Goal: Task Accomplishment & Management: Manage account settings

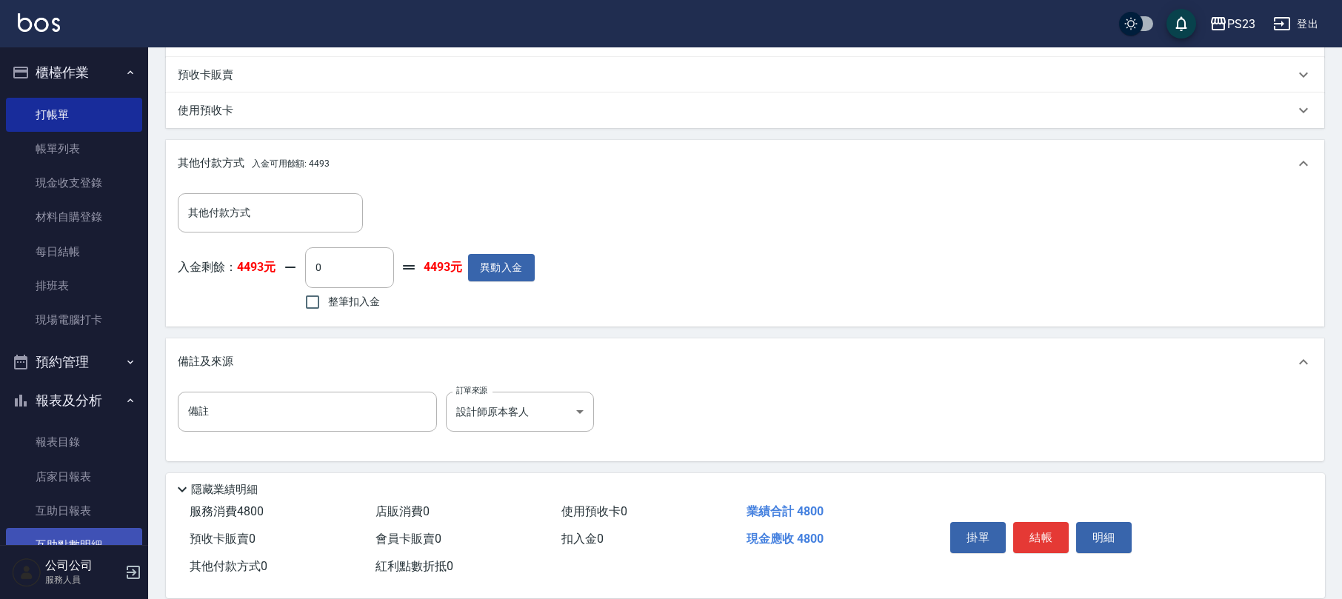
scroll to position [262, 0]
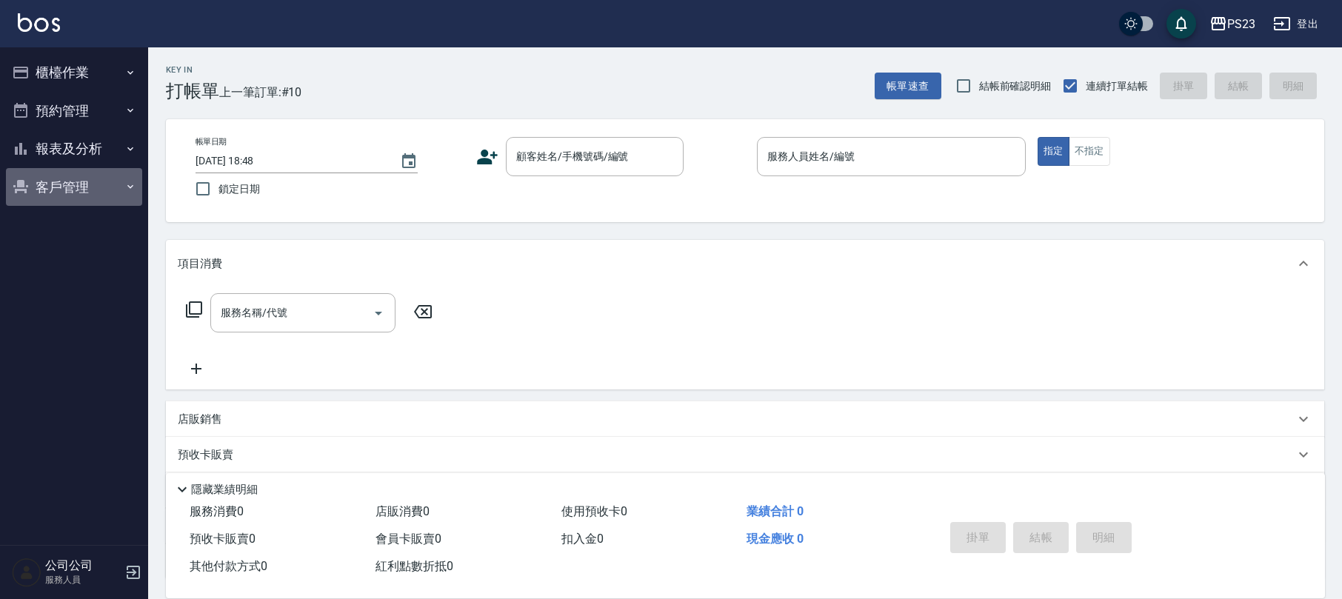
click at [53, 179] on button "客戶管理" at bounding box center [74, 187] width 136 height 39
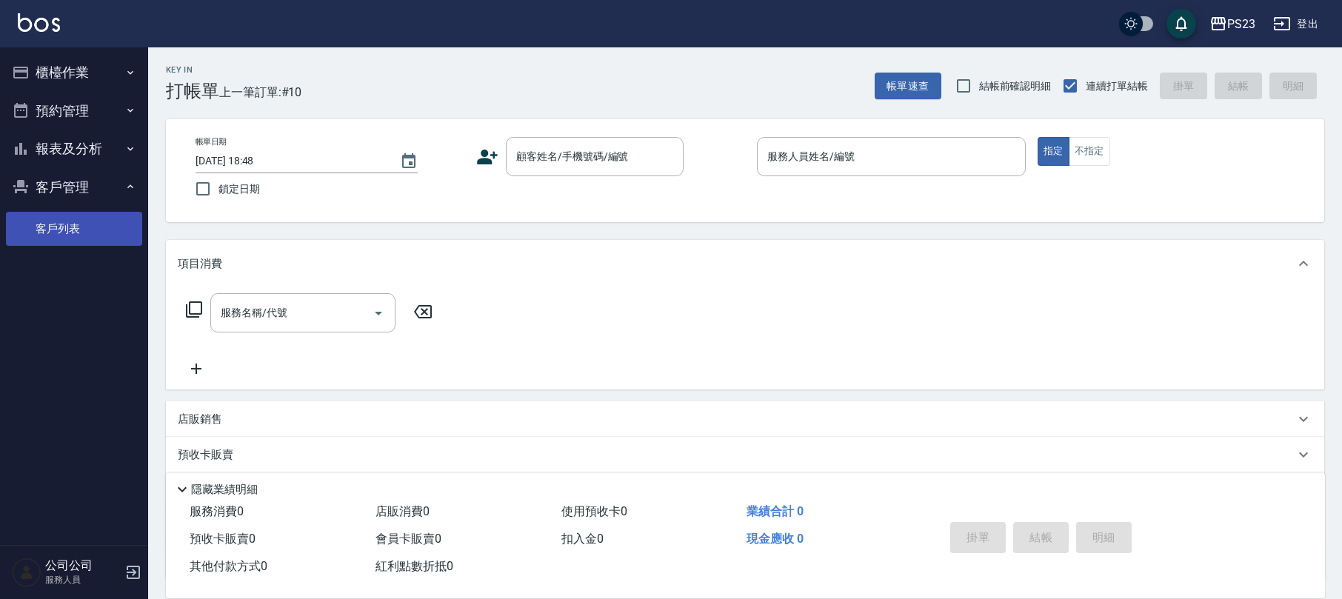
click at [58, 235] on link "客戶列表" at bounding box center [74, 229] width 136 height 34
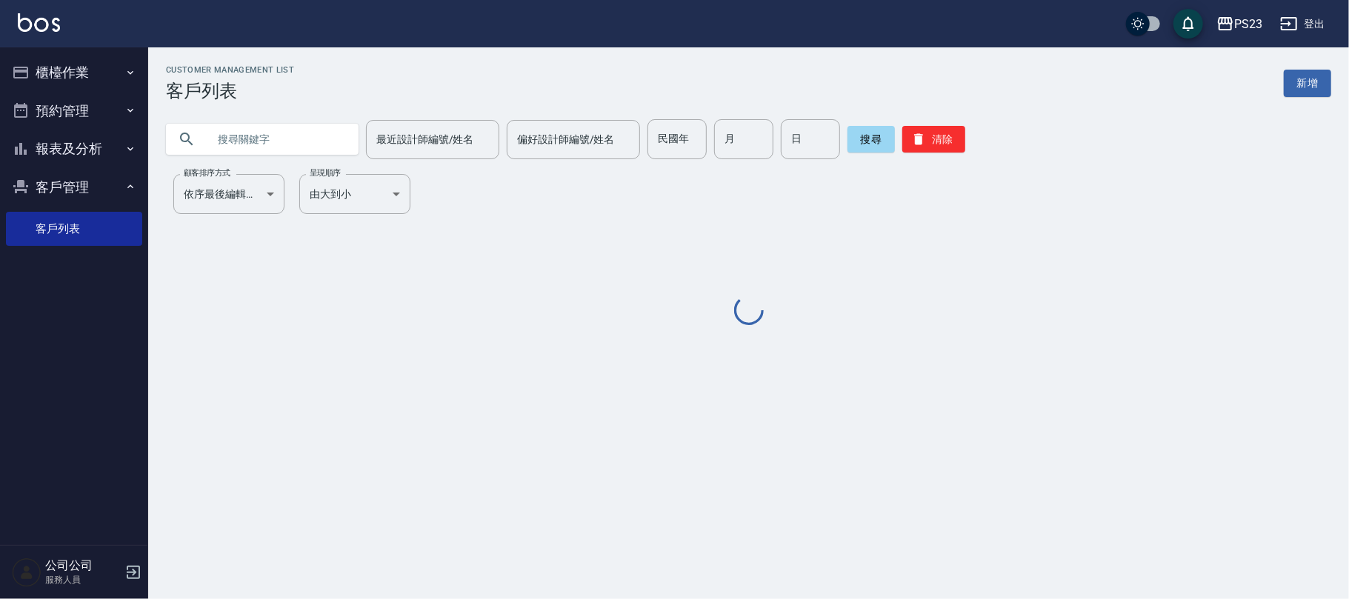
click at [216, 151] on input "text" at bounding box center [276, 139] width 139 height 40
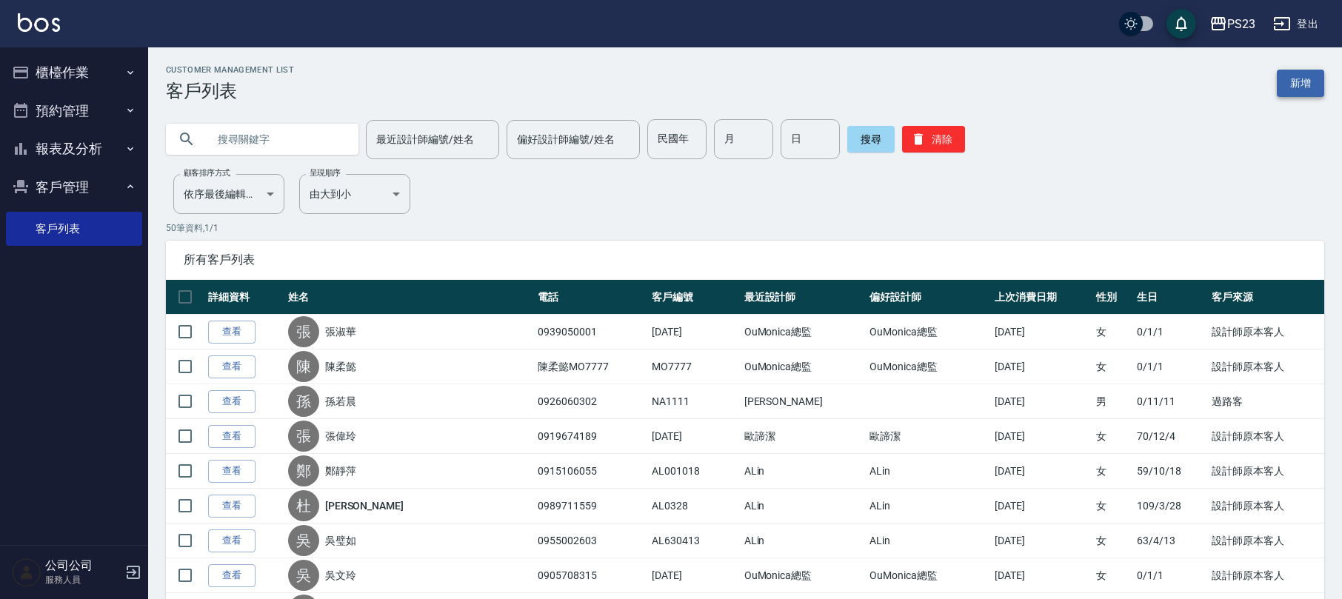
click at [1290, 80] on link "新增" at bounding box center [1300, 83] width 47 height 27
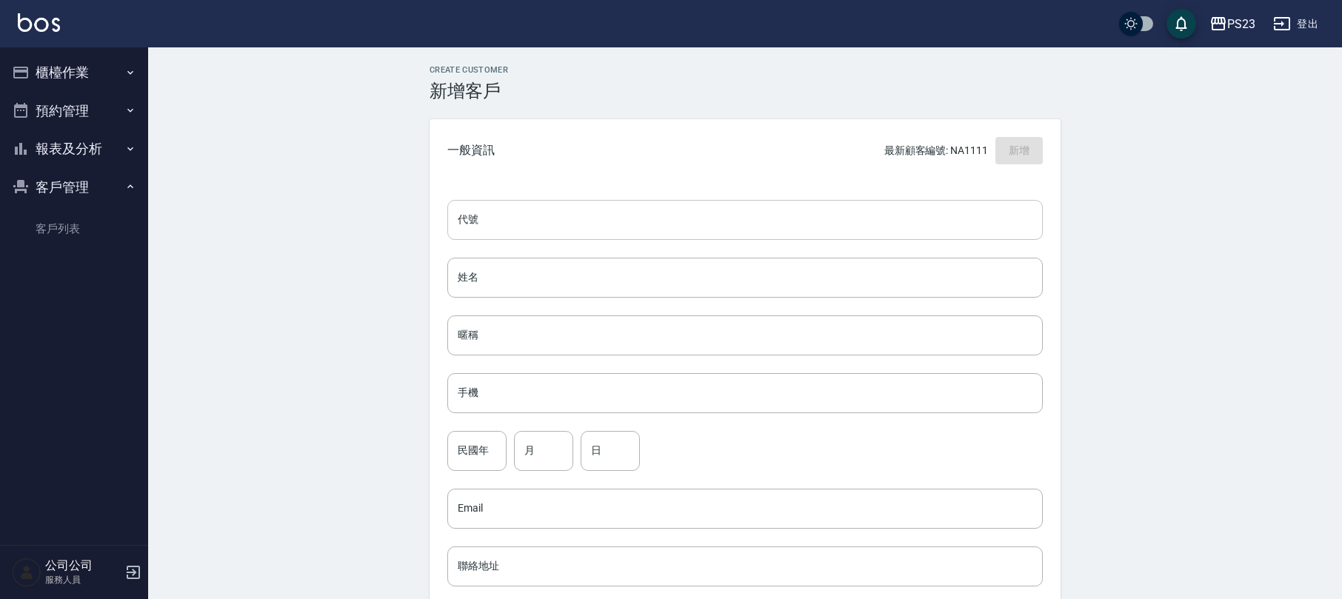
click at [551, 217] on input "代號" at bounding box center [744, 220] width 595 height 40
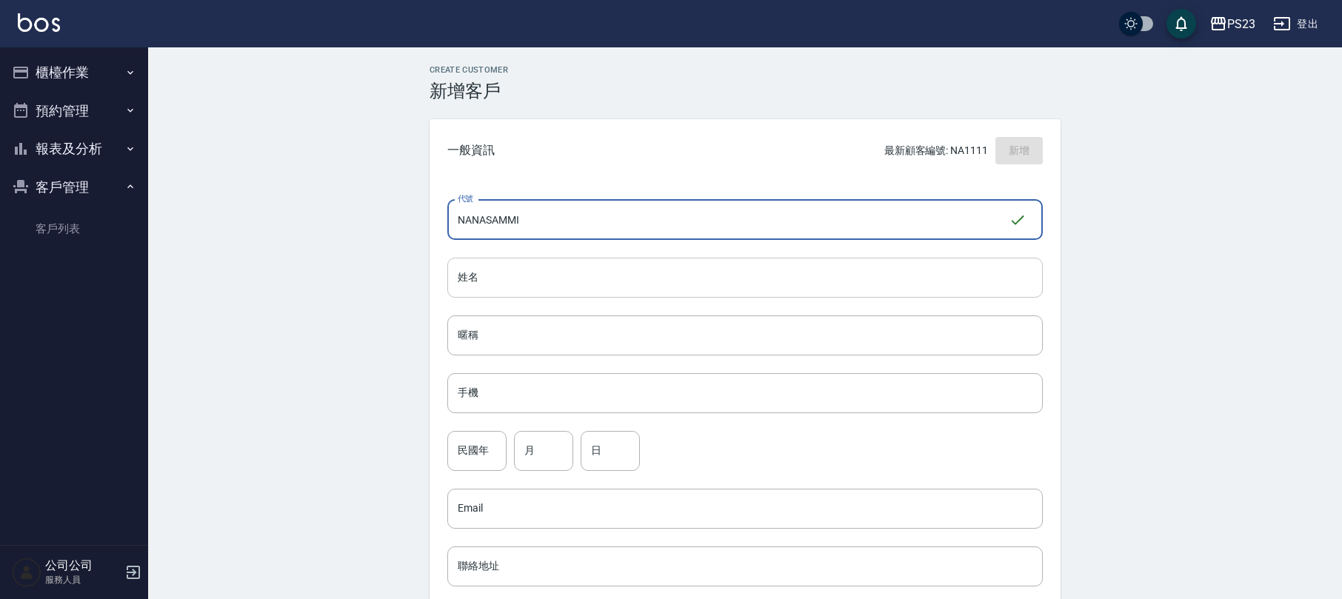
type input "NANASAMMI"
click at [555, 267] on input "姓名" at bounding box center [744, 278] width 595 height 40
drag, startPoint x: 550, startPoint y: 226, endPoint x: 403, endPoint y: 224, distance: 146.6
click at [403, 224] on div "Create Customer 新增客戶 一般資訊 最新顧客編號: NA1111 新增 代號 NANASAMMI ​ 代號 姓名 姓名 暱稱 暱稱 手機 手機…" at bounding box center [745, 505] width 1194 height 917
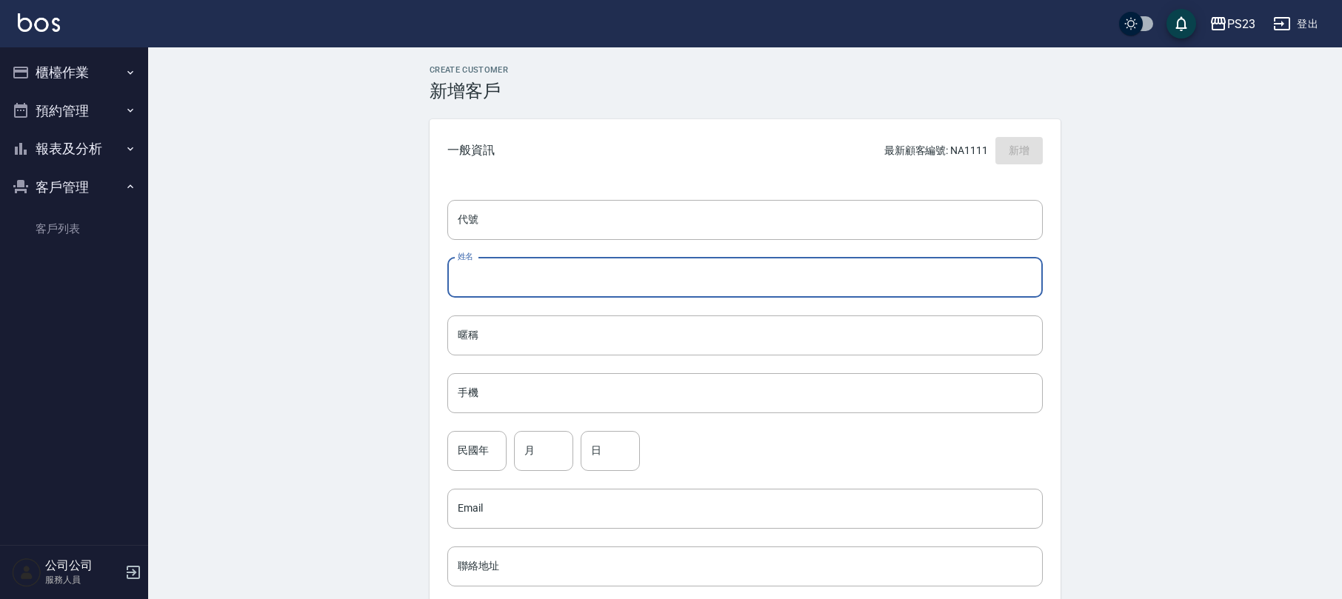
paste input "NANASAMMI"
type input "NANASAMMI"
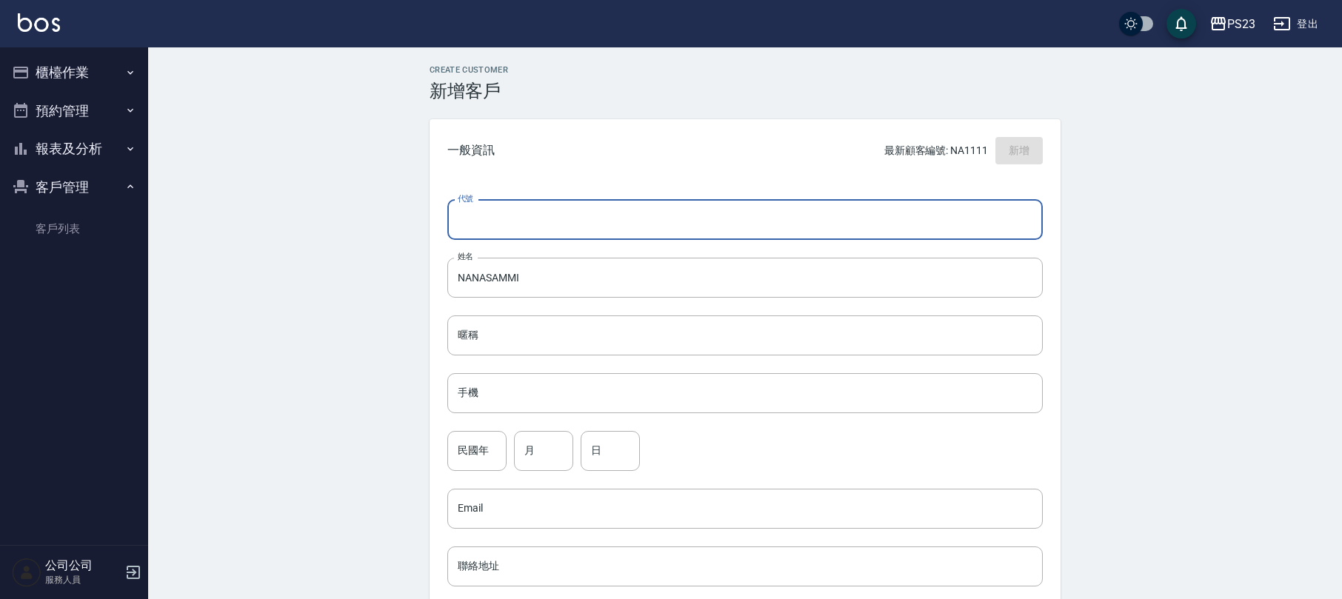
click at [507, 210] on input "代號" at bounding box center [744, 220] width 595 height 40
type input "NA780814"
click at [487, 385] on input "手機" at bounding box center [744, 393] width 595 height 40
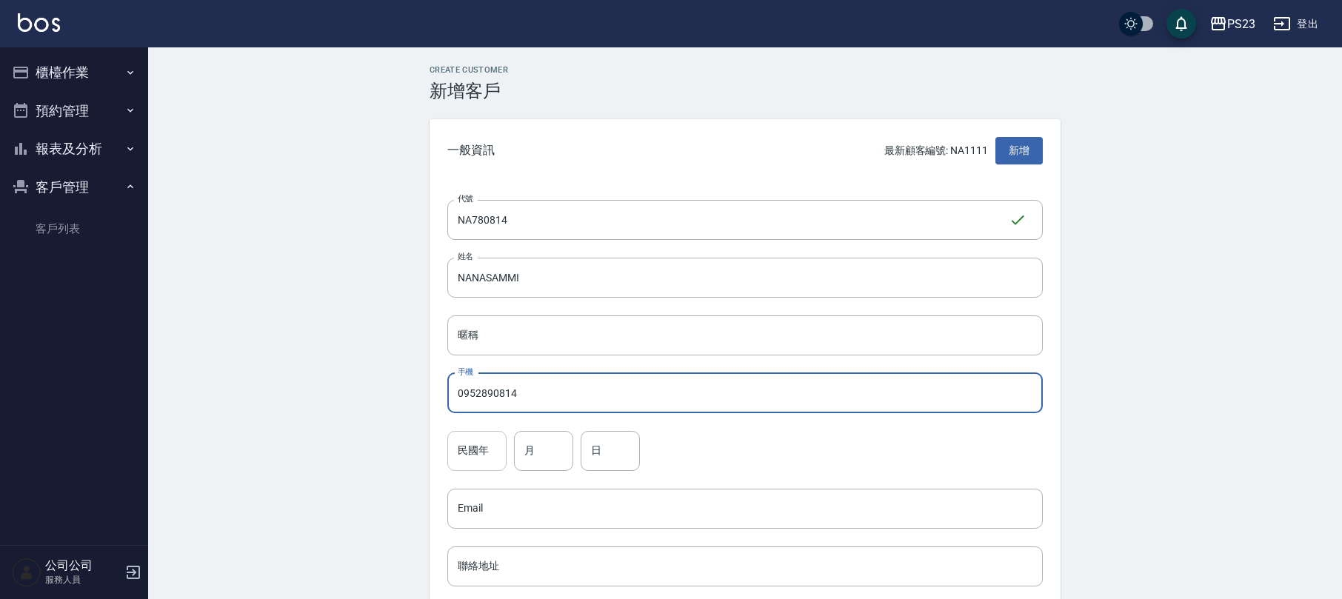
type input "0952890814"
click at [486, 449] on input "民國年" at bounding box center [476, 451] width 59 height 40
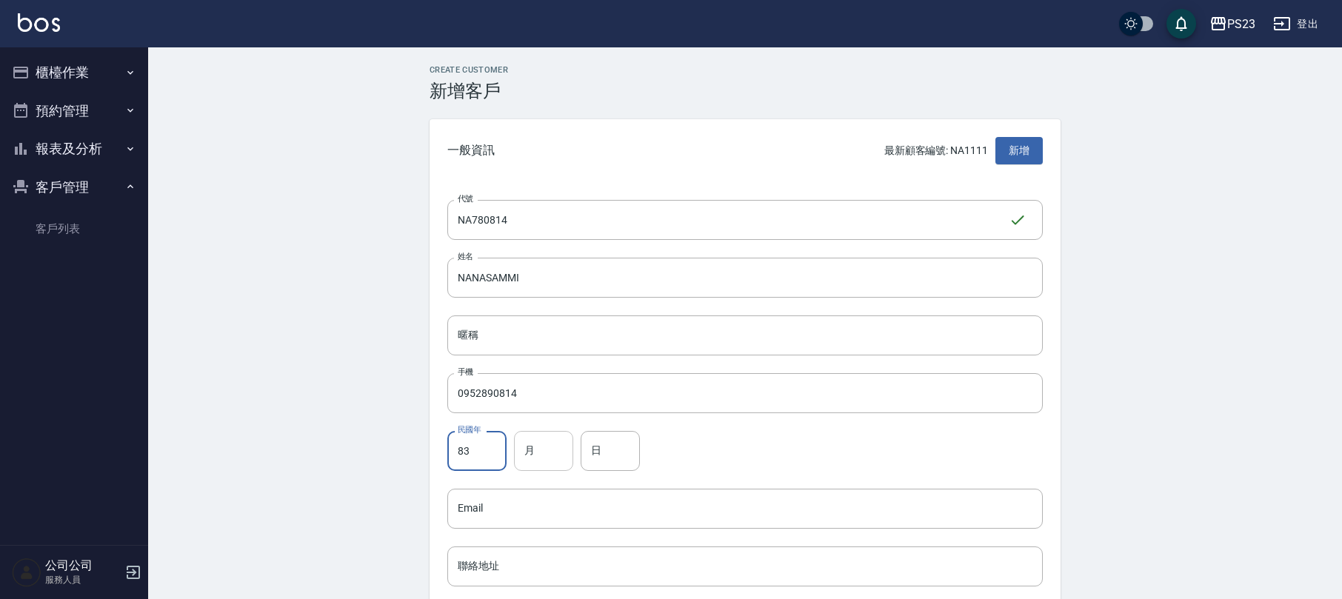
type input "83"
click at [516, 443] on input "月" at bounding box center [543, 451] width 59 height 40
type input "05"
click at [594, 463] on input "日" at bounding box center [610, 451] width 59 height 40
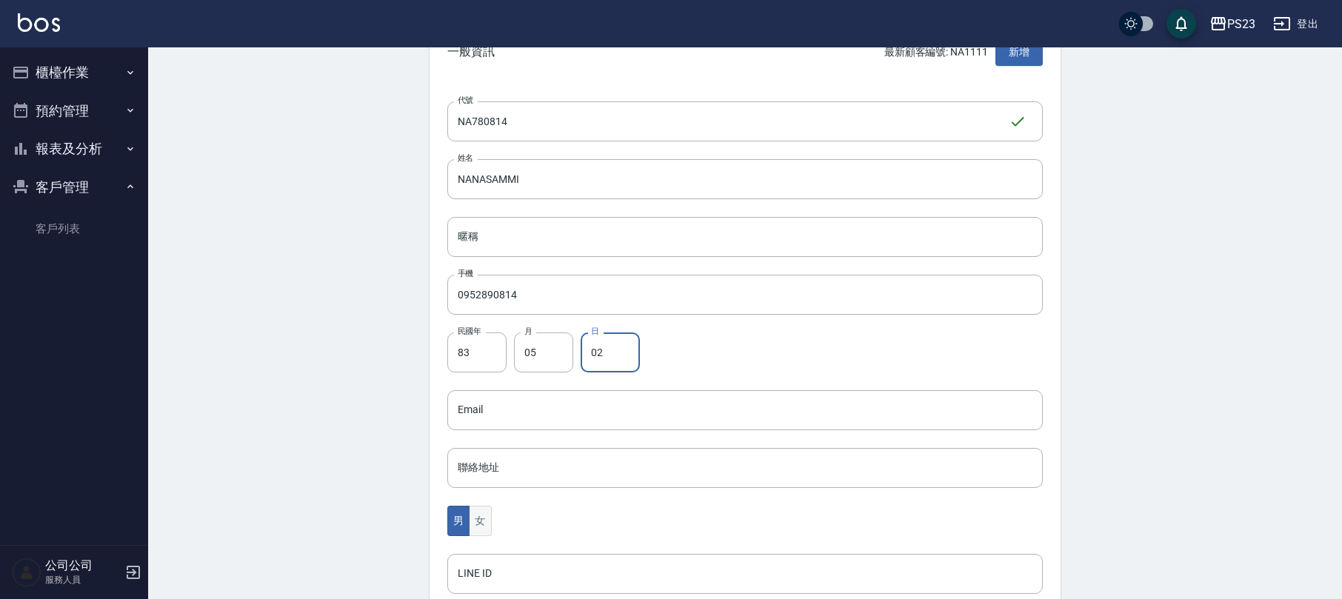
type input "02"
click at [477, 513] on button "女" at bounding box center [480, 521] width 22 height 30
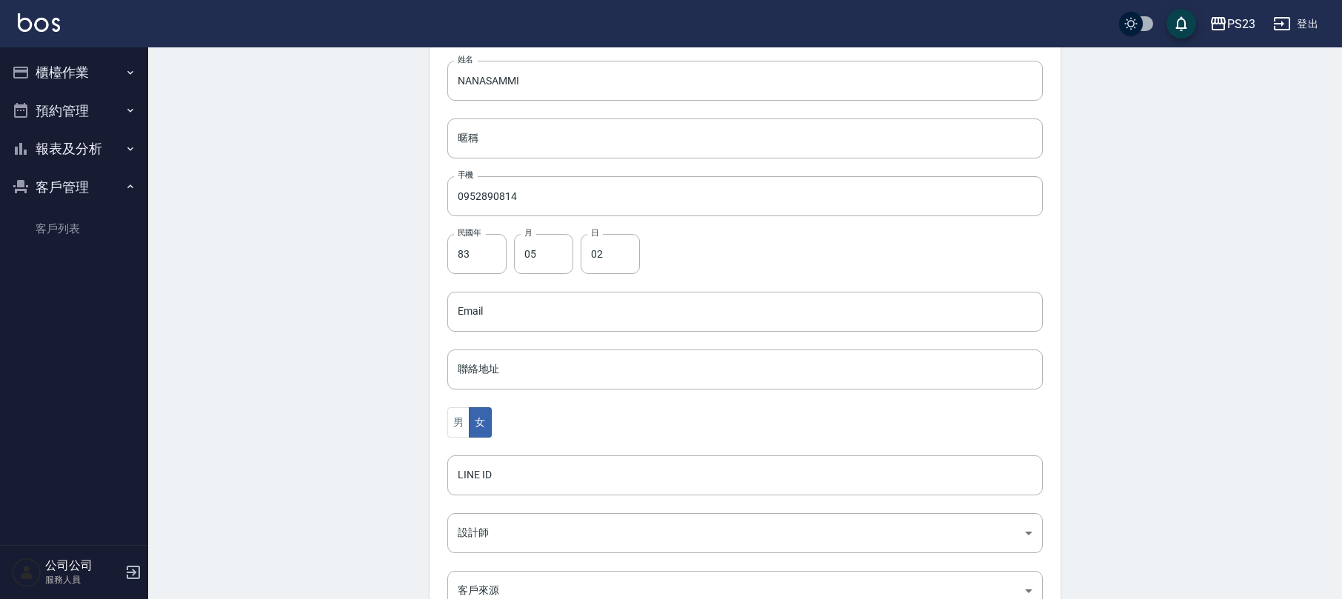
scroll to position [296, 0]
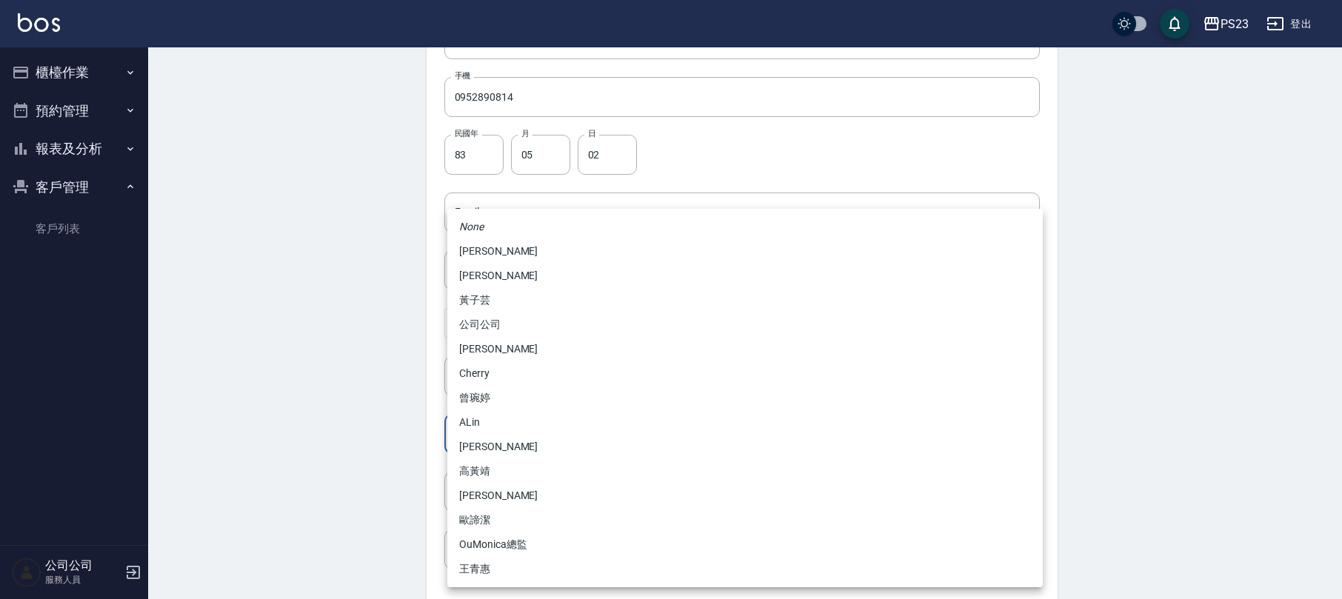
click at [532, 436] on body "PS23 登出 櫃檯作業 打帳單 帳單列表 現金收支登錄 材料自購登錄 每日結帳 排班表 現場電腦打卡 預約管理 預約管理 單日預約紀錄 單週預約紀錄 報表及…" at bounding box center [671, 186] width 1342 height 964
click at [516, 445] on li "[PERSON_NAME]" at bounding box center [744, 447] width 595 height 24
type input "d96505ad-0246-4717-b621-7a1399777111"
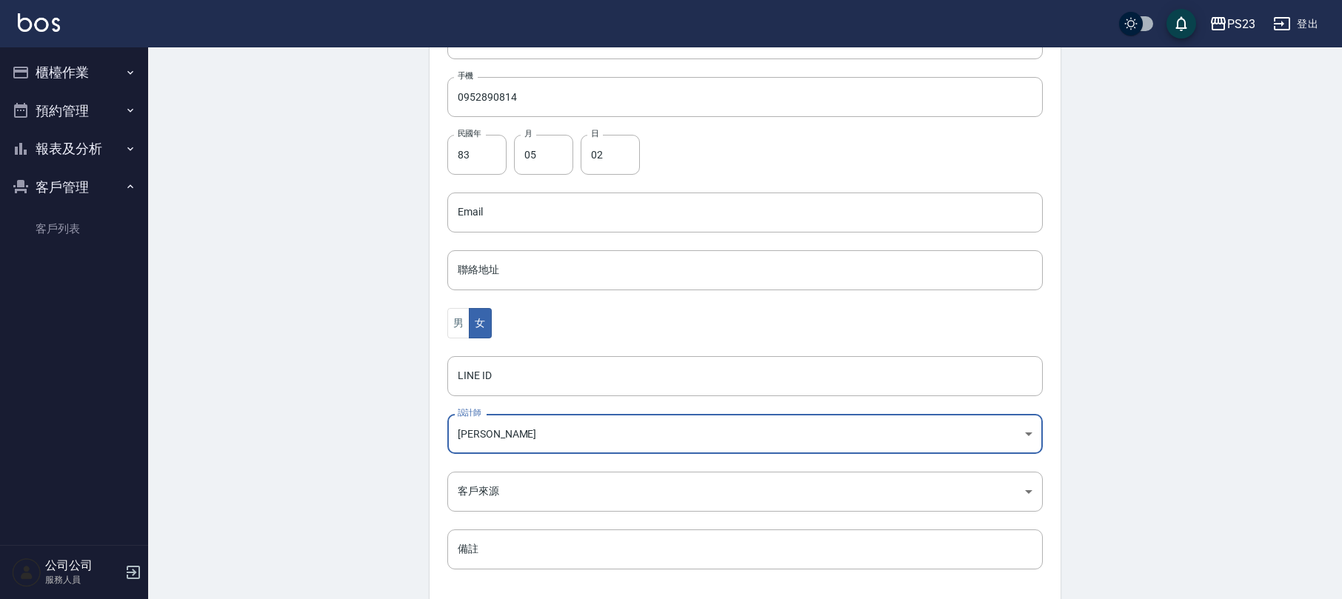
scroll to position [365, 0]
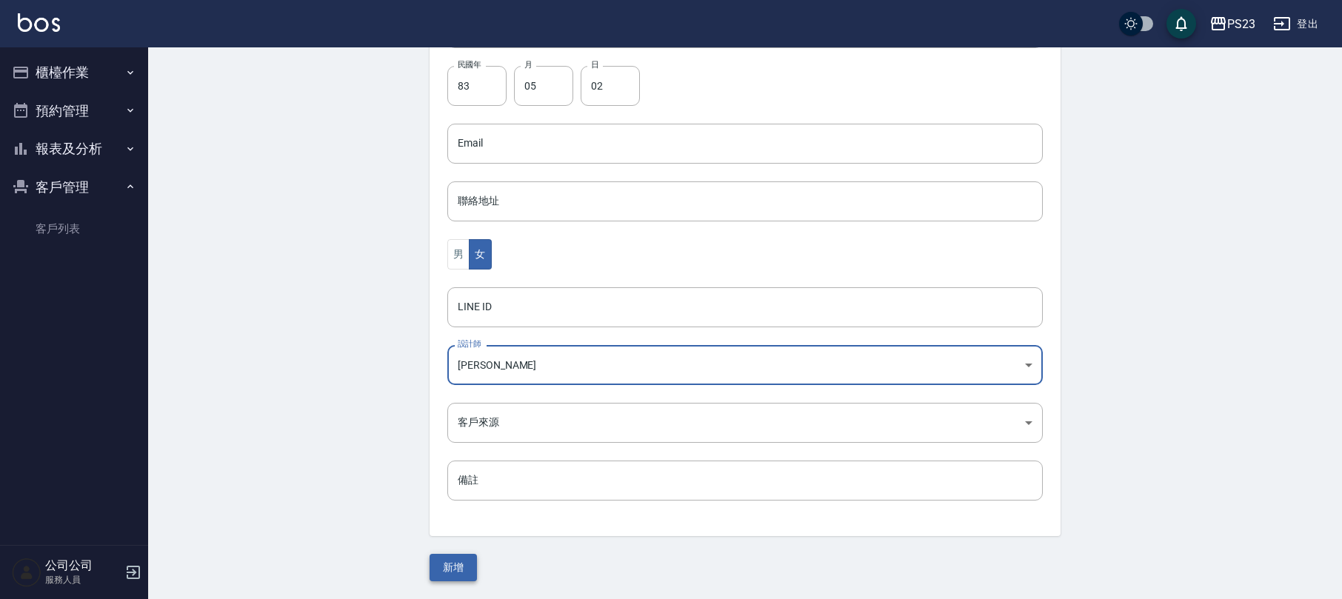
click at [461, 564] on button "新增" at bounding box center [453, 567] width 47 height 27
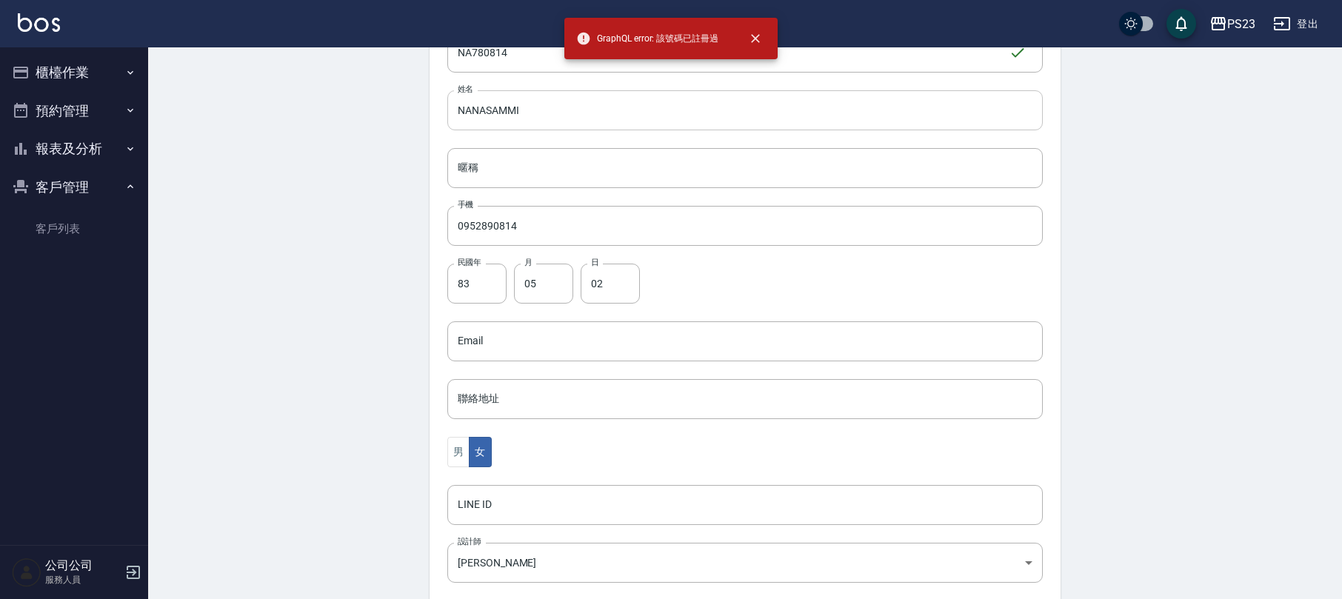
scroll to position [0, 0]
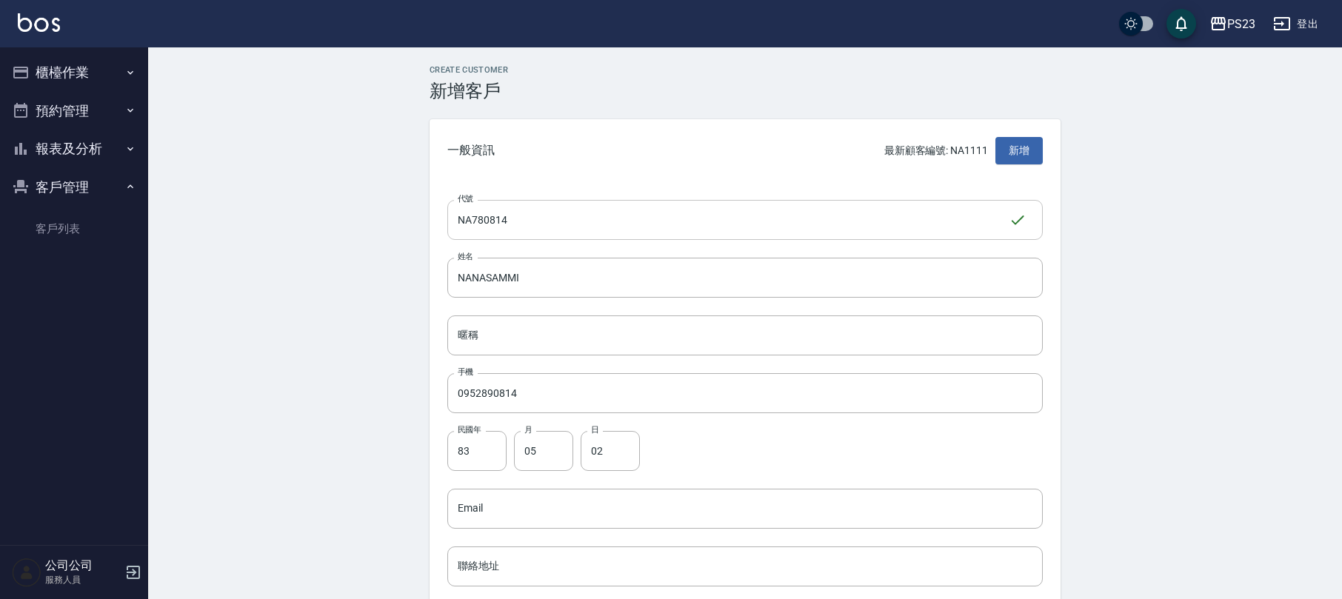
click at [469, 223] on input "NA780814" at bounding box center [727, 220] width 561 height 40
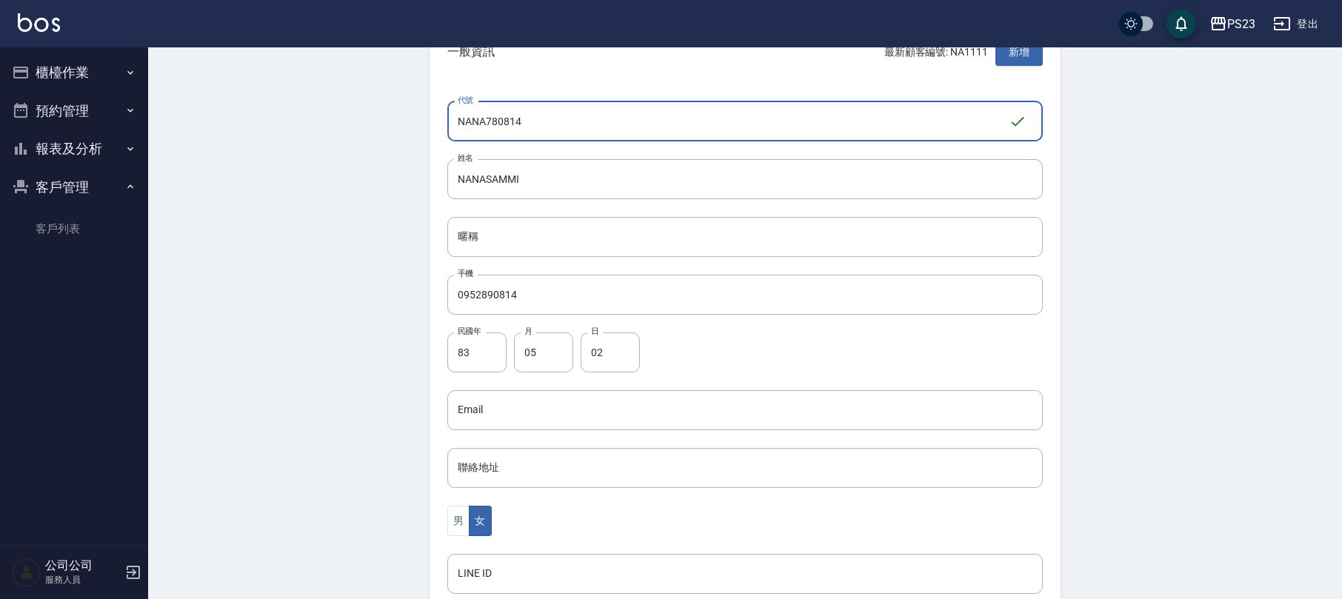
scroll to position [365, 0]
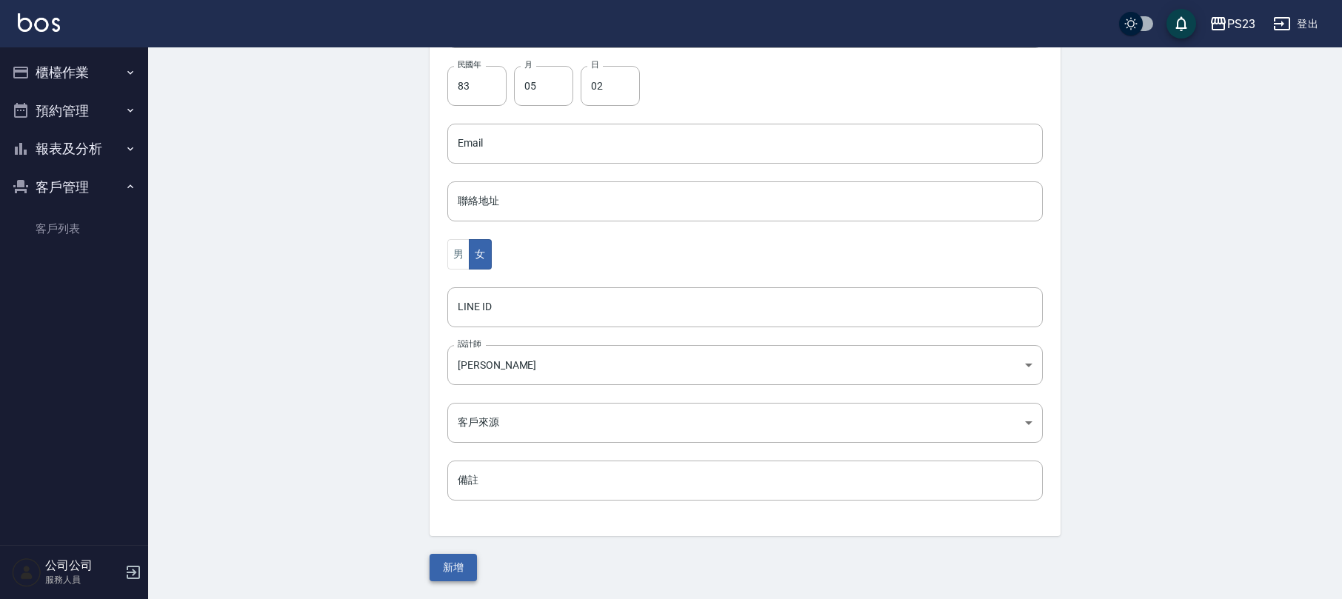
type input "NANA780814"
click at [457, 575] on button "新增" at bounding box center [453, 567] width 47 height 27
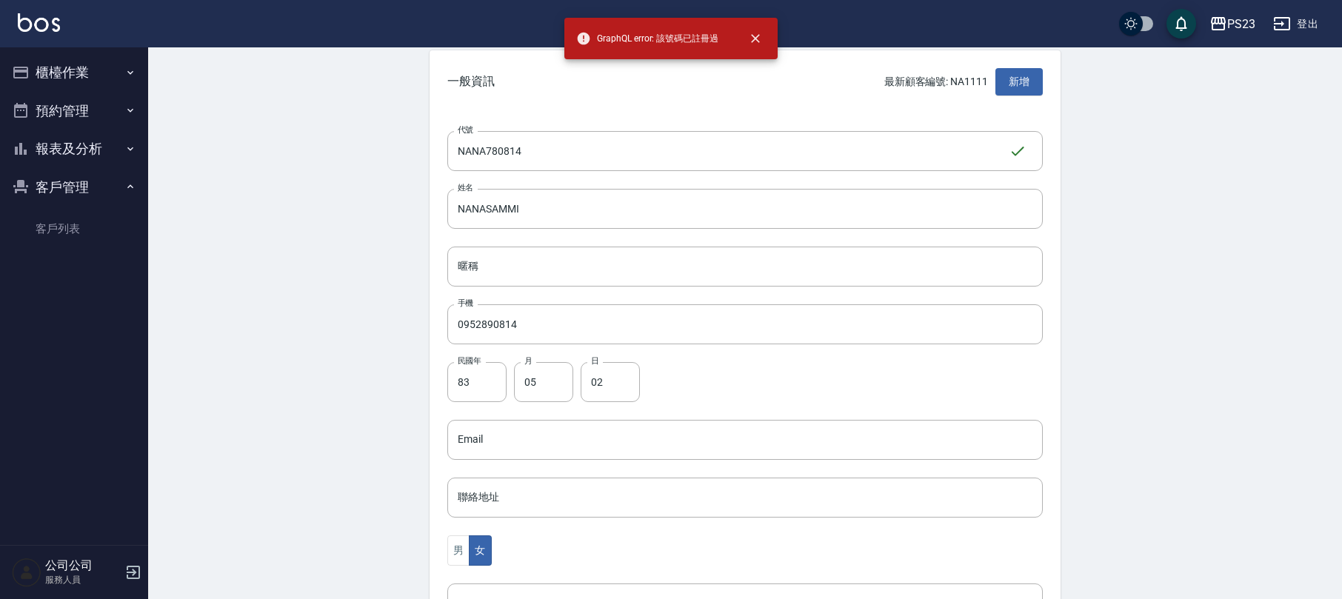
scroll to position [0, 0]
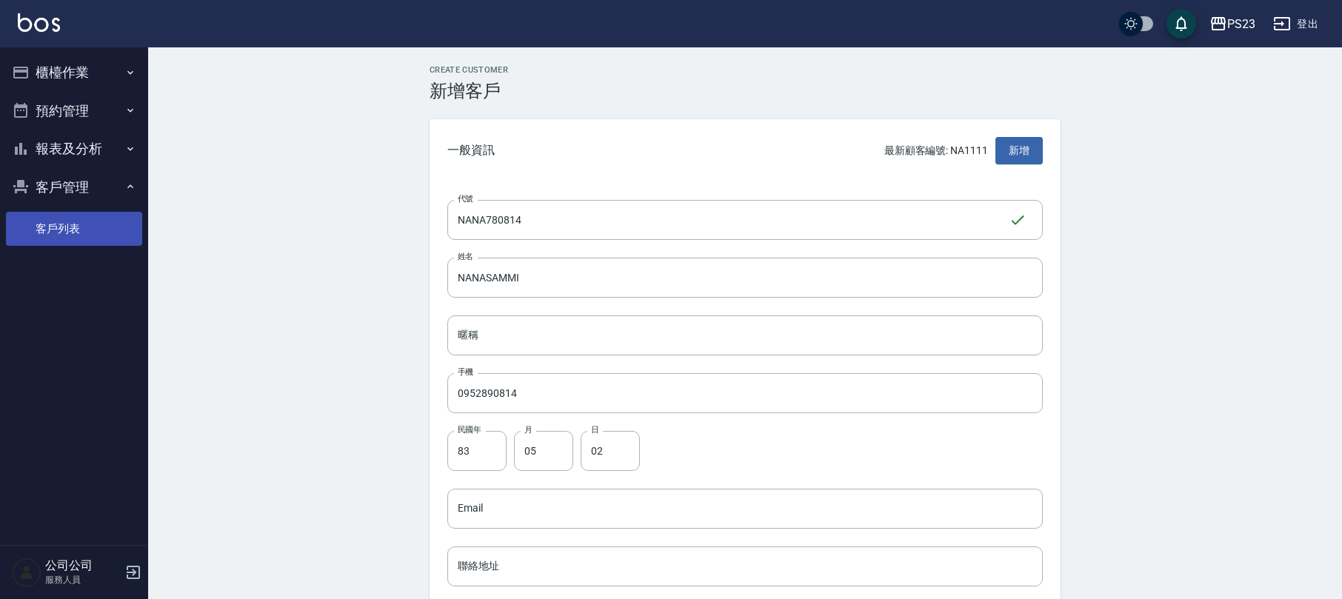
click at [49, 222] on link "客戶列表" at bounding box center [74, 229] width 136 height 34
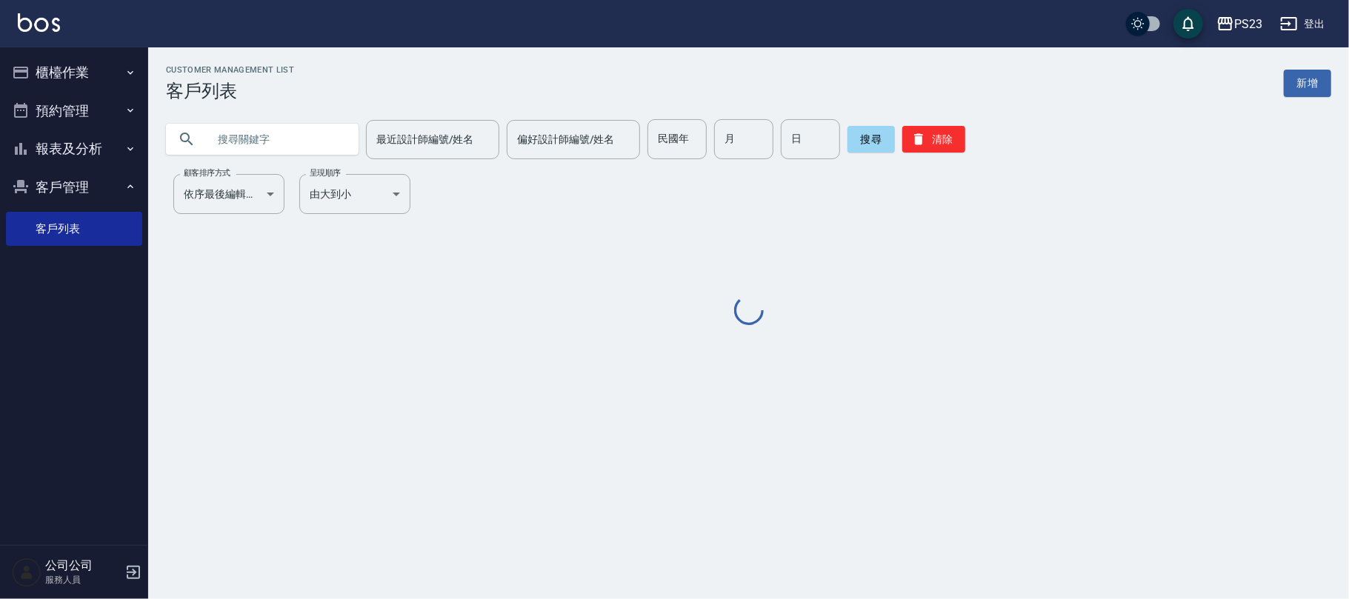
click at [253, 157] on input "text" at bounding box center [276, 139] width 139 height 40
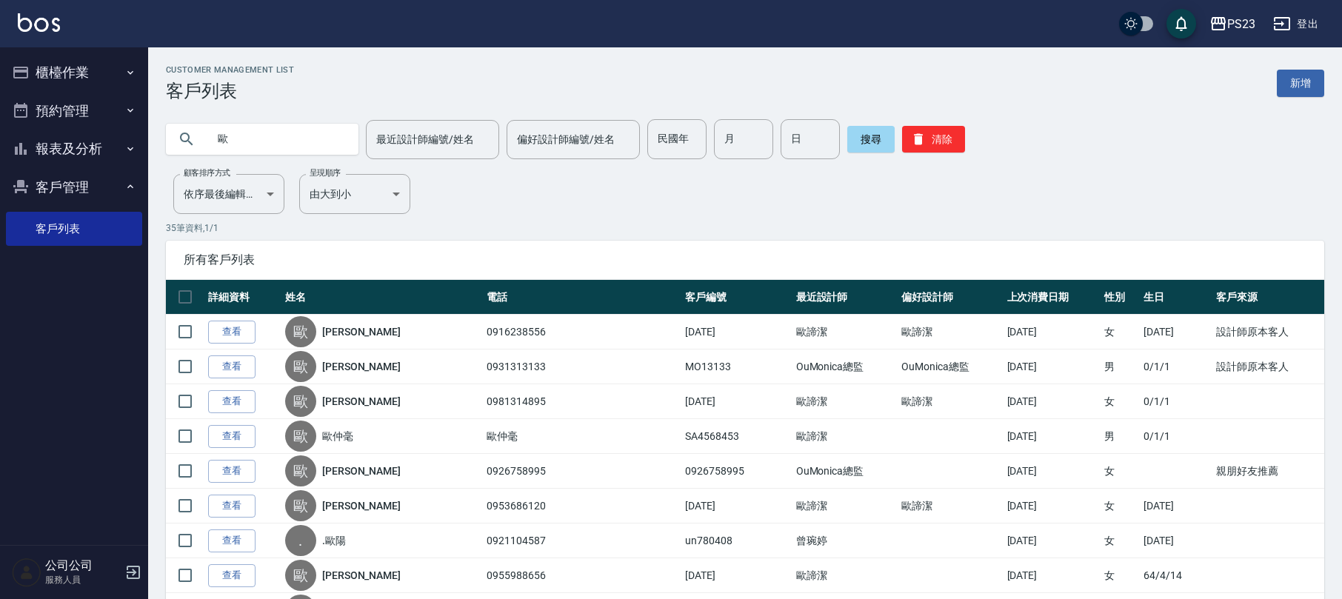
click at [255, 151] on input "歐" at bounding box center [276, 139] width 139 height 40
type input "歐諦"
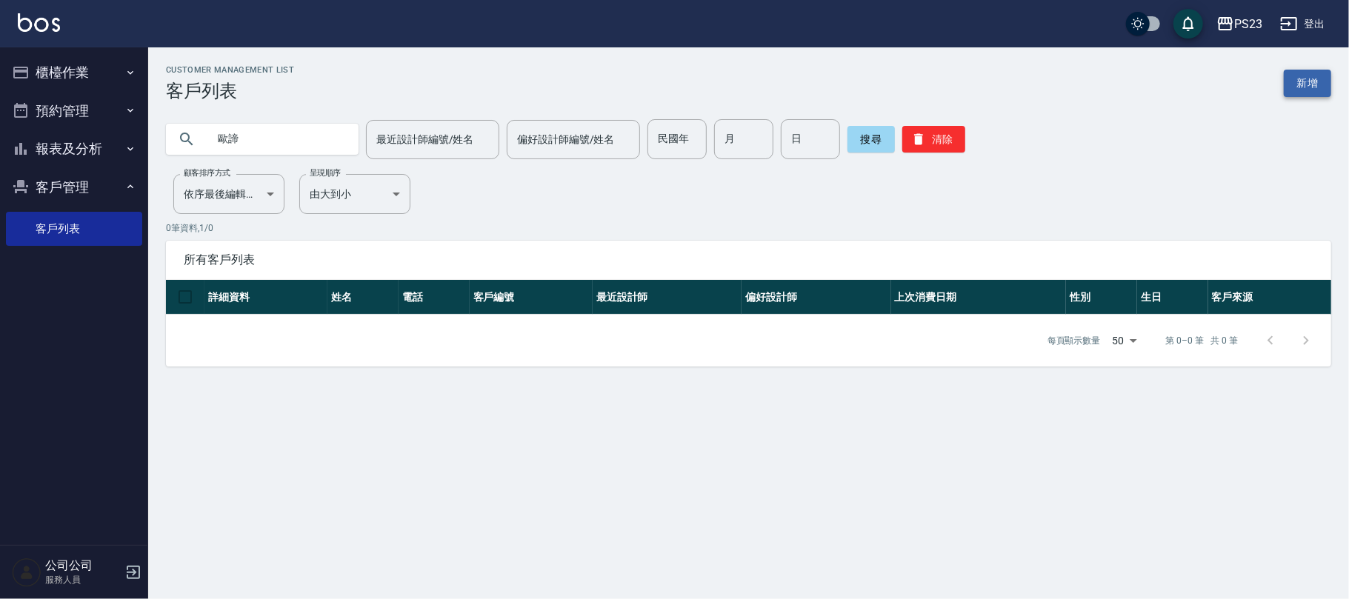
click at [1305, 84] on link "新增" at bounding box center [1306, 83] width 47 height 27
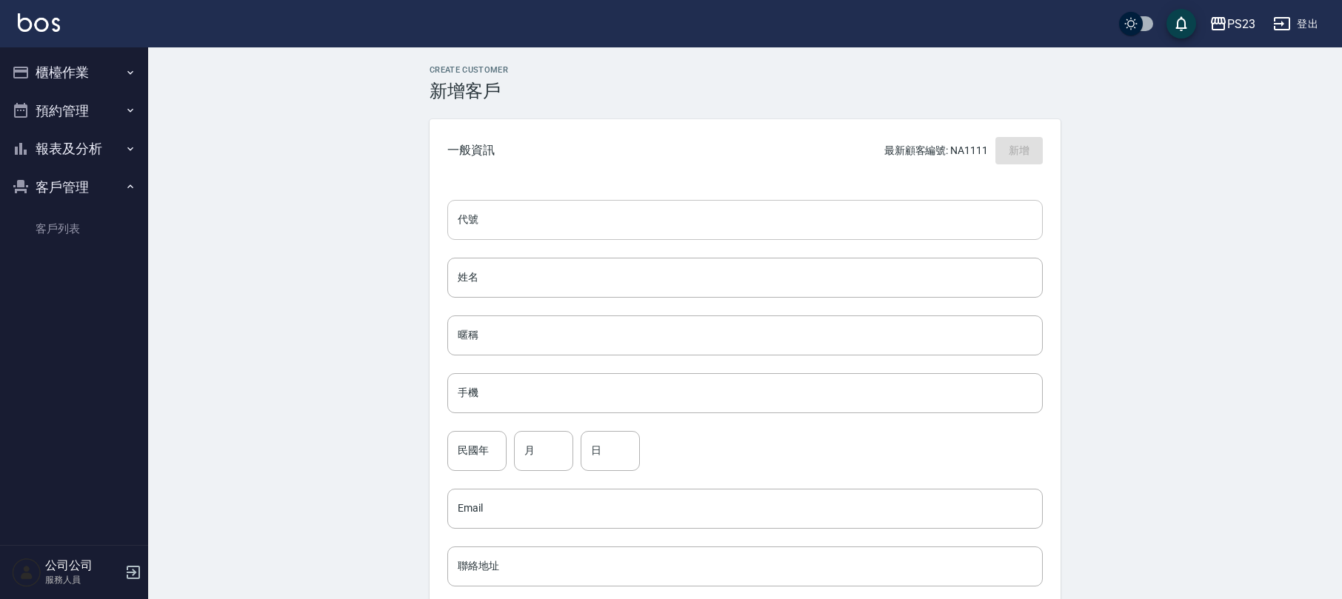
click at [623, 232] on input "代號" at bounding box center [744, 220] width 595 height 40
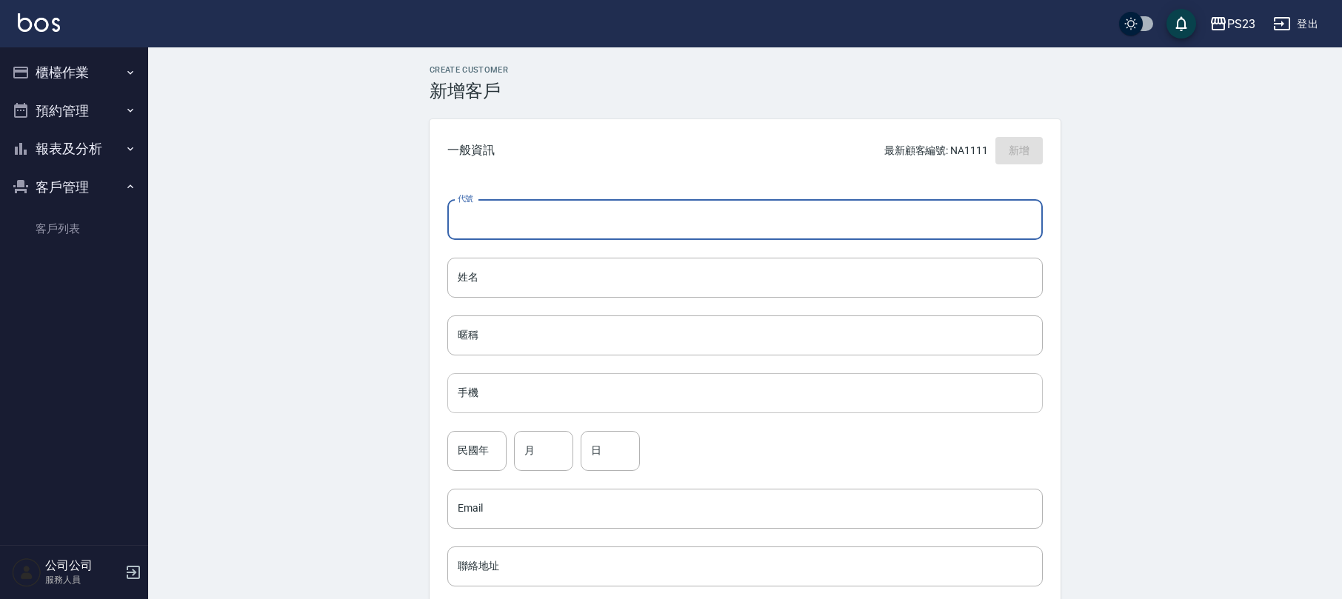
click at [537, 385] on input "手機" at bounding box center [744, 393] width 595 height 40
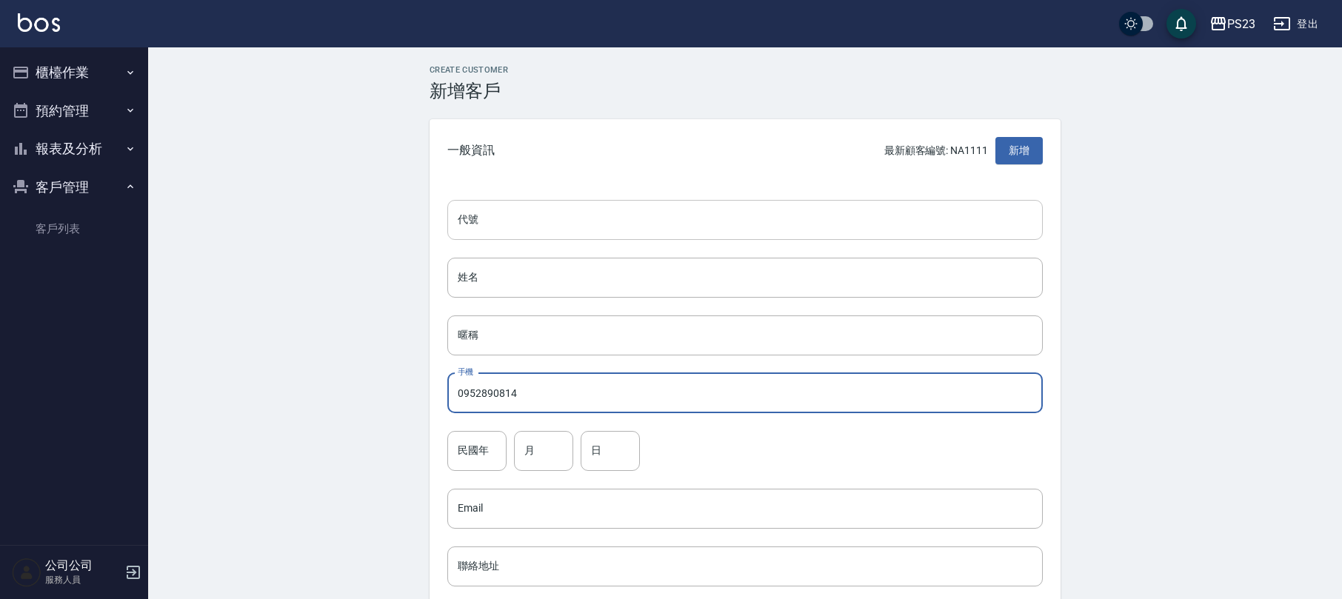
type input "0952890814"
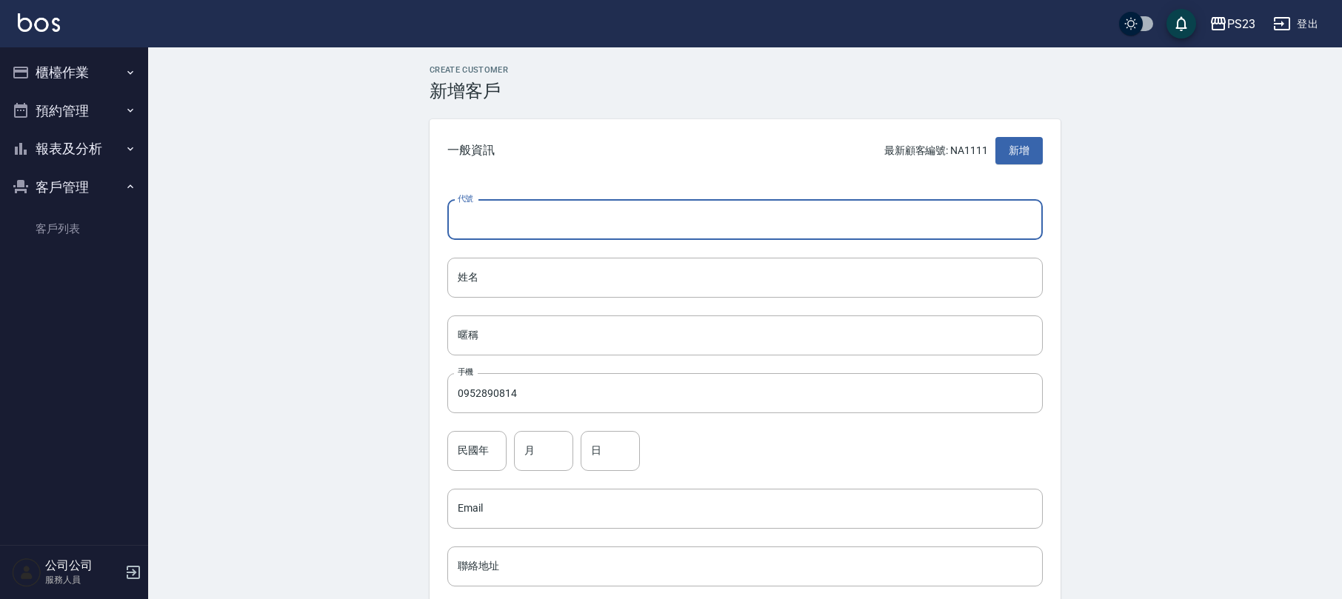
click at [514, 216] on input "代號" at bounding box center [744, 220] width 595 height 40
type input "NA780814"
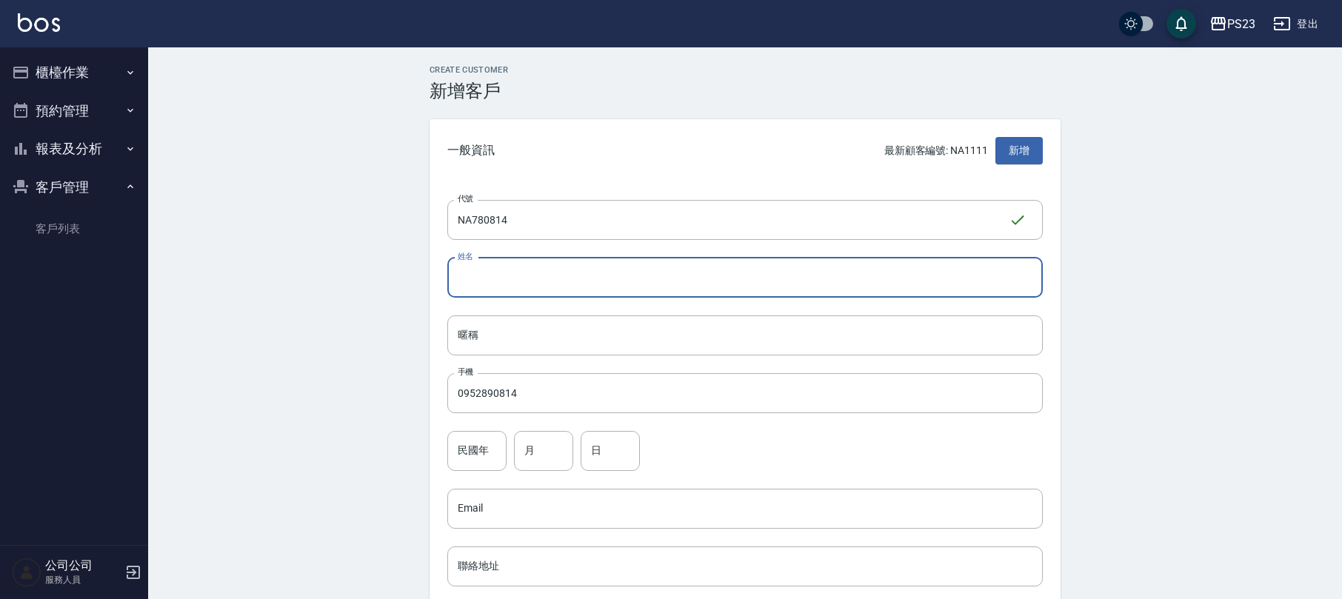
click at [512, 267] on input "姓名" at bounding box center [744, 278] width 595 height 40
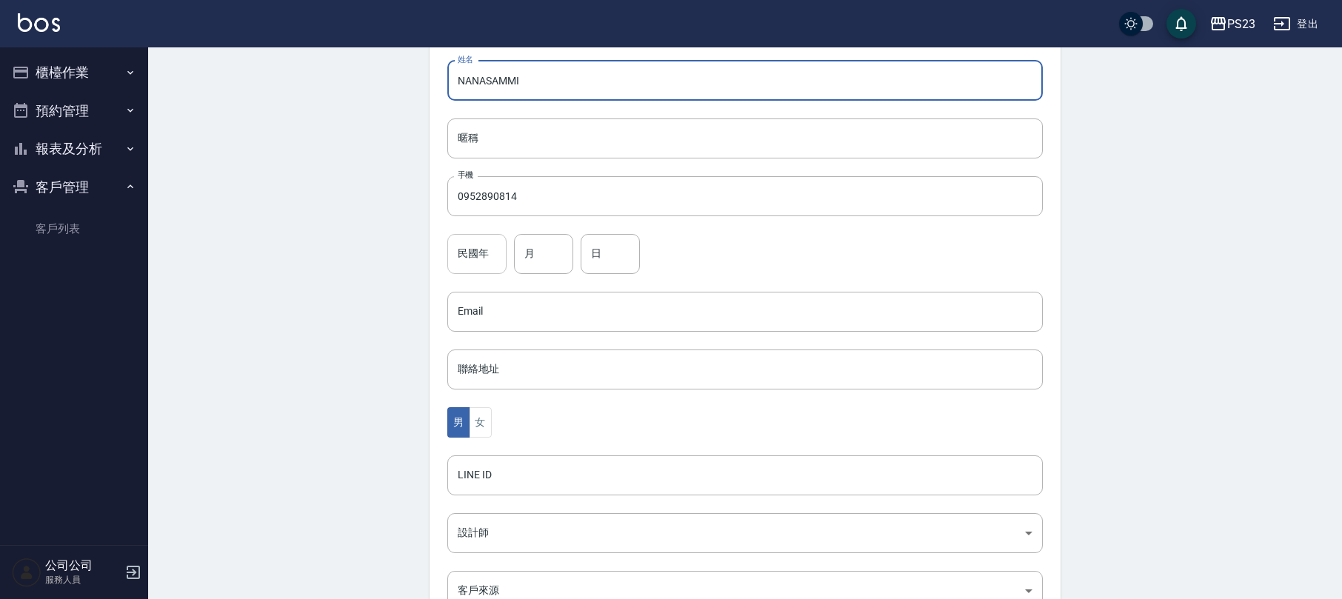
type input "NANASAMMI"
click at [498, 259] on input "民國年" at bounding box center [476, 254] width 59 height 40
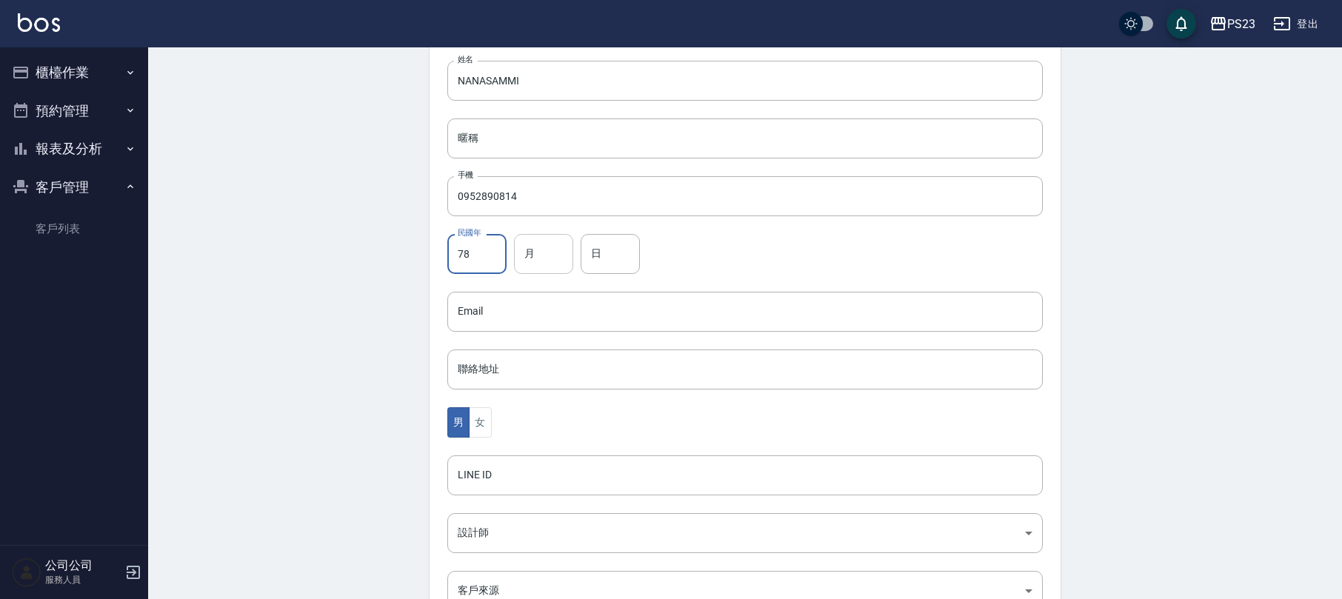
type input "78"
click at [527, 250] on input "月" at bounding box center [543, 254] width 59 height 40
type input "08"
click at [581, 249] on div "民國年 78 民國年 月 08 月 日 日" at bounding box center [744, 254] width 595 height 40
drag, startPoint x: 589, startPoint y: 249, endPoint x: 641, endPoint y: 281, distance: 60.6
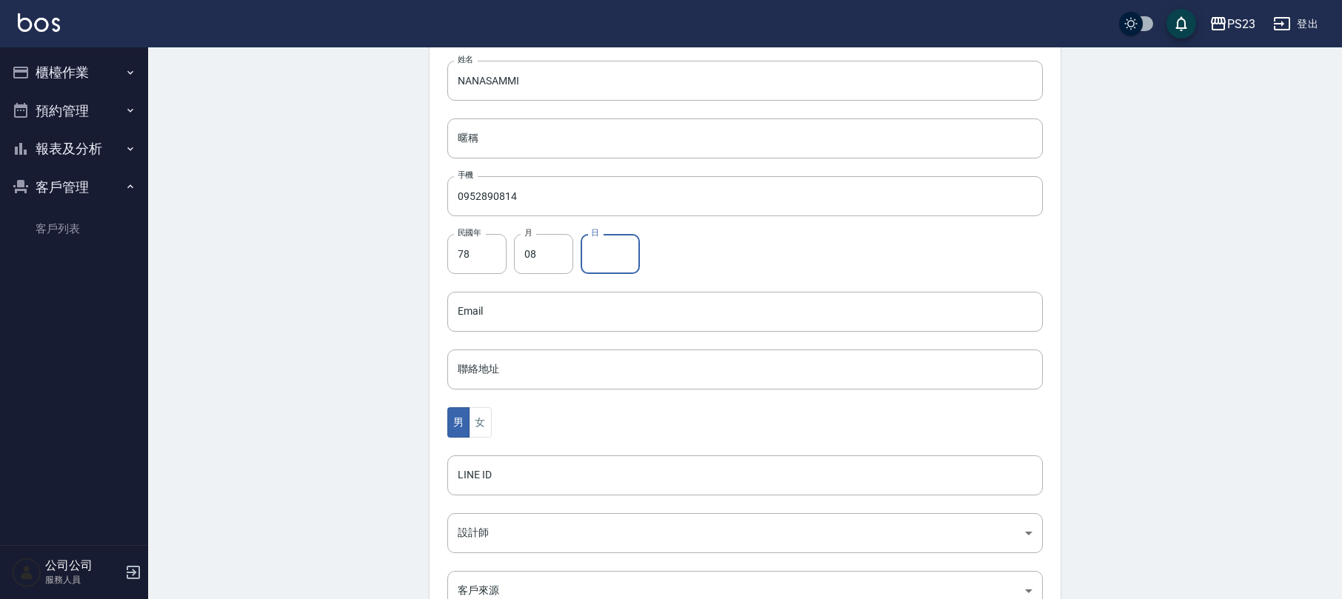
click at [629, 278] on div "代號 NA780814 ​ 代號 姓名 [PERSON_NAME] 姓名 暱稱 暱稱 手機 0952890814 手機 民國年 78 民國年 月 08 月 日…" at bounding box center [745, 345] width 631 height 720
type input "14"
click at [472, 415] on button "女" at bounding box center [480, 422] width 22 height 30
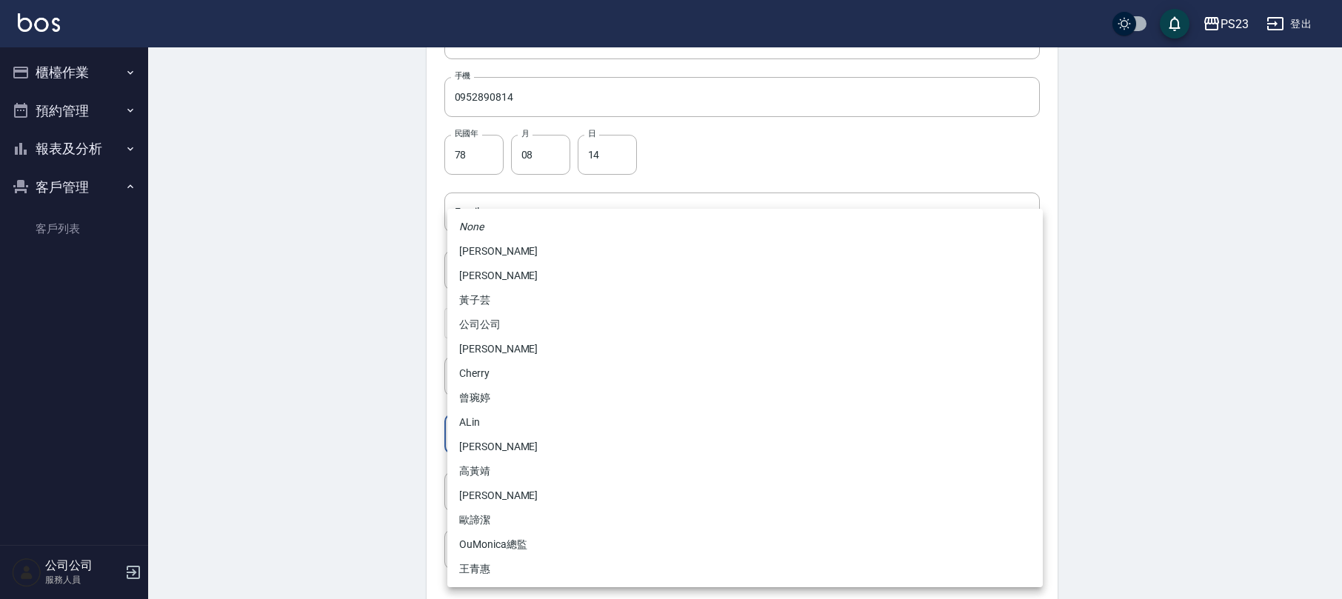
click at [478, 428] on body "PS23 登出 櫃檯作業 打帳單 帳單列表 現金收支登錄 材料自購登錄 每日結帳 排班表 現場電腦打卡 預約管理 預約管理 單日預約紀錄 單週預約紀錄 報表及…" at bounding box center [671, 186] width 1342 height 964
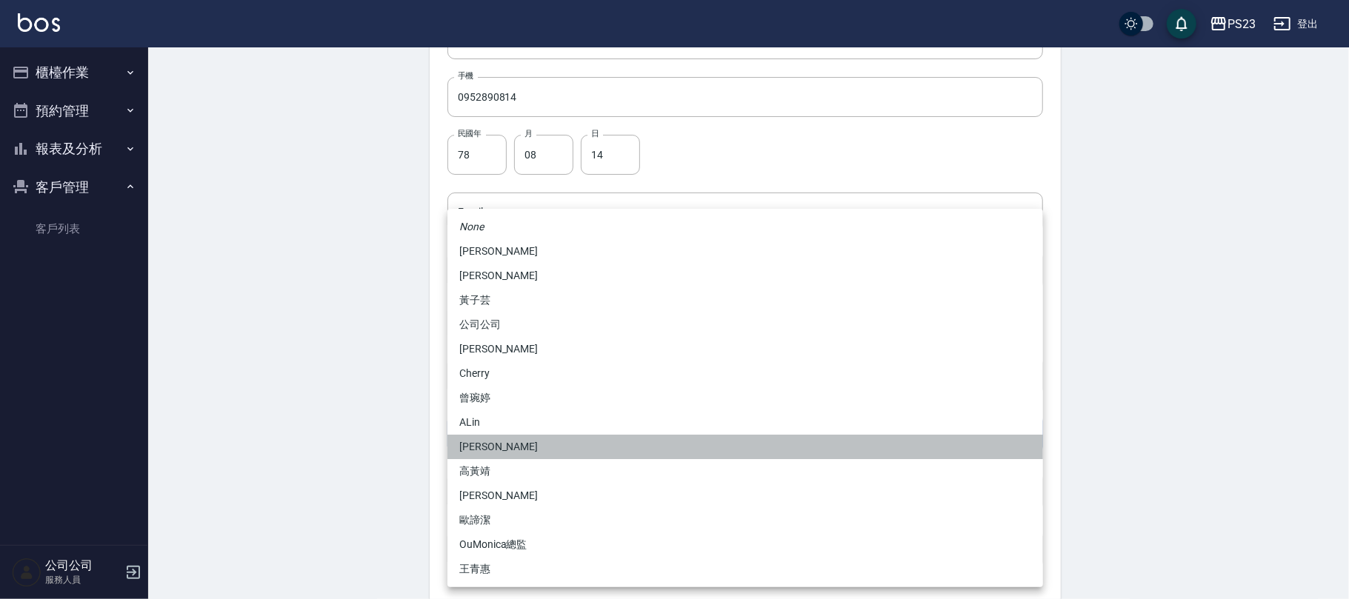
click at [477, 452] on li "[PERSON_NAME]" at bounding box center [744, 447] width 595 height 24
type input "d96505ad-0246-4717-b621-7a1399777111"
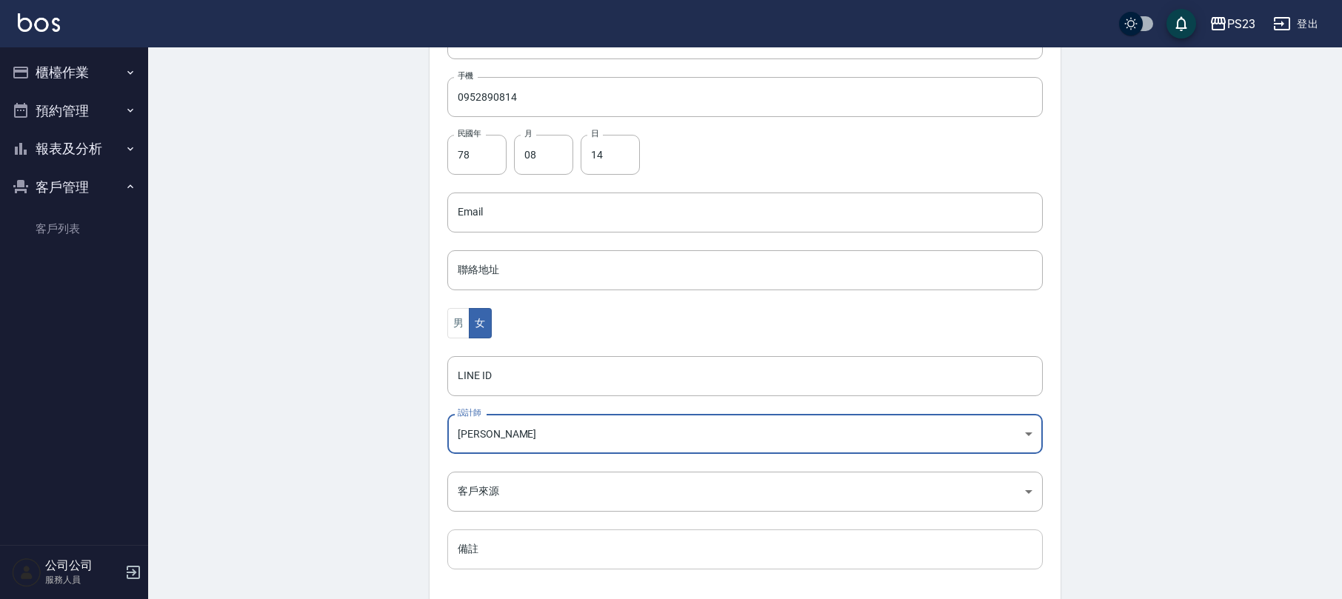
scroll to position [365, 0]
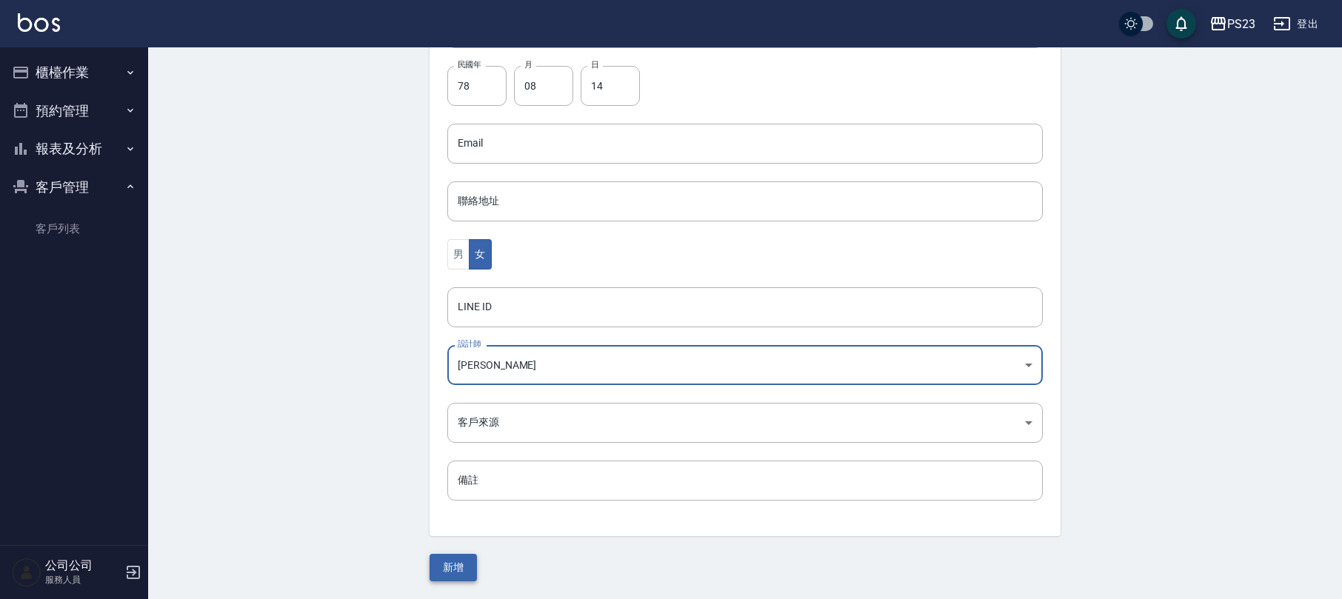
click at [456, 558] on button "新增" at bounding box center [453, 567] width 47 height 27
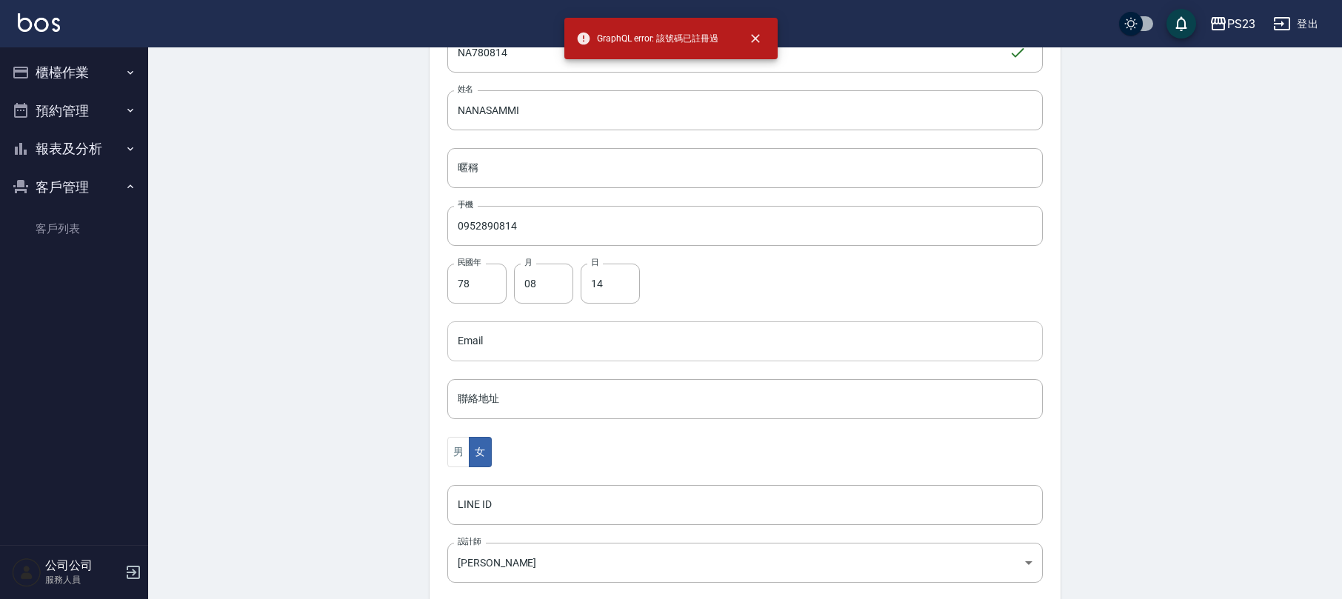
scroll to position [0, 0]
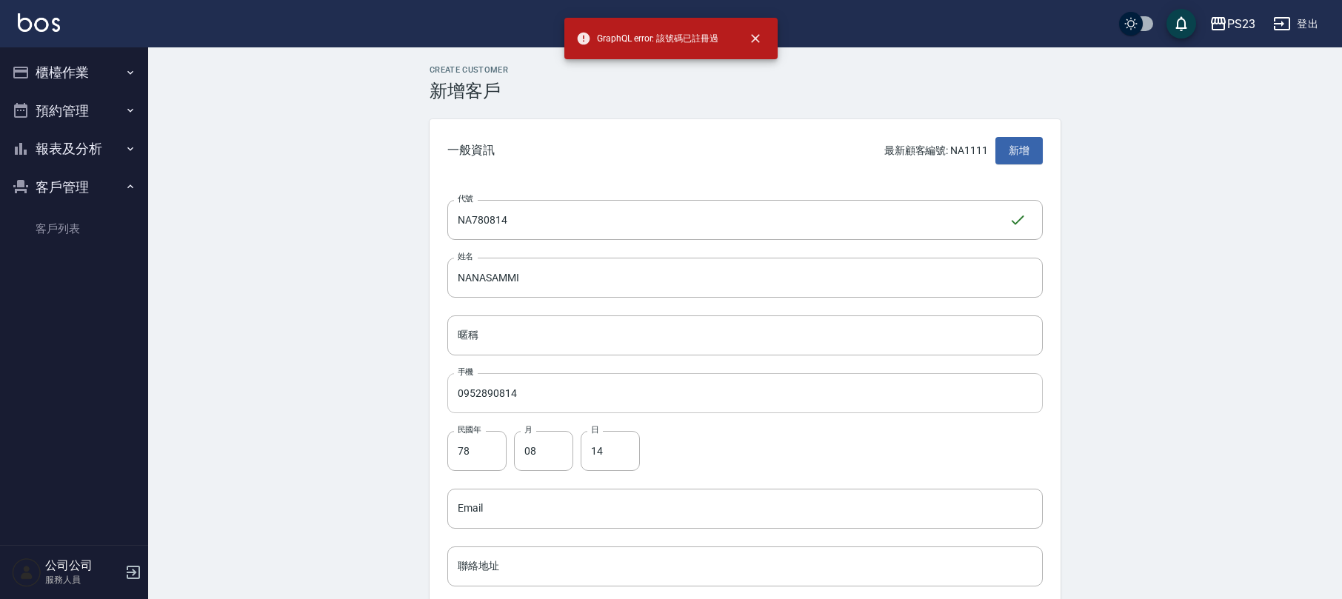
click at [558, 395] on input "0952890814" at bounding box center [744, 393] width 595 height 40
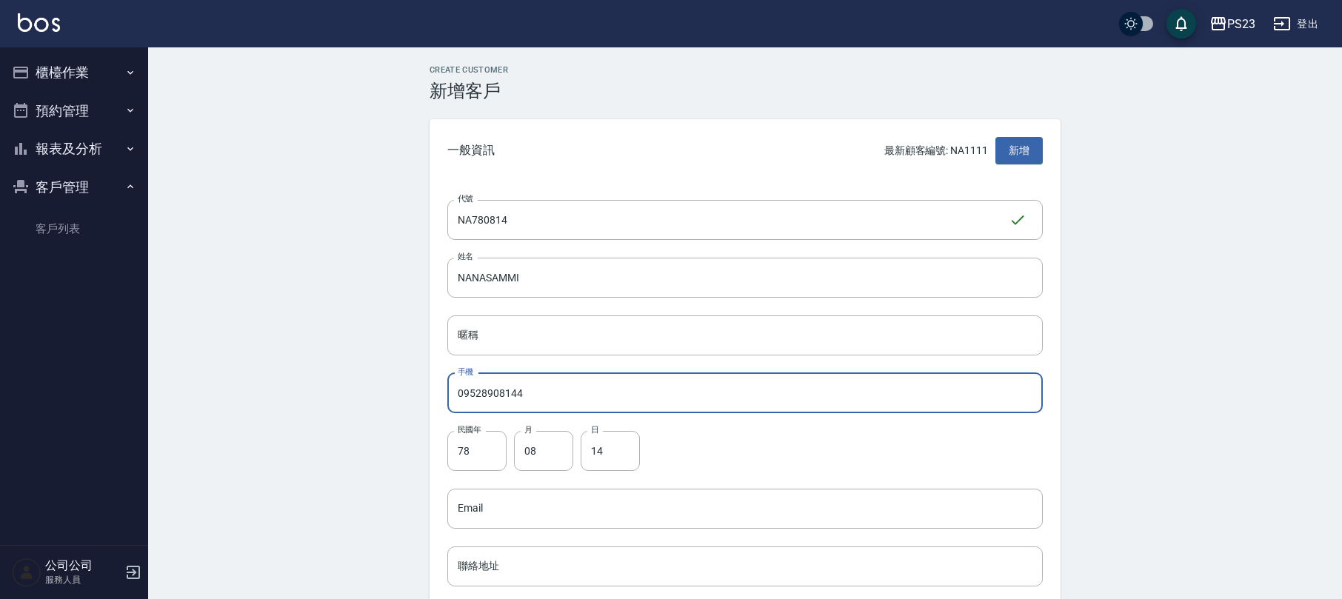
scroll to position [365, 0]
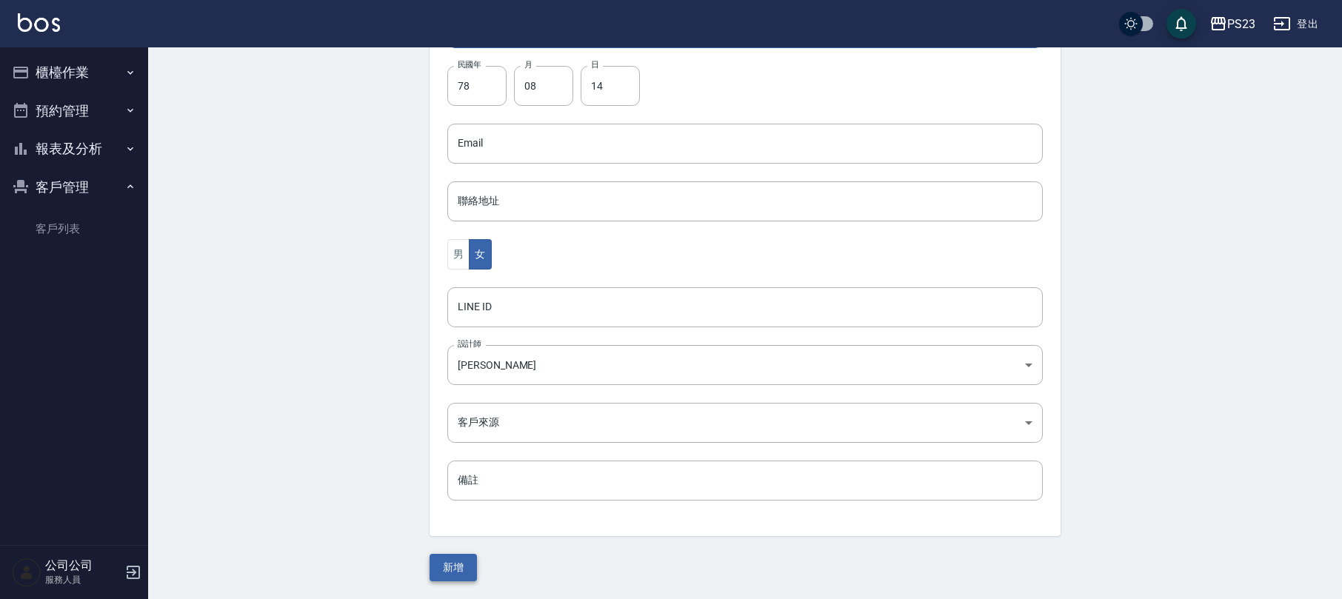
type input "09528908144"
click at [463, 561] on button "新增" at bounding box center [453, 567] width 47 height 27
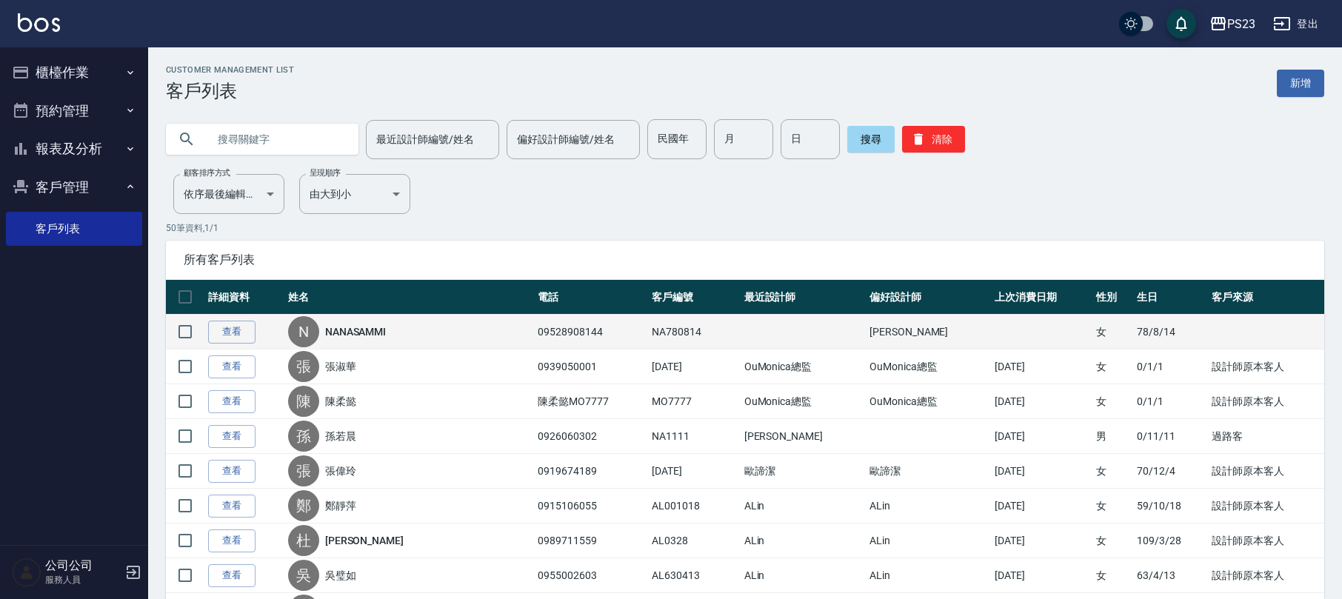
click at [366, 336] on link "NANASAMMI" at bounding box center [355, 331] width 61 height 15
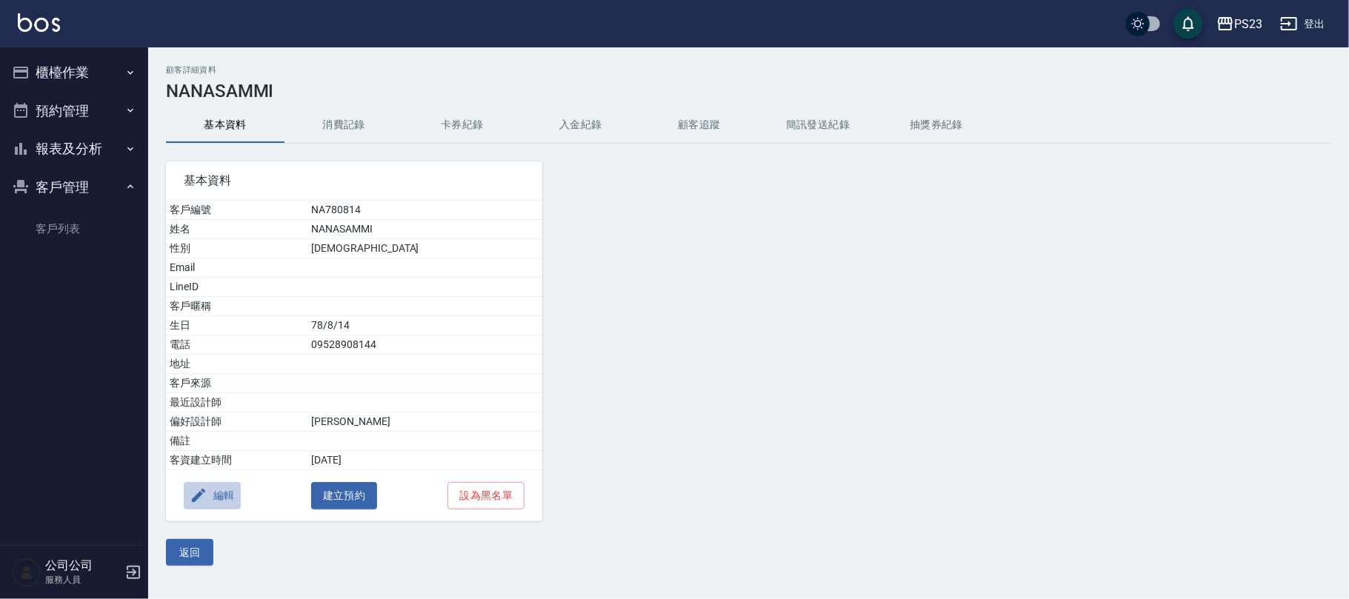
click at [205, 504] on icon "button" at bounding box center [199, 496] width 18 height 18
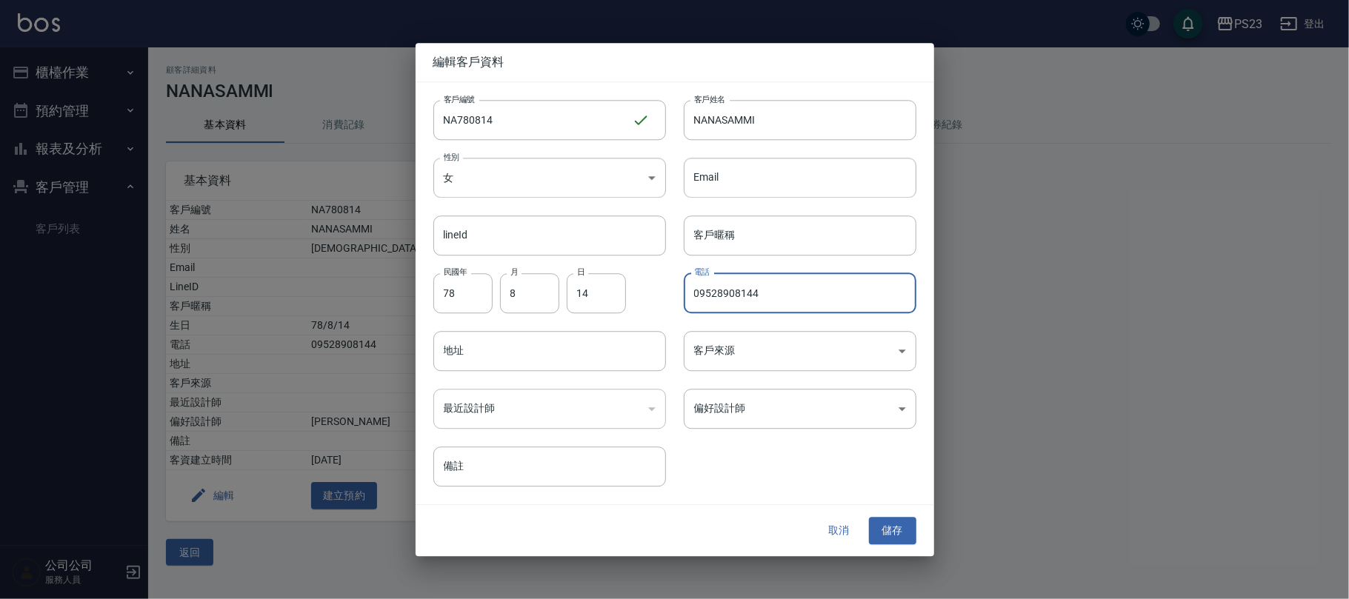
click at [765, 292] on input "09528908144" at bounding box center [800, 293] width 233 height 40
type input "0952890814"
click at [883, 530] on button "儲存" at bounding box center [892, 531] width 47 height 27
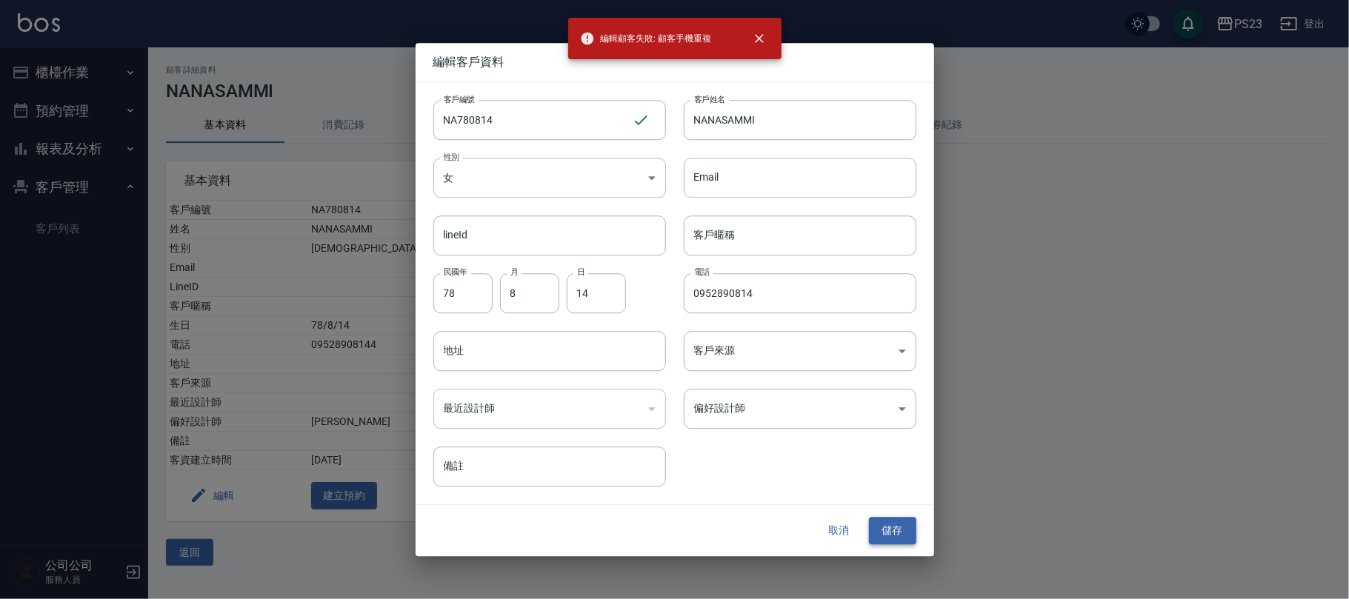
click at [904, 522] on button "儲存" at bounding box center [892, 531] width 47 height 27
click at [899, 535] on button "儲存" at bounding box center [892, 531] width 47 height 27
click at [833, 536] on button "取消" at bounding box center [838, 531] width 47 height 27
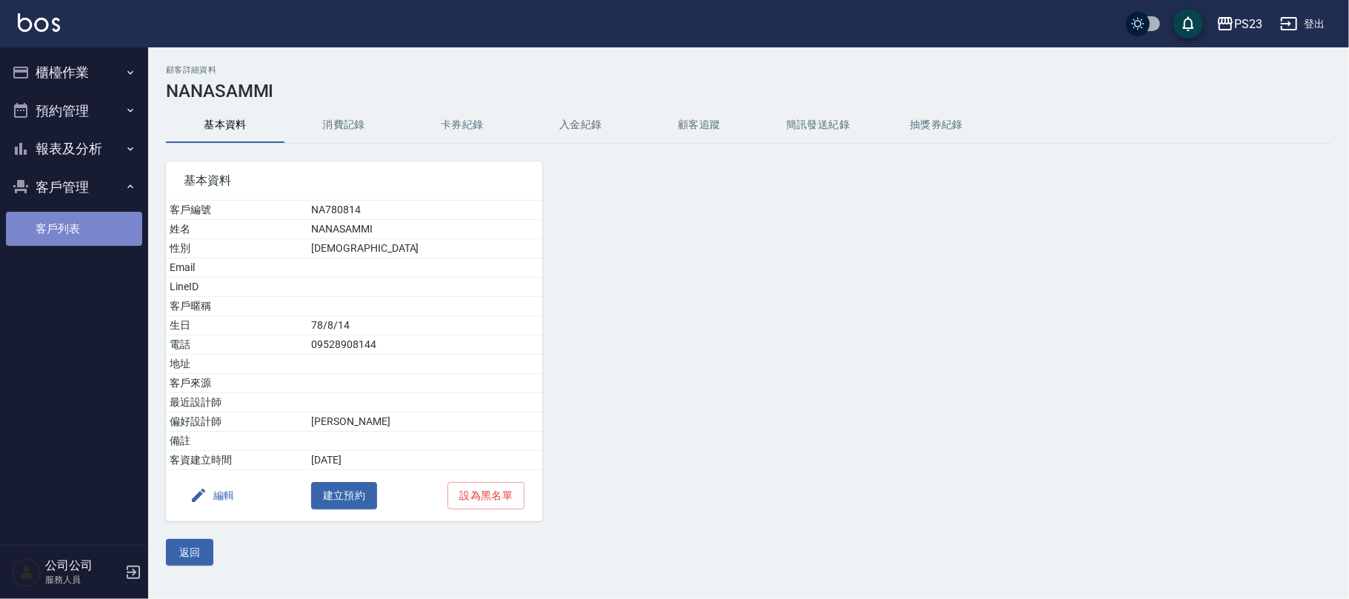
click at [79, 228] on link "客戶列表" at bounding box center [74, 229] width 136 height 34
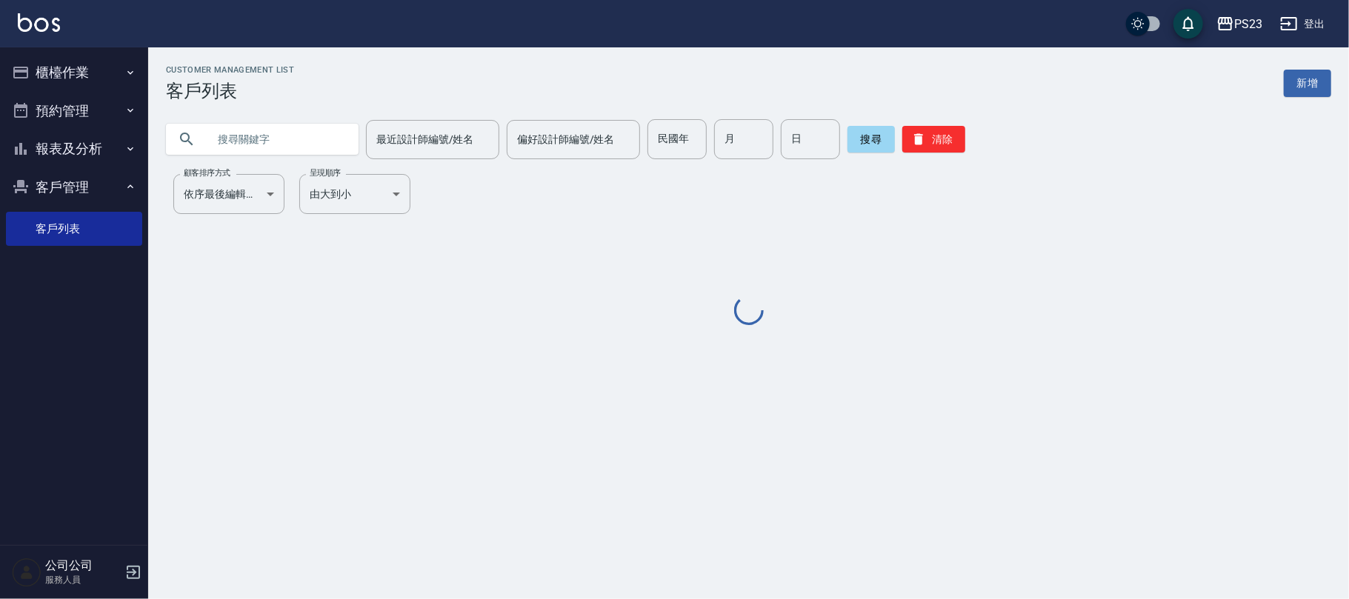
click at [249, 166] on div "Customer Management List 客戶列表 新增 最近設計師編號/姓名 最近設計師編號/姓名 偏好設計師編號/姓名 偏好設計師編號/姓名 民國…" at bounding box center [748, 196] width 1200 height 263
click at [252, 161] on div "Customer Management List 客戶列表 新增 最近設計師編號/姓名 最近設計師編號/姓名 偏好設計師編號/姓名 偏好設計師編號/姓名 民國…" at bounding box center [748, 196] width 1200 height 263
click at [287, 144] on input "text" at bounding box center [276, 139] width 139 height 40
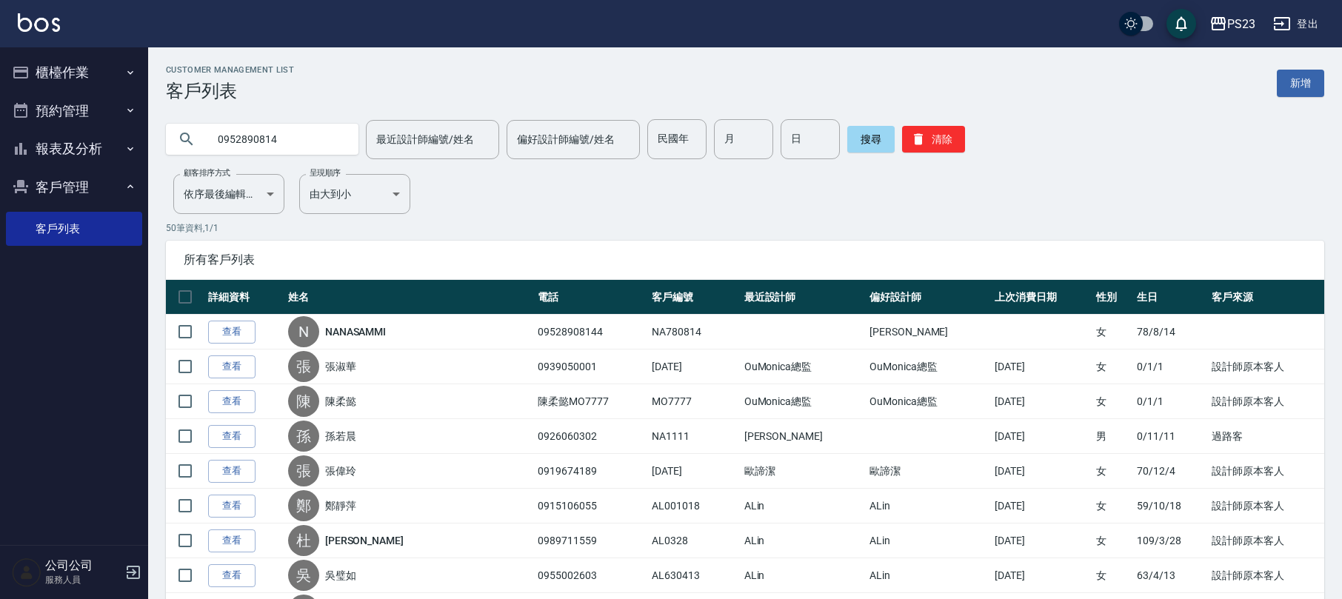
type input "0952890814"
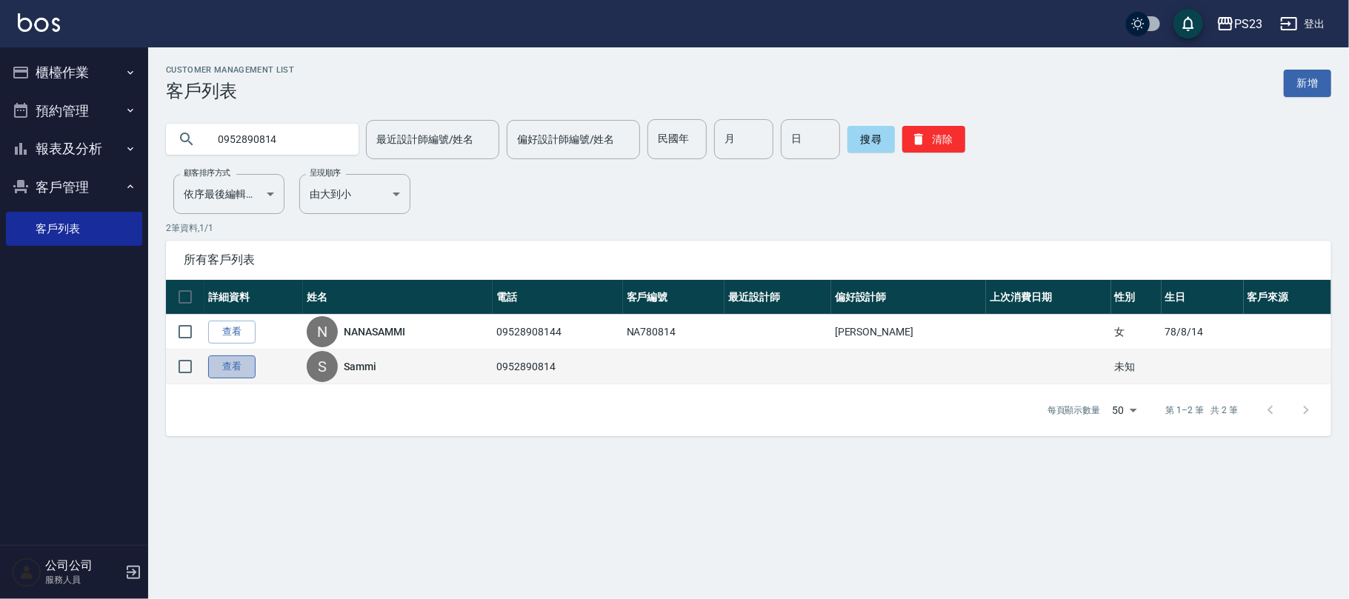
click at [219, 362] on link "查看" at bounding box center [231, 366] width 47 height 23
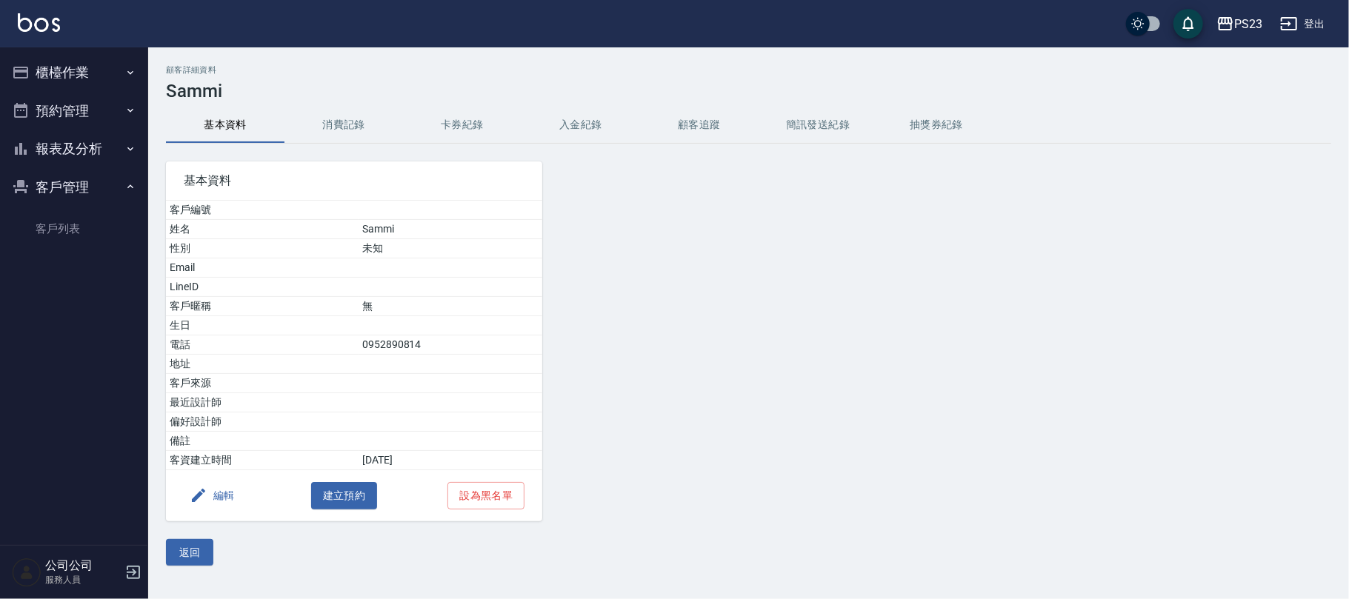
click at [327, 145] on div "基本資料 客戶編號 姓名 Sammi 性別 未知 Email LineID 客戶暱稱 無 生日 電話 [PHONE_NUMBER] 地址 客戶來源 最近設計師…" at bounding box center [345, 333] width 394 height 378
click at [330, 133] on button "消費記錄" at bounding box center [343, 125] width 118 height 36
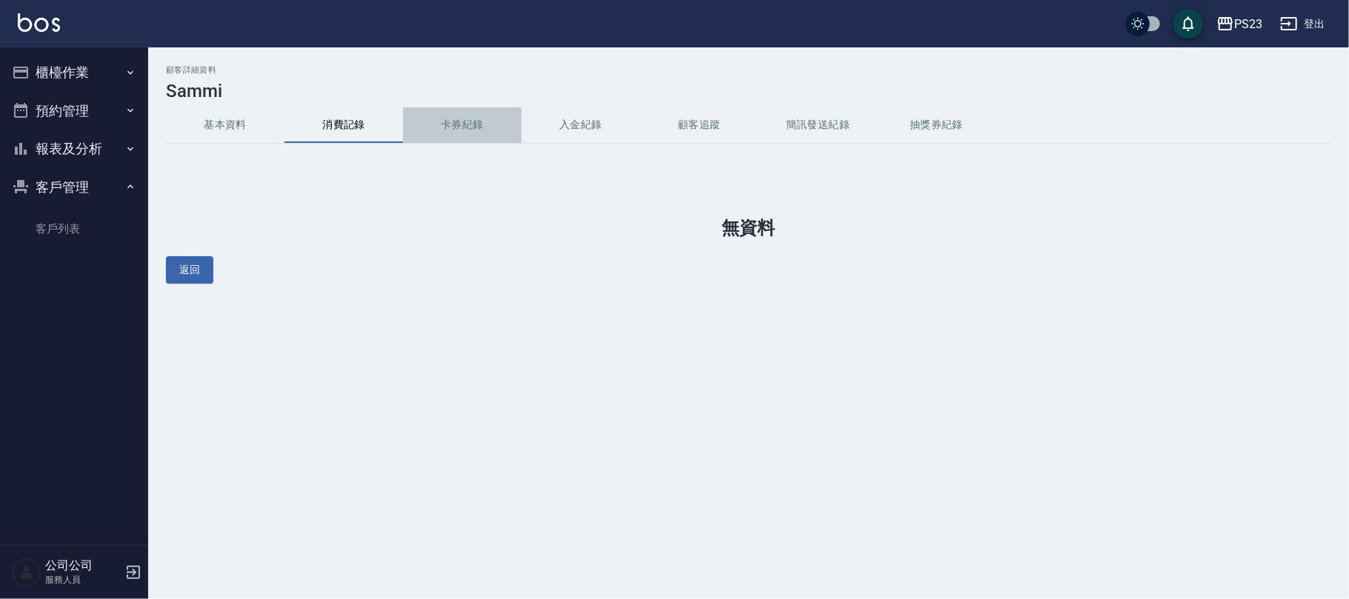
click at [458, 130] on button "卡券紀錄" at bounding box center [462, 125] width 118 height 36
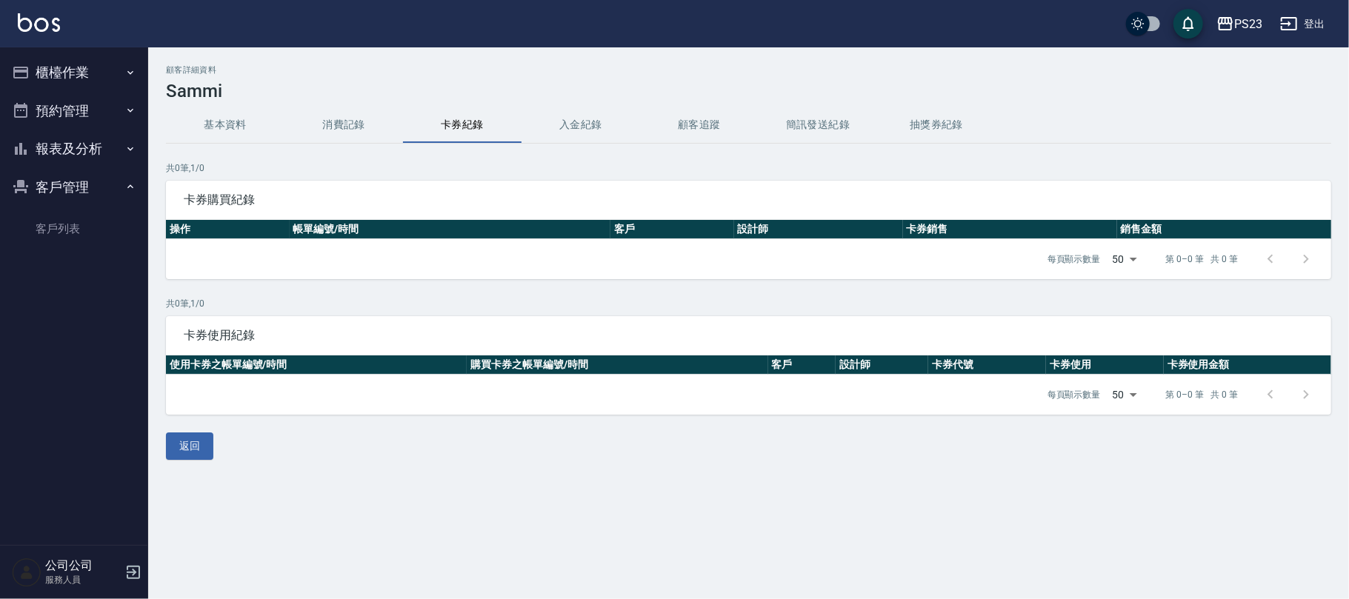
click at [609, 134] on button "入金紀錄" at bounding box center [580, 125] width 118 height 36
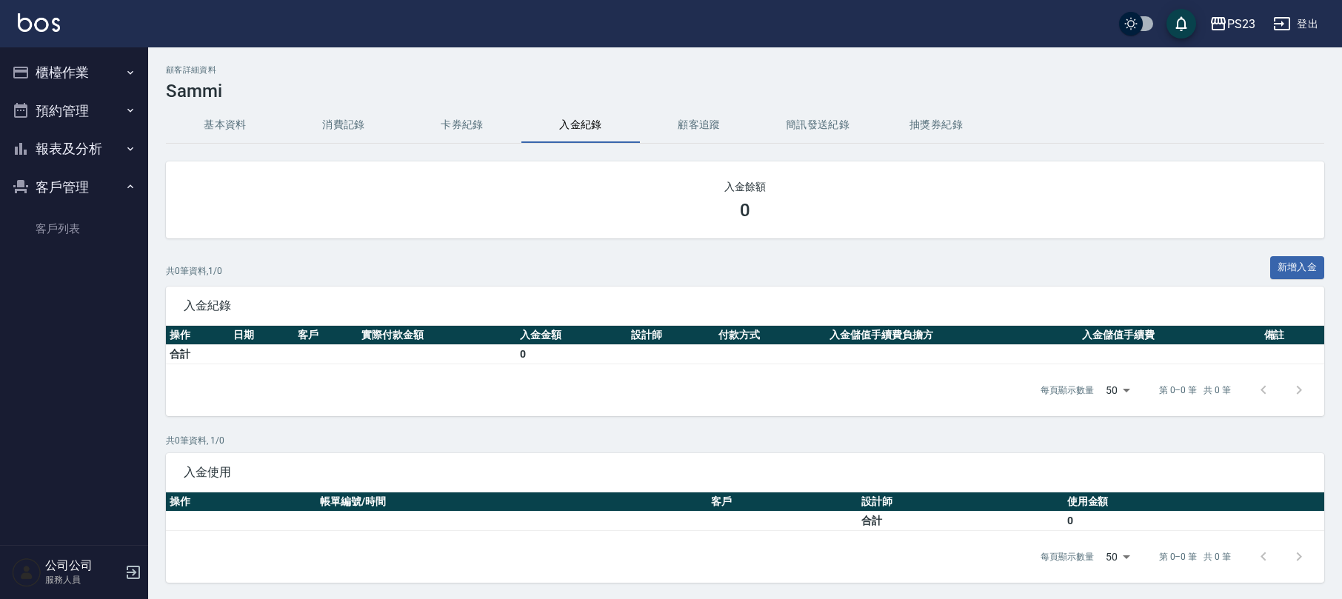
click at [255, 131] on button "基本資料" at bounding box center [225, 125] width 118 height 36
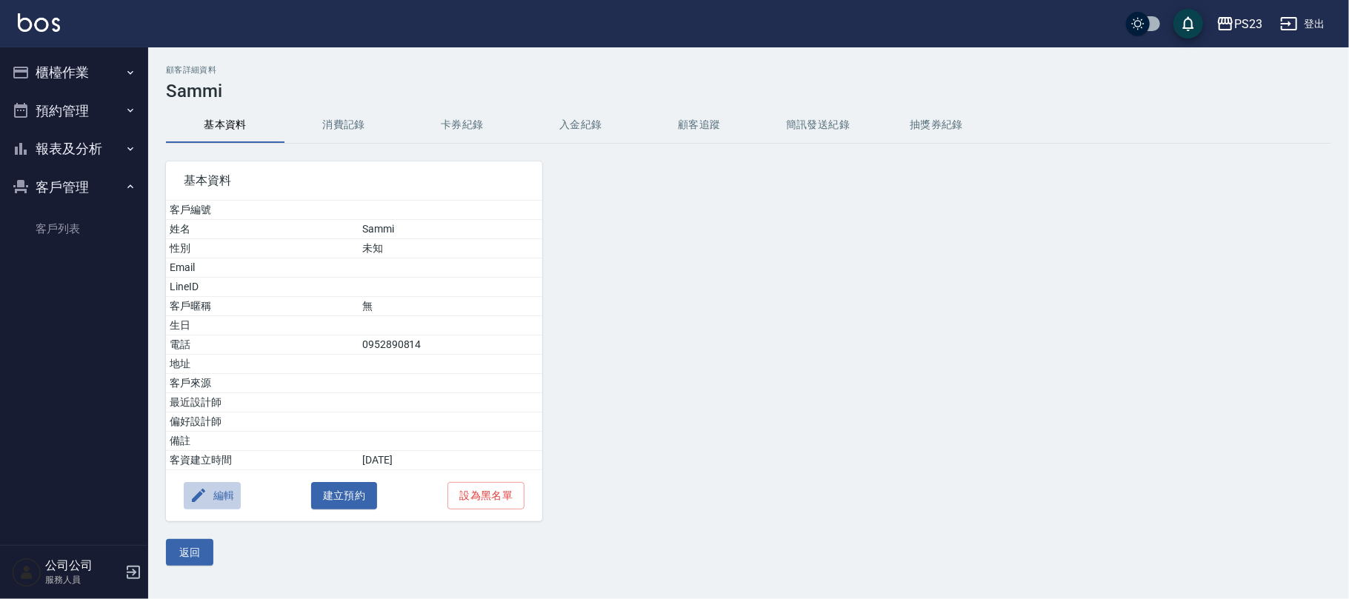
click at [227, 501] on button "編輯" at bounding box center [212, 495] width 57 height 27
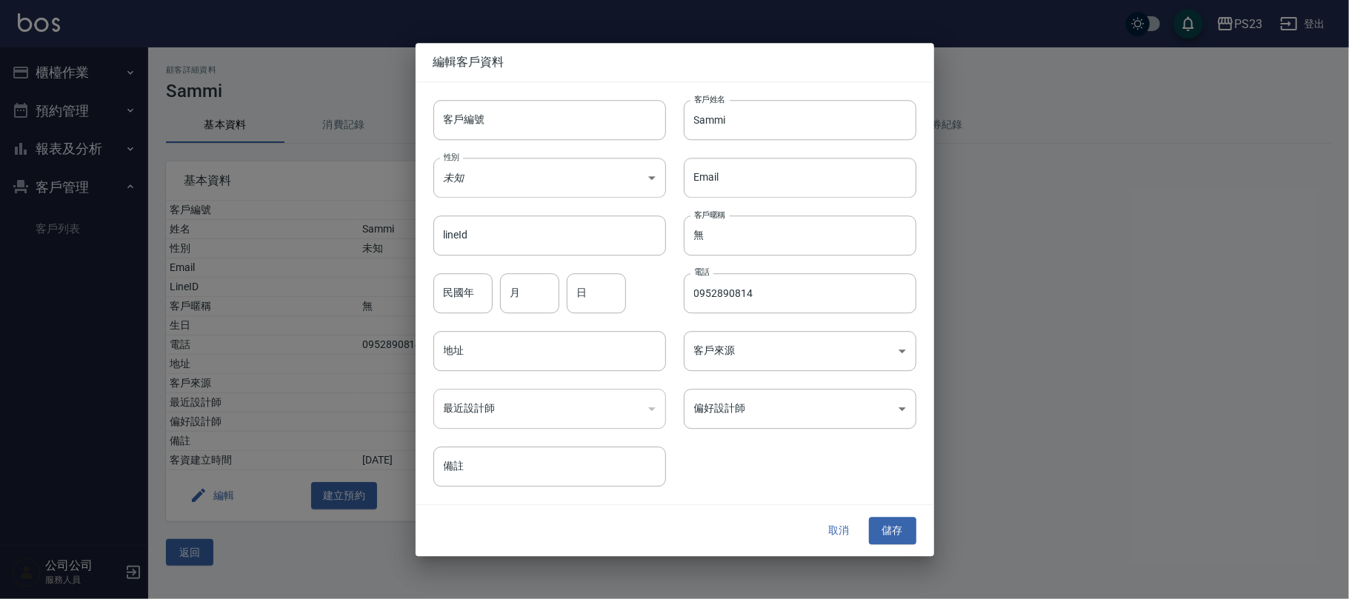
drag, startPoint x: 767, startPoint y: 302, endPoint x: 773, endPoint y: 314, distance: 13.2
click at [768, 302] on input "0952890814" at bounding box center [800, 293] width 233 height 40
type input "09528908146"
click at [893, 529] on button "儲存" at bounding box center [892, 531] width 47 height 27
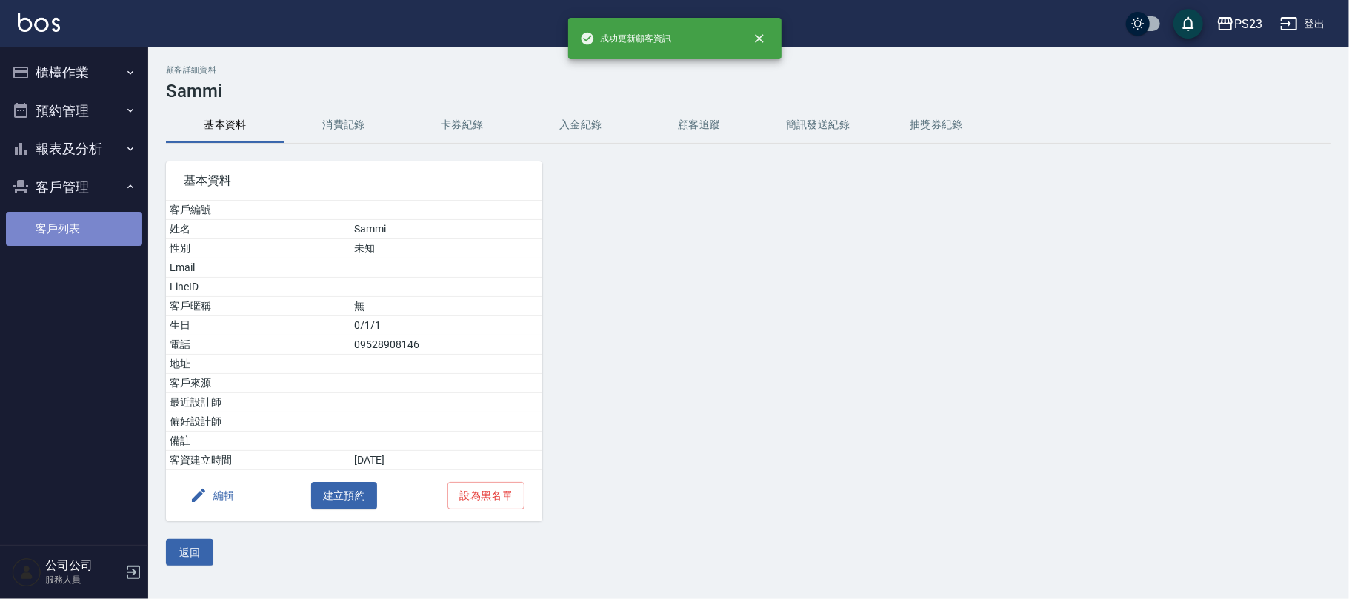
click at [59, 222] on link "客戶列表" at bounding box center [74, 229] width 136 height 34
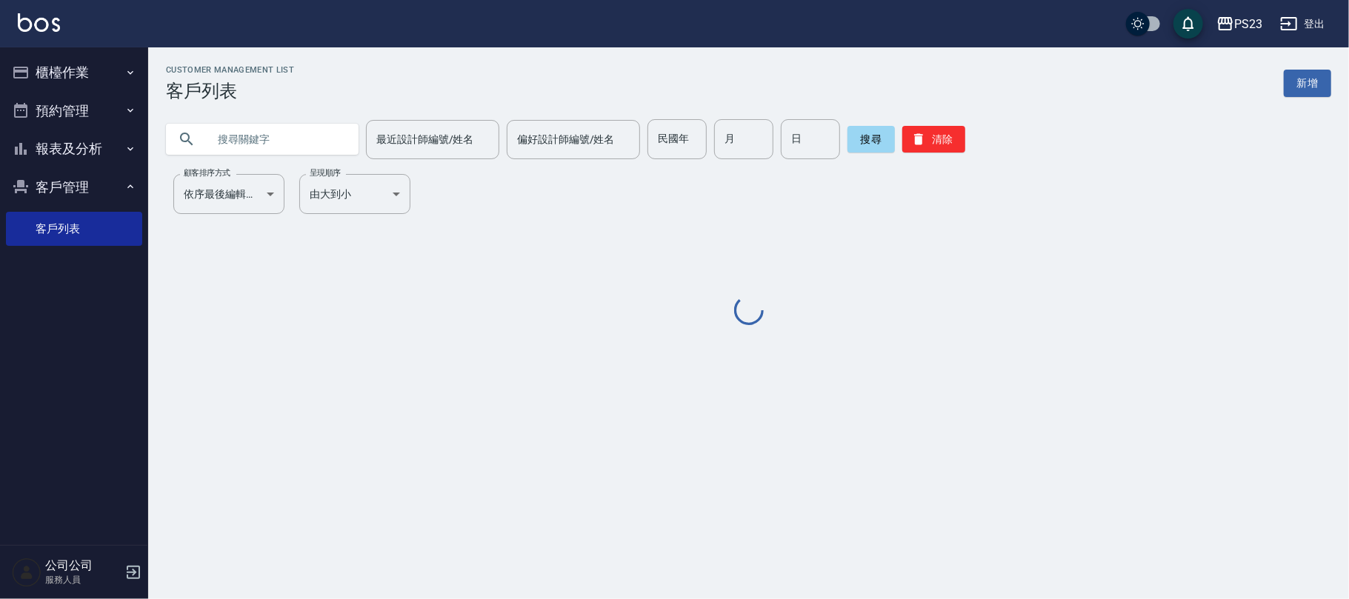
click at [271, 136] on input "text" at bounding box center [276, 139] width 139 height 40
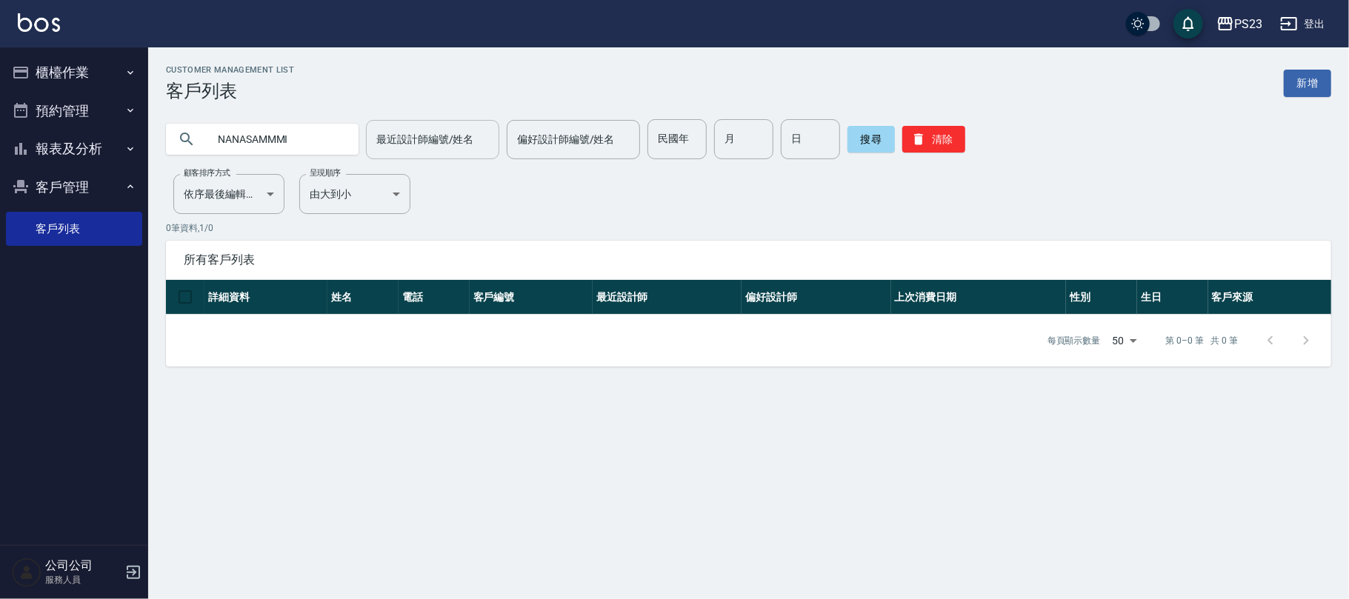
drag, startPoint x: 247, startPoint y: 139, endPoint x: 360, endPoint y: 140, distance: 113.3
click at [360, 140] on div "NANASAMMMI 最近設計師編號/姓名 最近設計師編號/姓名 偏好設計師編號/姓名 偏好設計師編號/姓名 民國年 民國年 月 月 日 日 搜尋 清除" at bounding box center [748, 139] width 1165 height 40
type input "NANA"
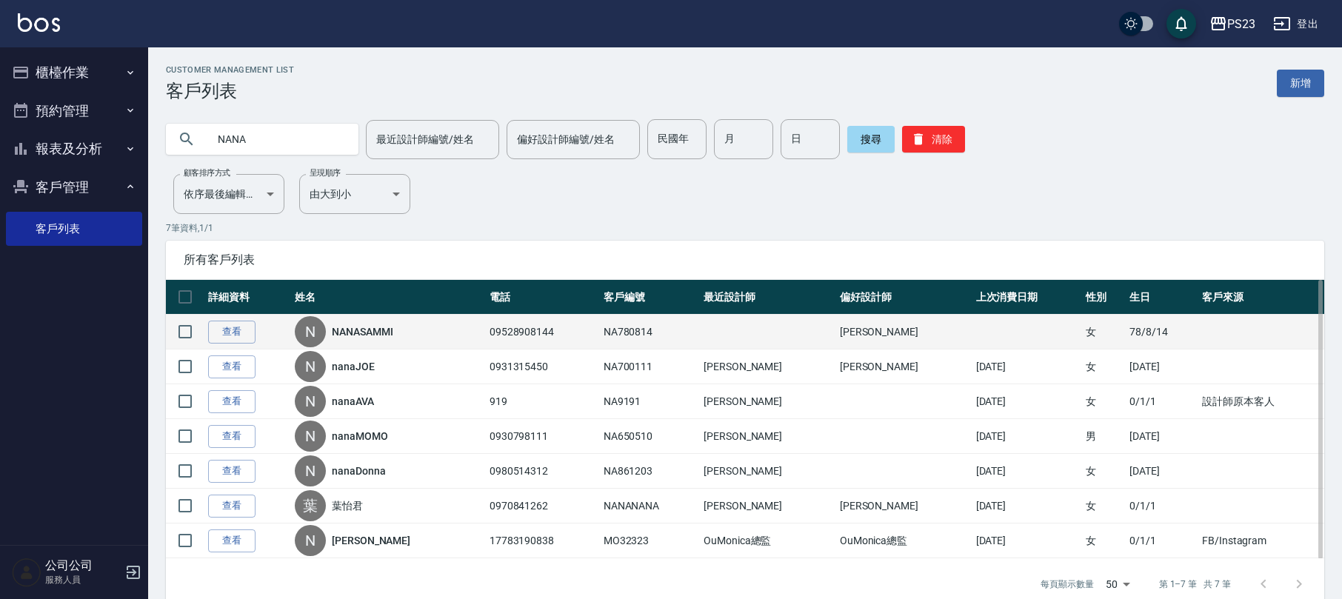
click at [380, 327] on link "NANASAMMI" at bounding box center [362, 331] width 61 height 15
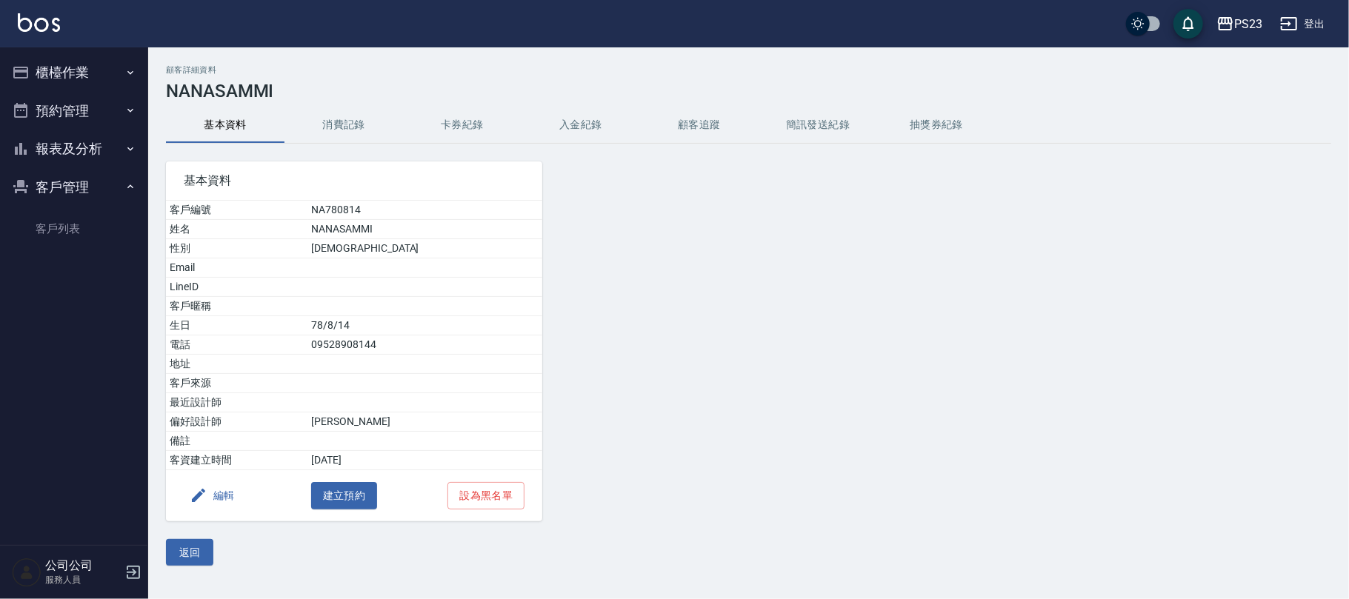
click at [218, 495] on button "編輯" at bounding box center [212, 495] width 57 height 27
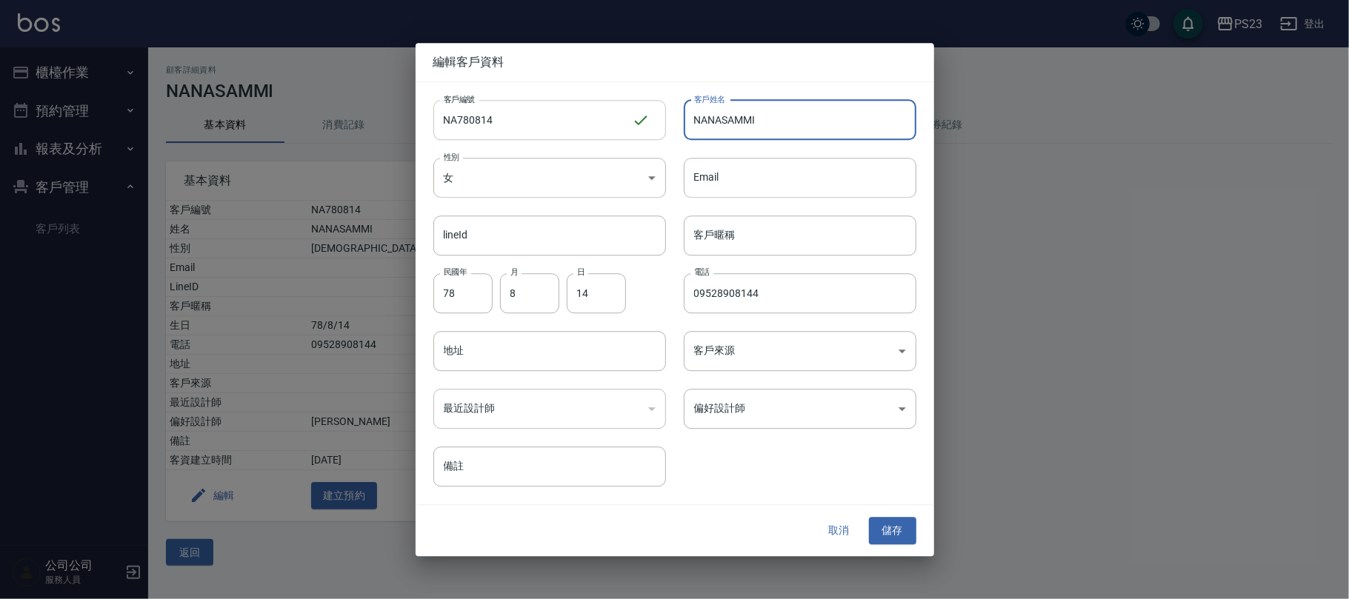
drag, startPoint x: 721, startPoint y: 122, endPoint x: 552, endPoint y: 125, distance: 168.9
click at [566, 119] on div "客戶編號 NA780814 ​ 客戶編號 客戶姓名 NANASAMMI 客戶姓名 性別 女 [DEMOGRAPHIC_DATA] 性別 Email Email…" at bounding box center [665, 284] width 501 height 405
type input "nanaSAMMI"
click at [801, 299] on input "09528908144" at bounding box center [800, 293] width 233 height 40
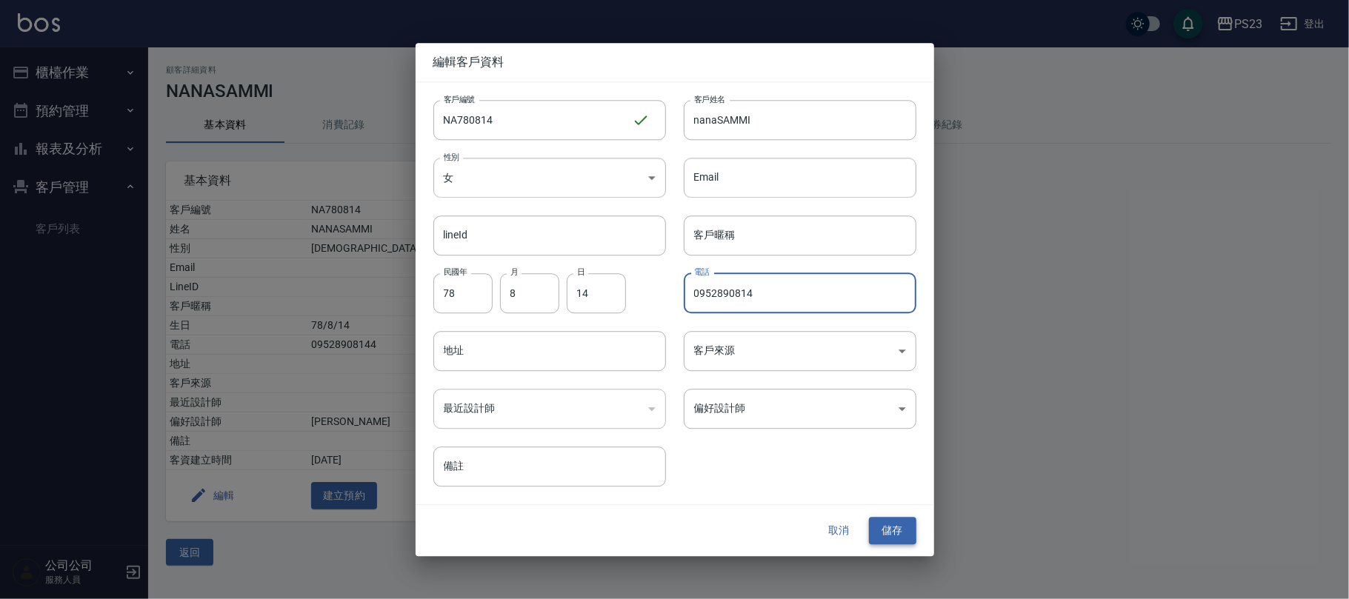
type input "0952890814"
click at [908, 536] on button "儲存" at bounding box center [892, 531] width 47 height 27
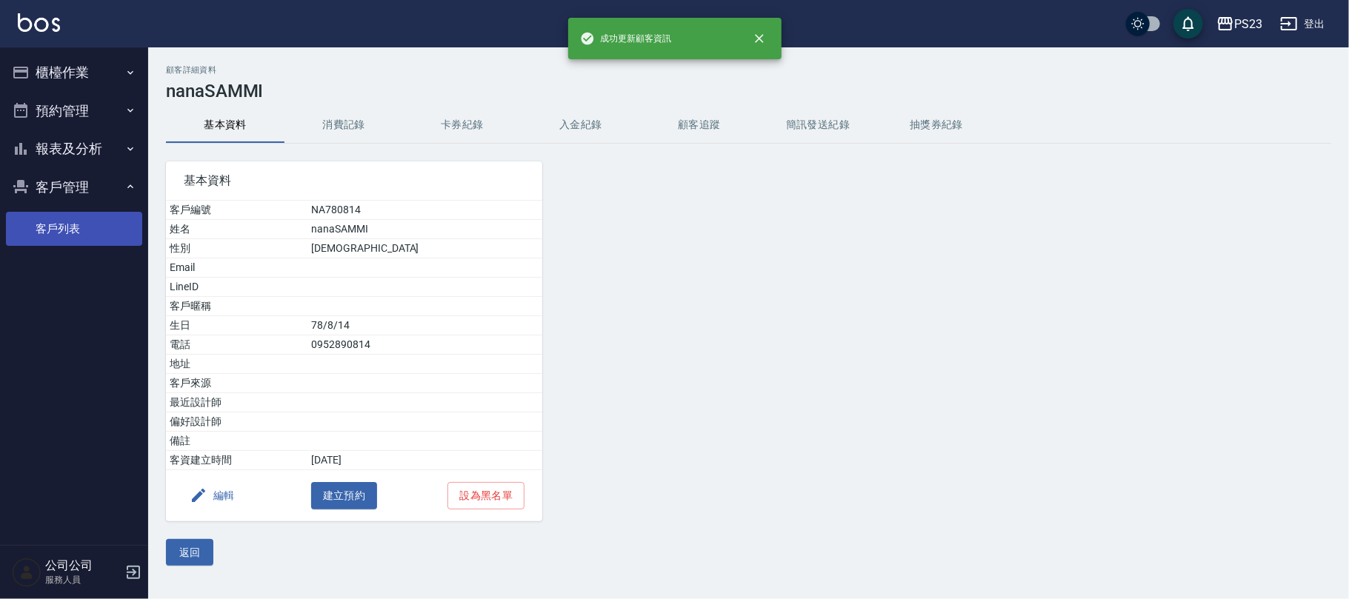
click at [28, 226] on link "客戶列表" at bounding box center [74, 229] width 136 height 34
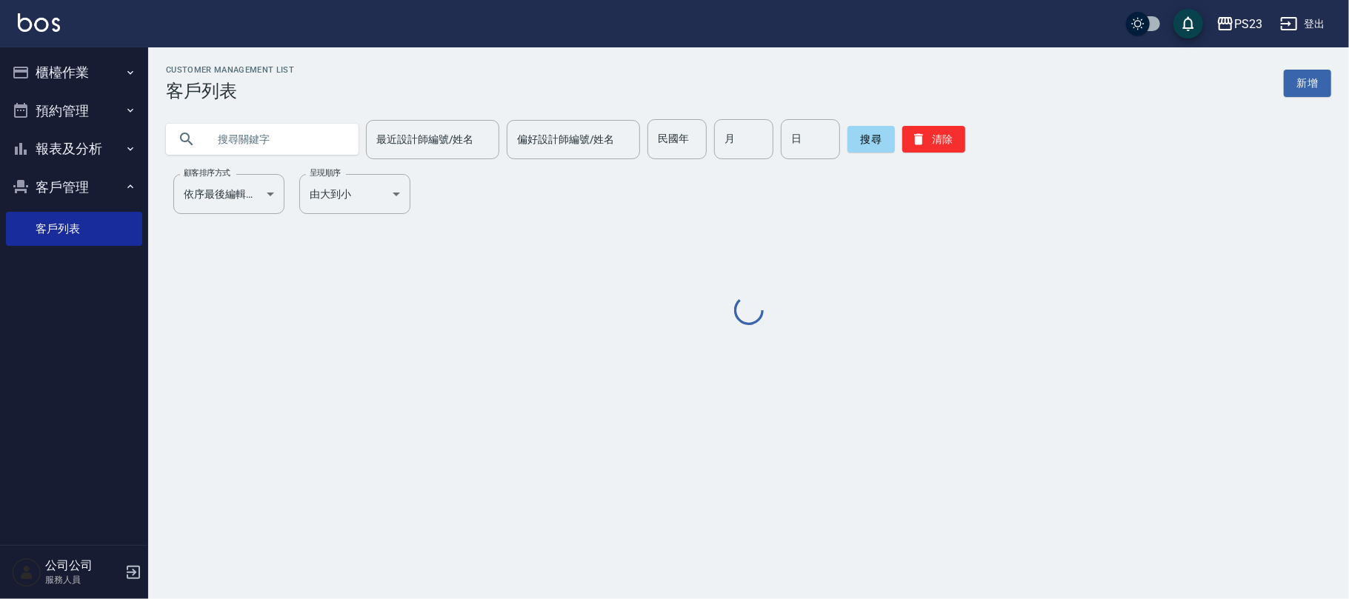
click at [312, 154] on input "text" at bounding box center [276, 139] width 139 height 40
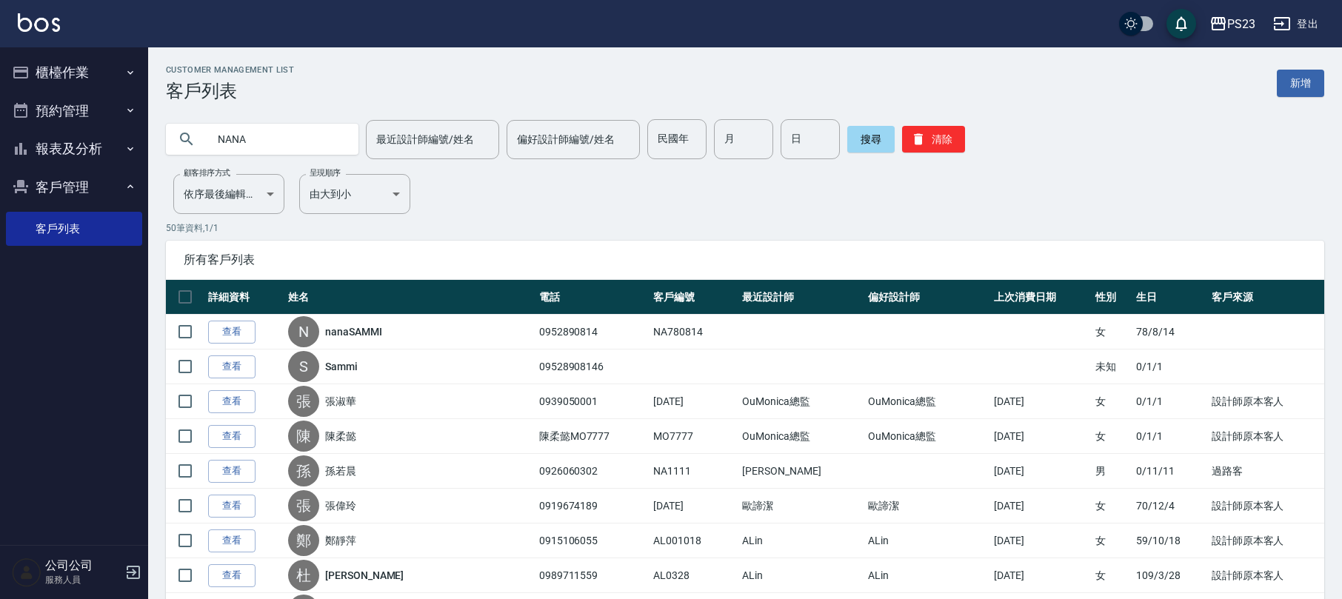
type input "NANA"
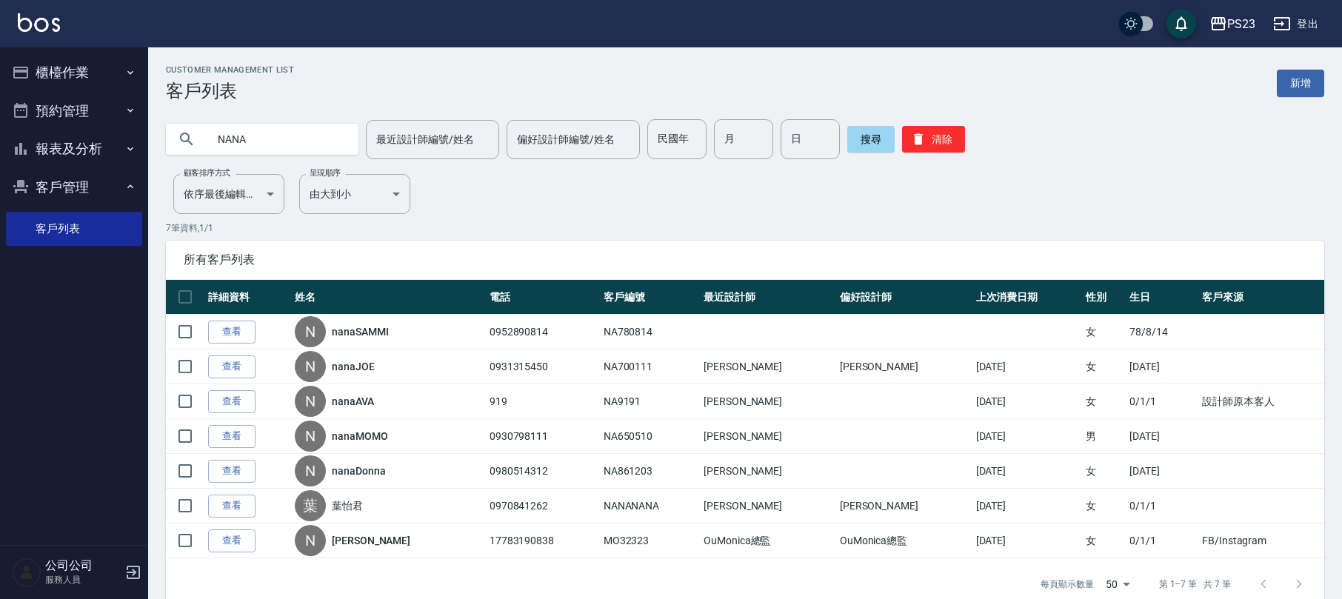
click at [84, 69] on button "櫃檯作業" at bounding box center [74, 72] width 136 height 39
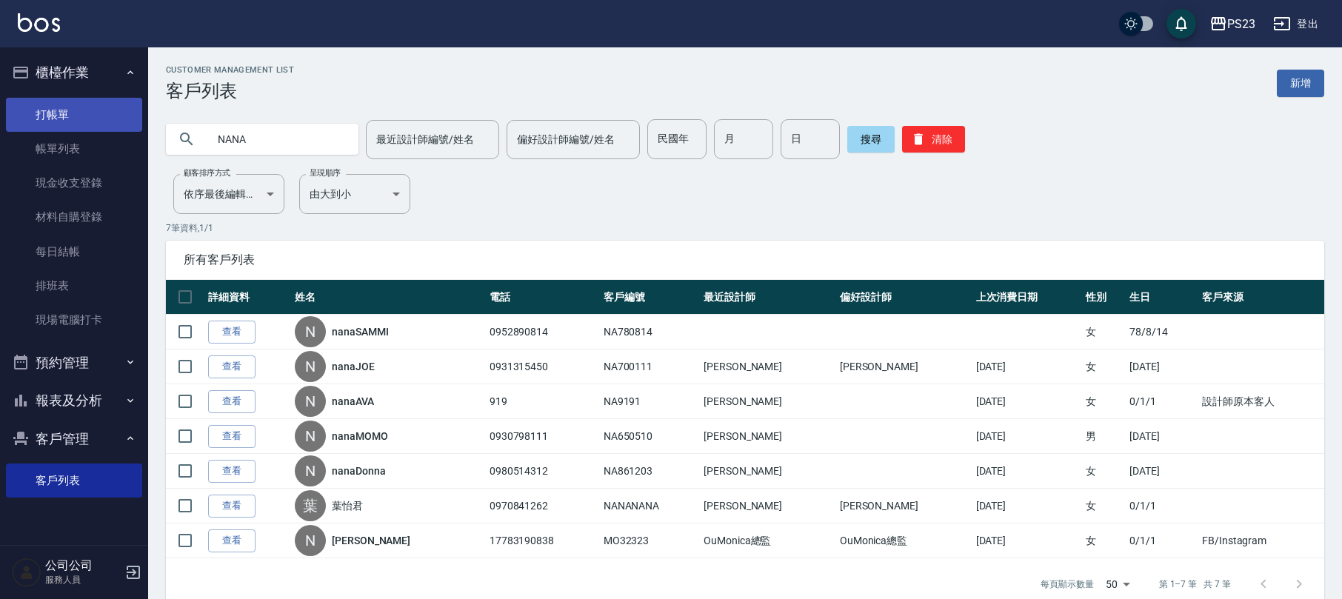
click at [68, 105] on link "打帳單" at bounding box center [74, 115] width 136 height 34
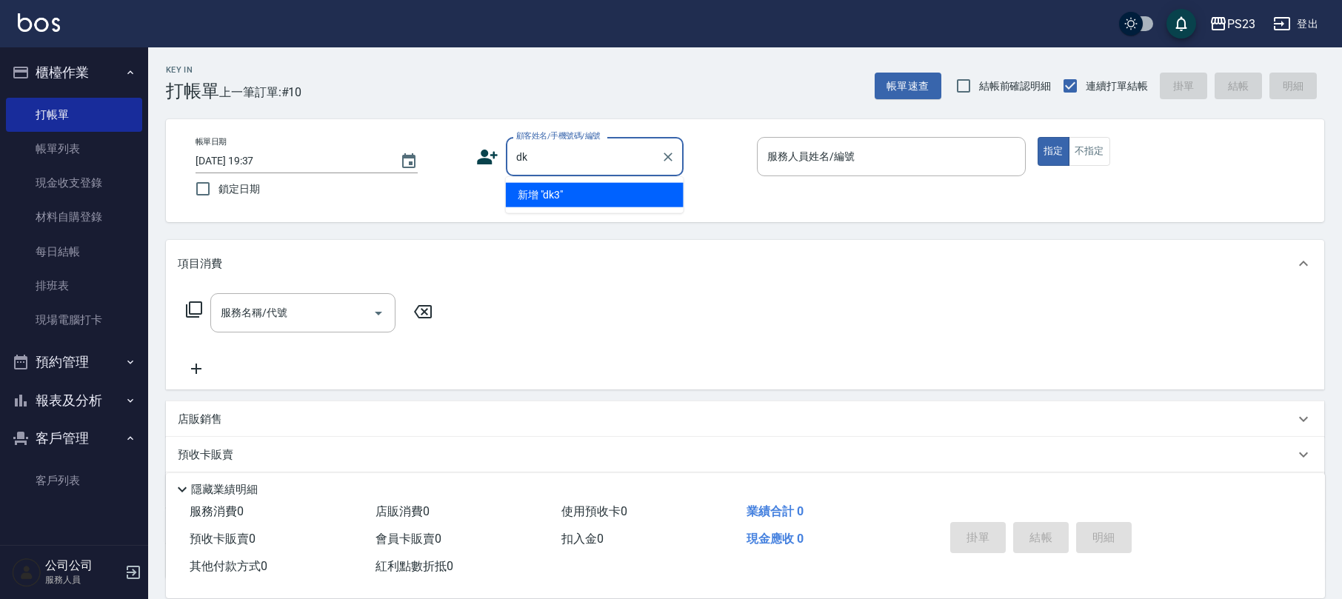
type input "d"
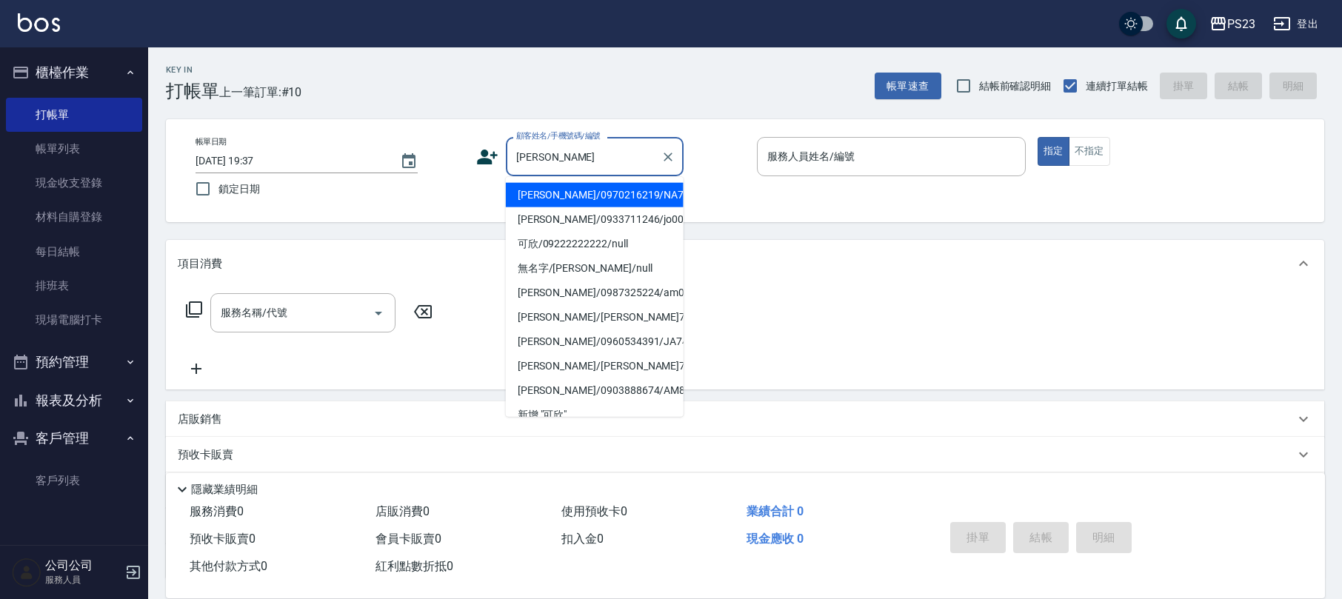
click at [628, 193] on li "[PERSON_NAME]/0970216219/NA710403" at bounding box center [595, 195] width 178 height 24
type input "[PERSON_NAME]/0970216219/NA710403"
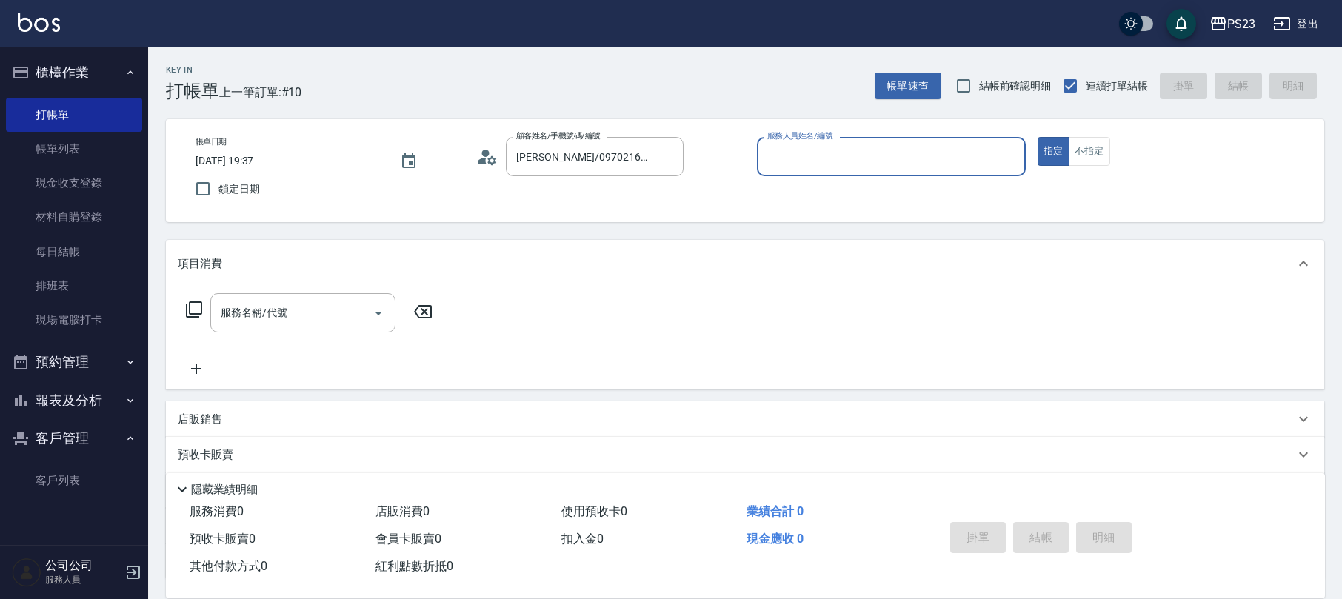
type input "Nanako-59"
click at [311, 301] on input "服務名稱/代號" at bounding box center [292, 313] width 150 height 26
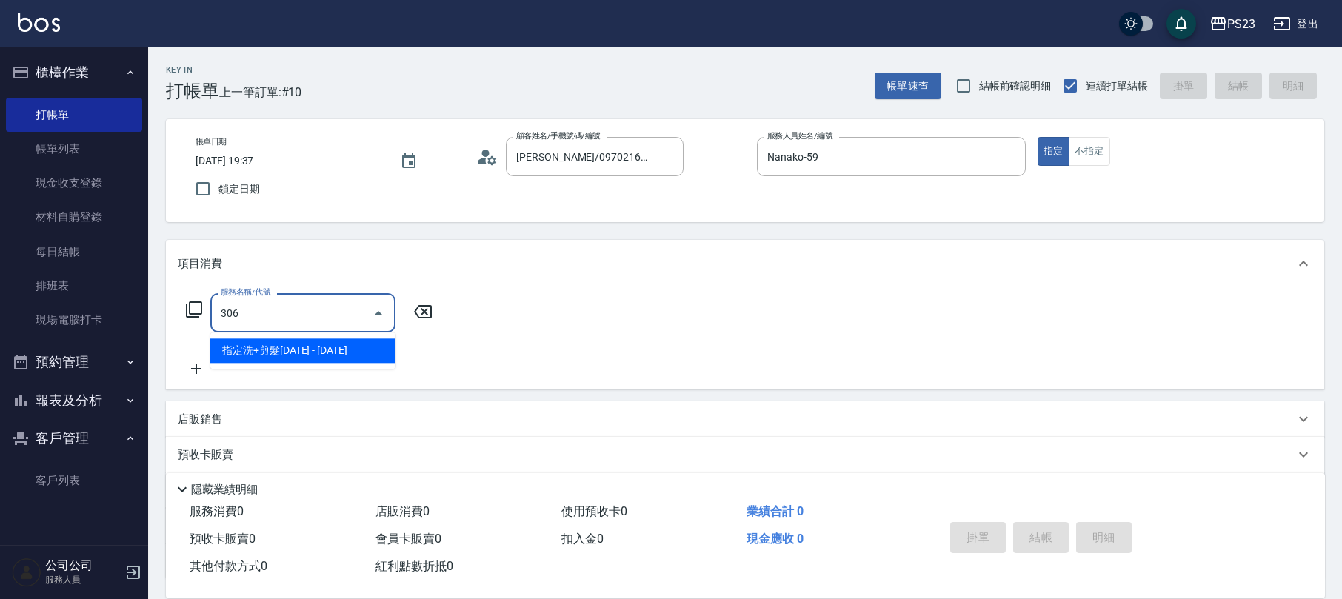
type input "指定洗+剪髮1500(306)"
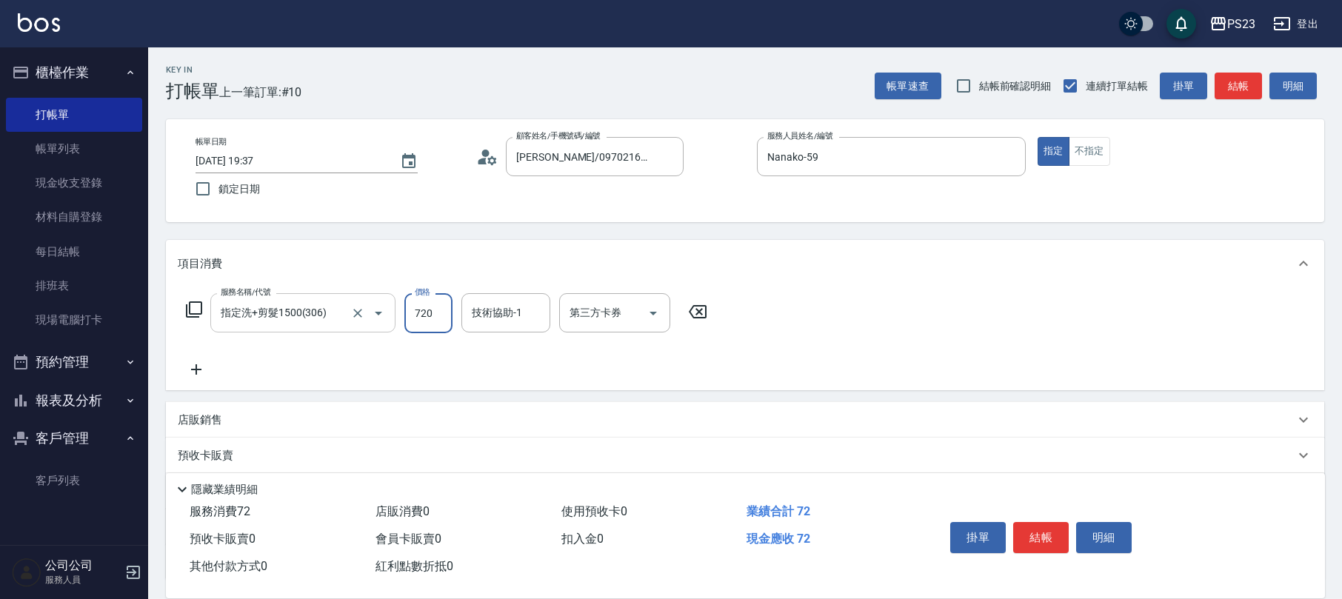
type input "720"
type input "Nanako-59"
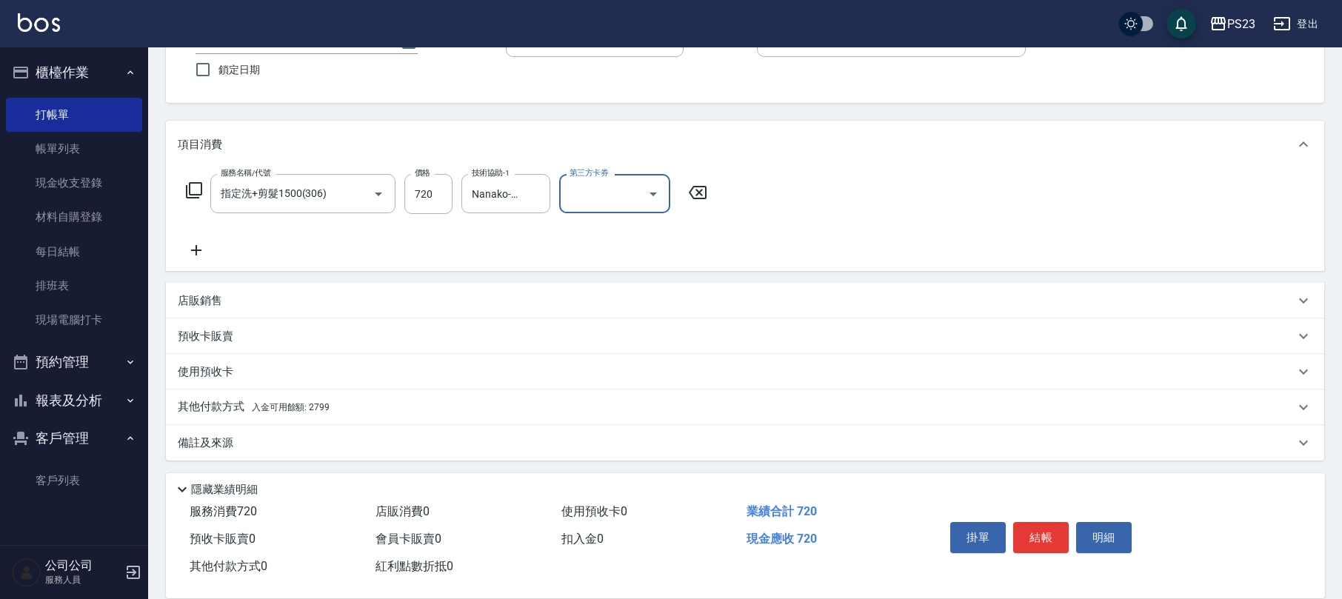
click at [277, 430] on div "備註及來源" at bounding box center [745, 443] width 1158 height 36
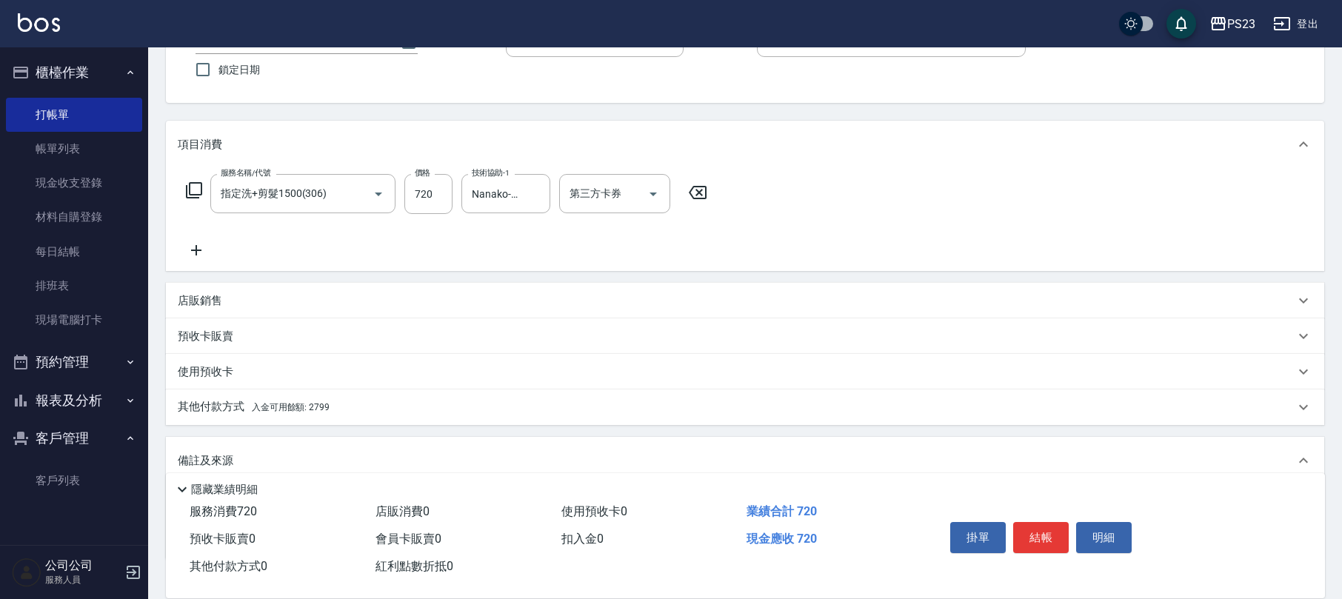
scroll to position [216, 0]
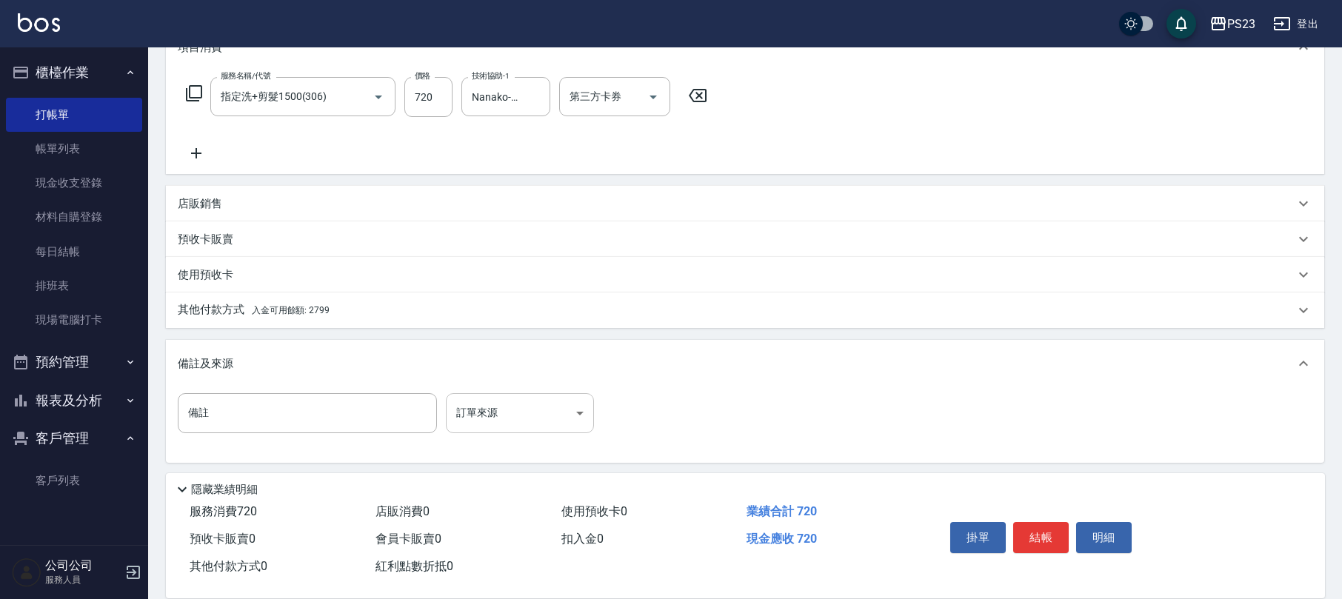
click at [501, 406] on body "PS23 登出 櫃檯作業 打帳單 帳單列表 現金收支登錄 材料自購登錄 每日結帳 排班表 現場電腦打卡 預約管理 預約管理 單日預約紀錄 單週預約紀錄 報表及…" at bounding box center [671, 193] width 1342 height 818
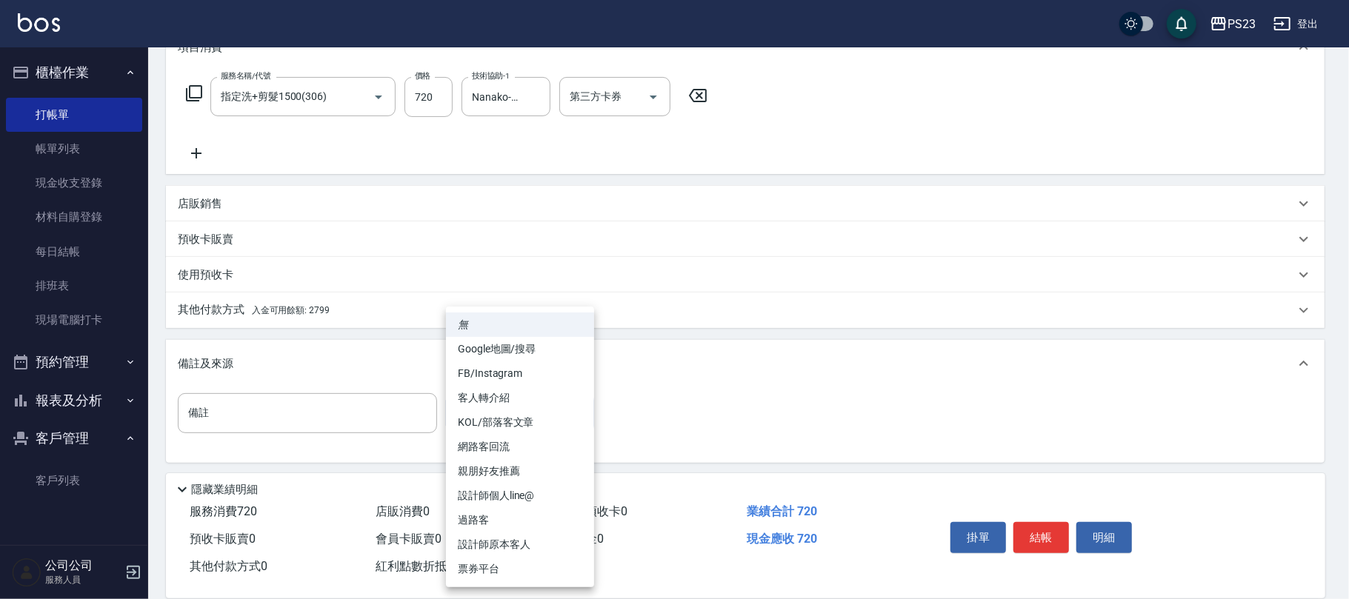
click at [495, 543] on li "設計師原本客人" at bounding box center [520, 544] width 148 height 24
type input "設計師原本客人"
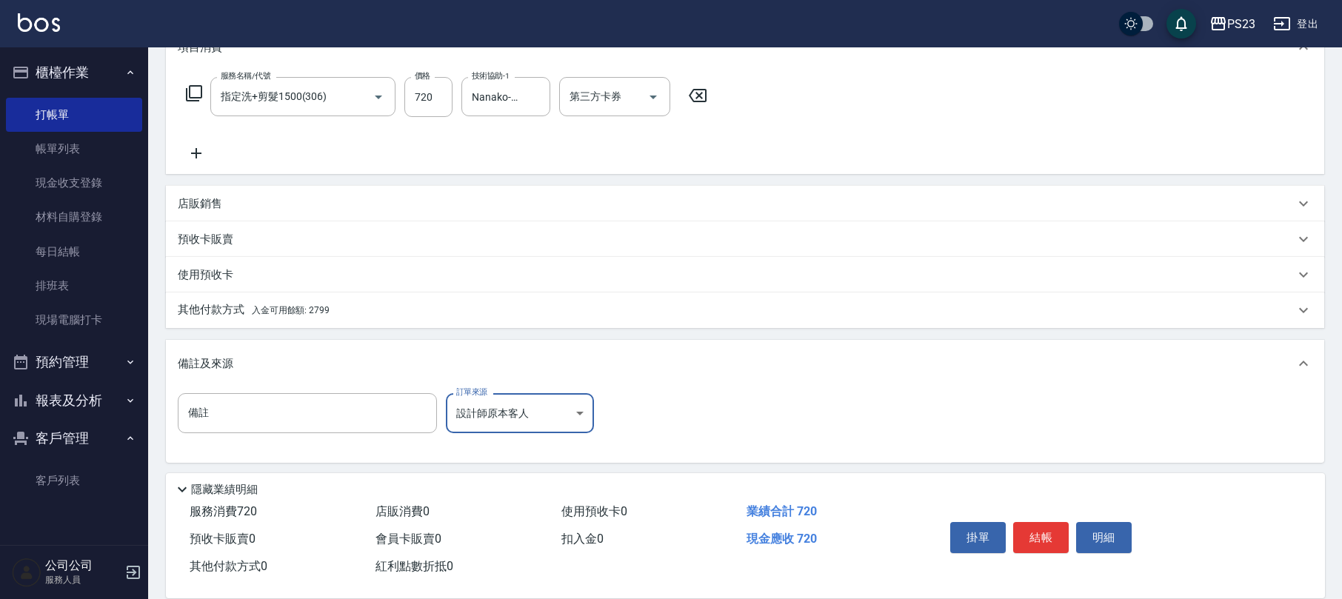
click at [363, 305] on div "其他付款方式 入金可用餘額: 2799" at bounding box center [736, 310] width 1117 height 16
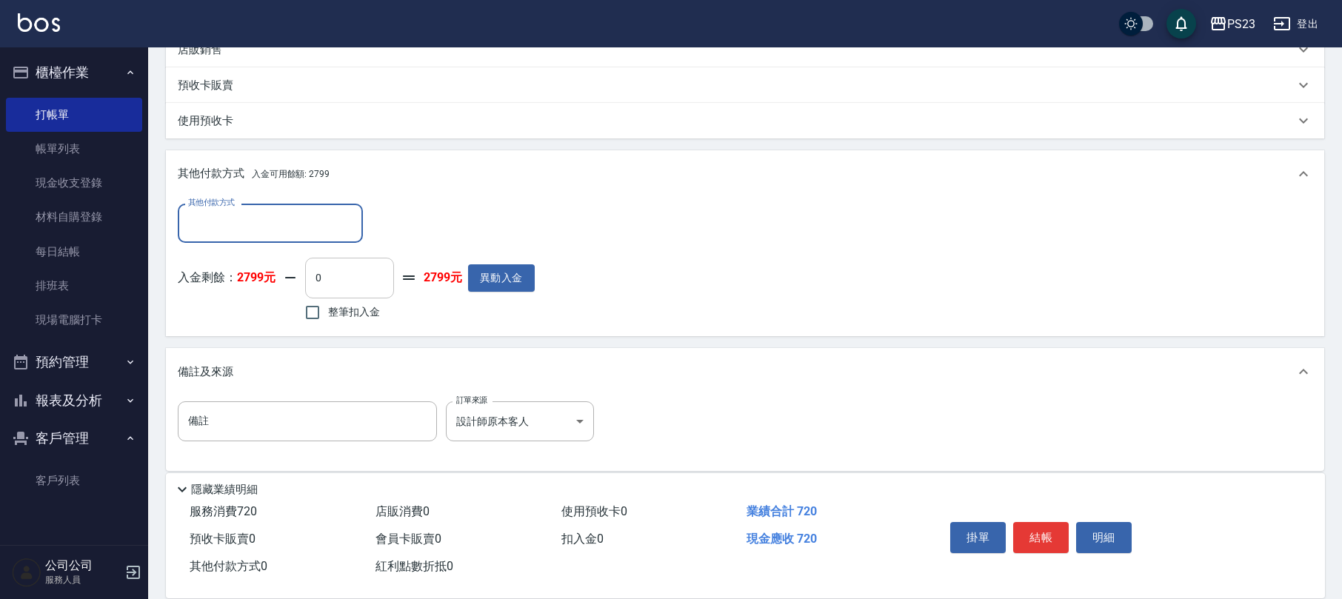
scroll to position [0, 0]
drag, startPoint x: 335, startPoint y: 313, endPoint x: 395, endPoint y: 323, distance: 61.6
click at [335, 313] on span "整筆扣入金" at bounding box center [354, 312] width 52 height 16
click at [328, 313] on input "整筆扣入金" at bounding box center [312, 312] width 31 height 31
checkbox input "true"
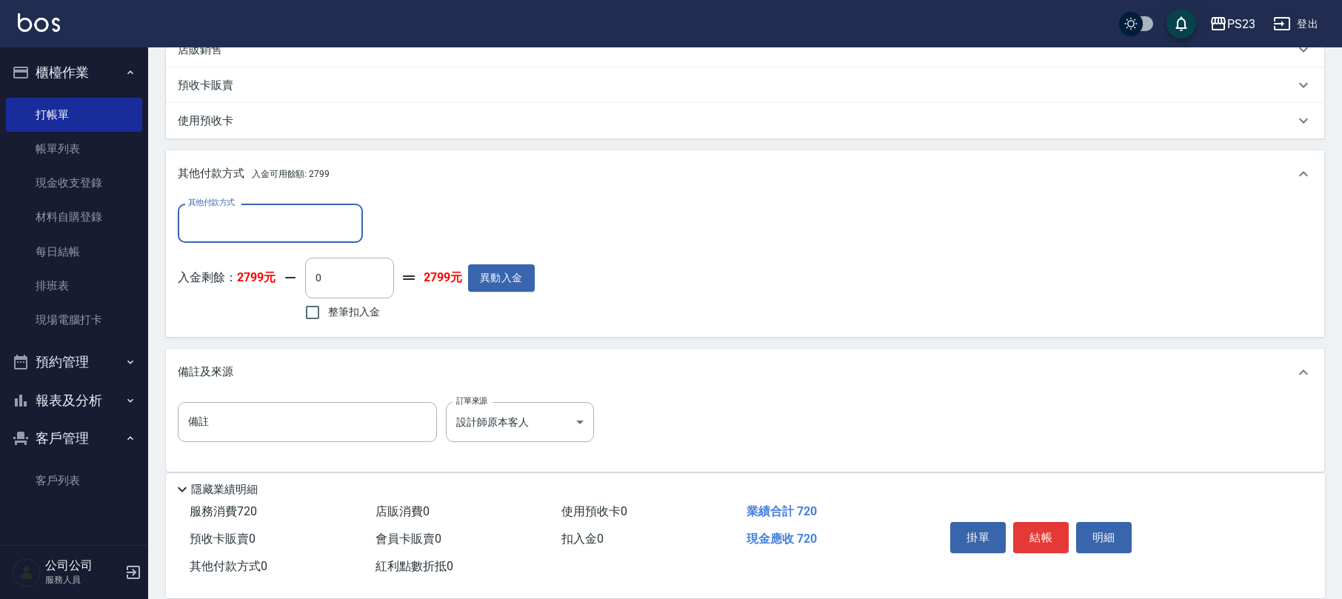
type input "720"
click at [1025, 531] on button "結帳" at bounding box center [1041, 537] width 56 height 31
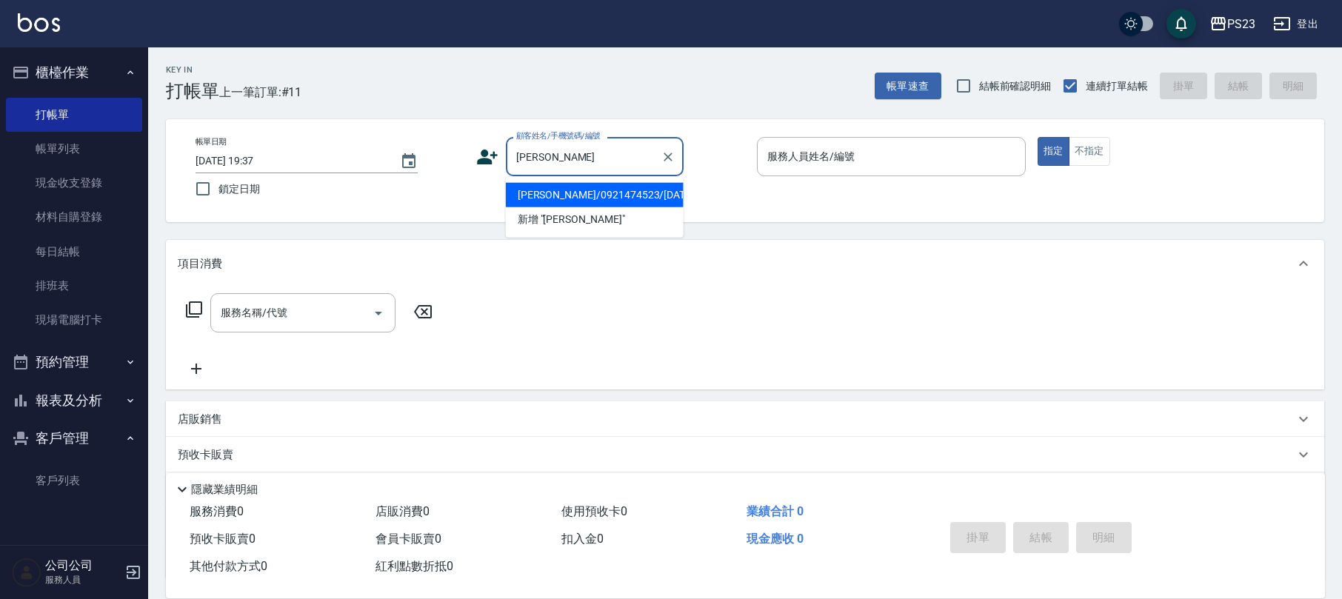
click at [641, 190] on li "[PERSON_NAME]/0921474523/[DATE]" at bounding box center [595, 195] width 178 height 24
type input "[PERSON_NAME]/0921474523/[DATE]"
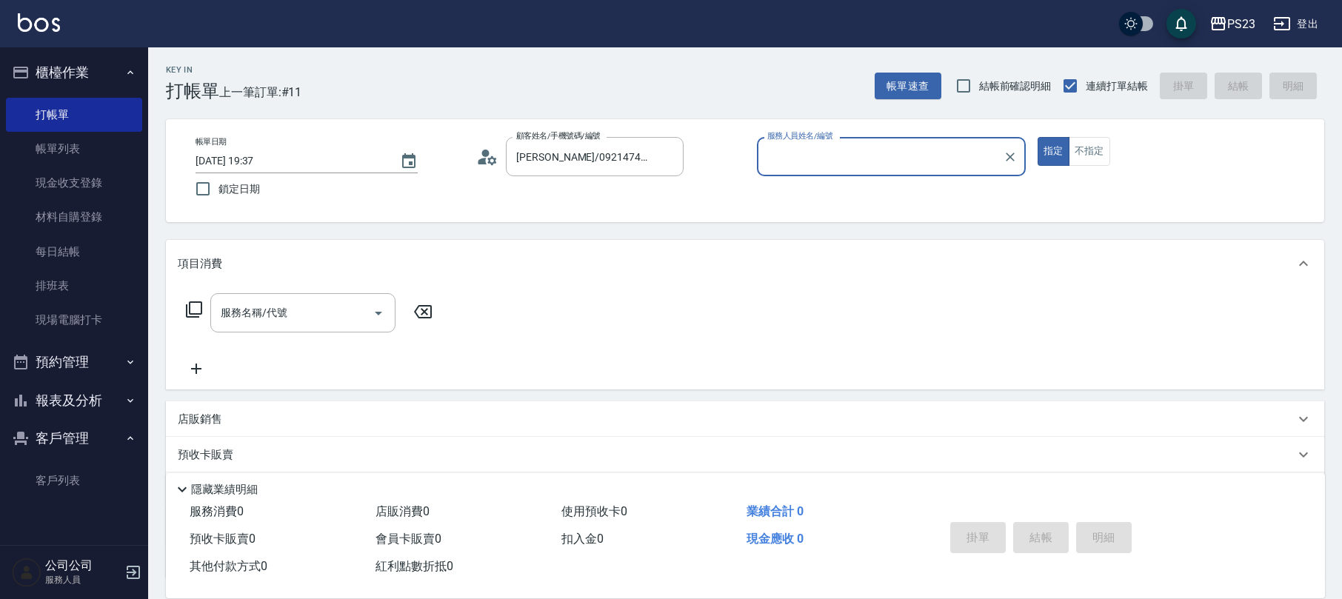
type input "[PERSON_NAME]-0"
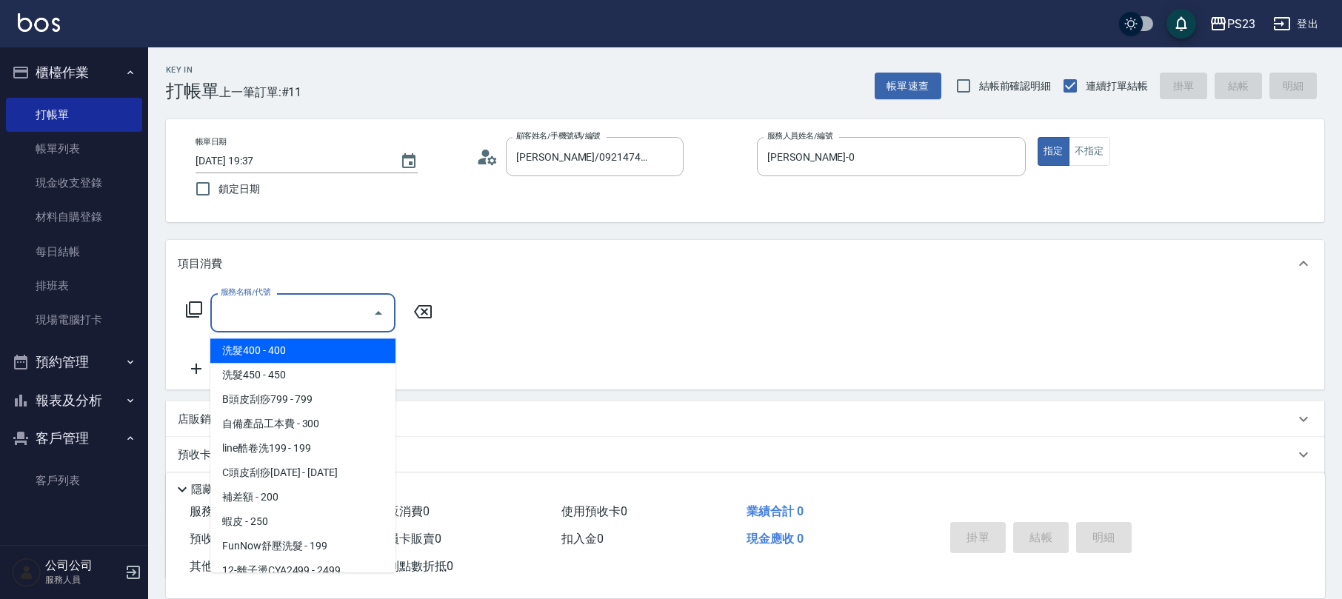
click at [244, 311] on div "服務名稱/代號 服務名稱/代號" at bounding box center [302, 312] width 185 height 39
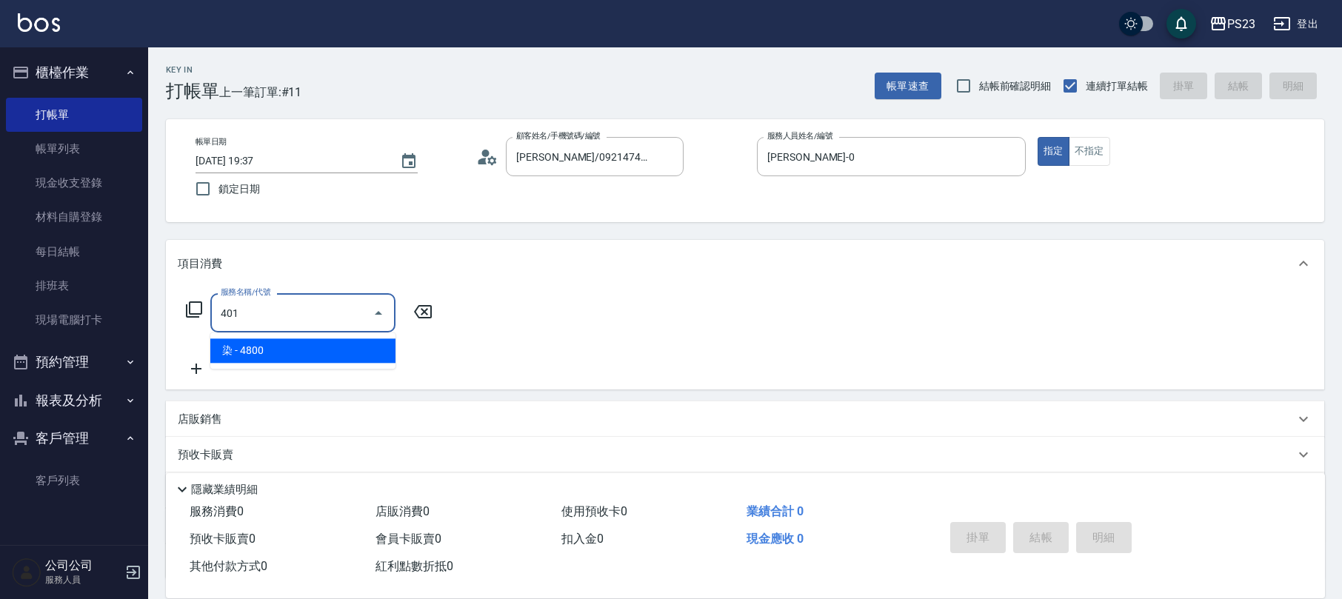
type input "染(401)"
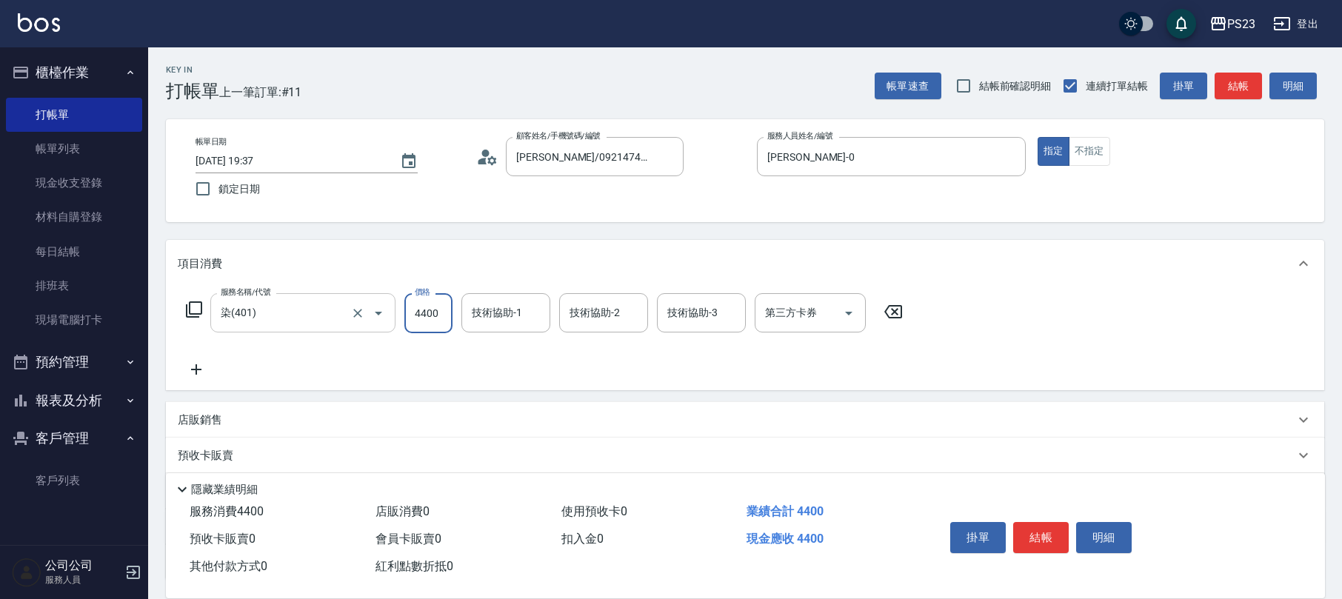
type input "4400"
type input "[PERSON_NAME]-0"
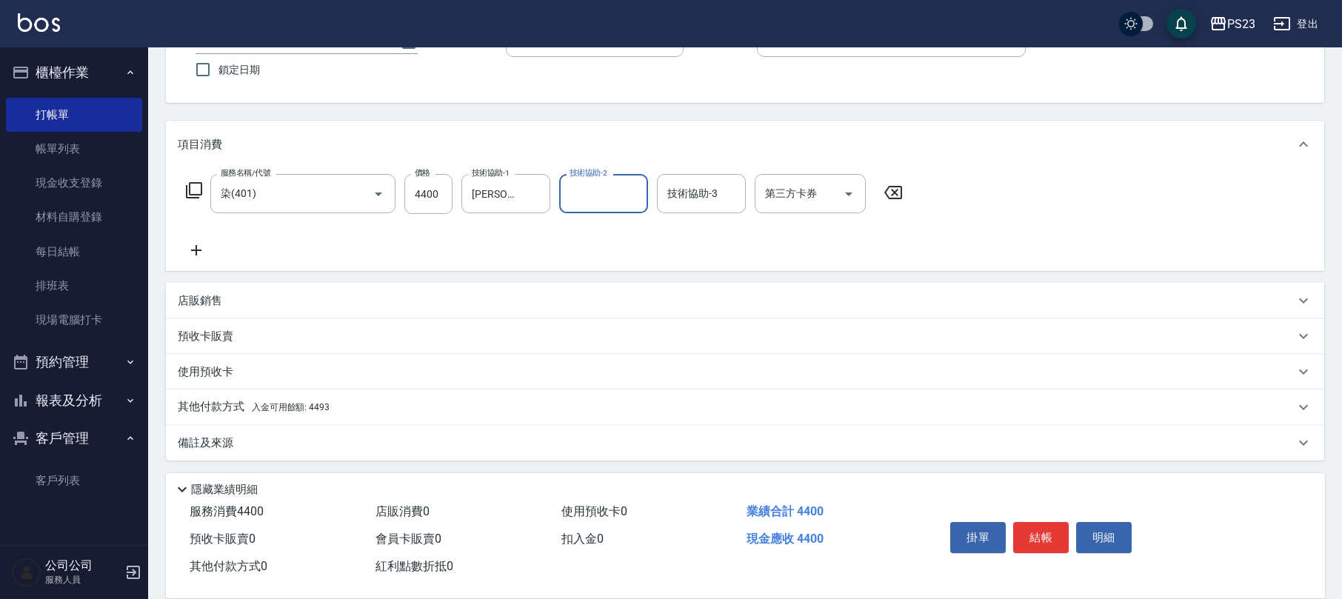
drag, startPoint x: 244, startPoint y: 438, endPoint x: 253, endPoint y: 437, distance: 9.0
click at [244, 438] on div "備註及來源" at bounding box center [736, 443] width 1117 height 16
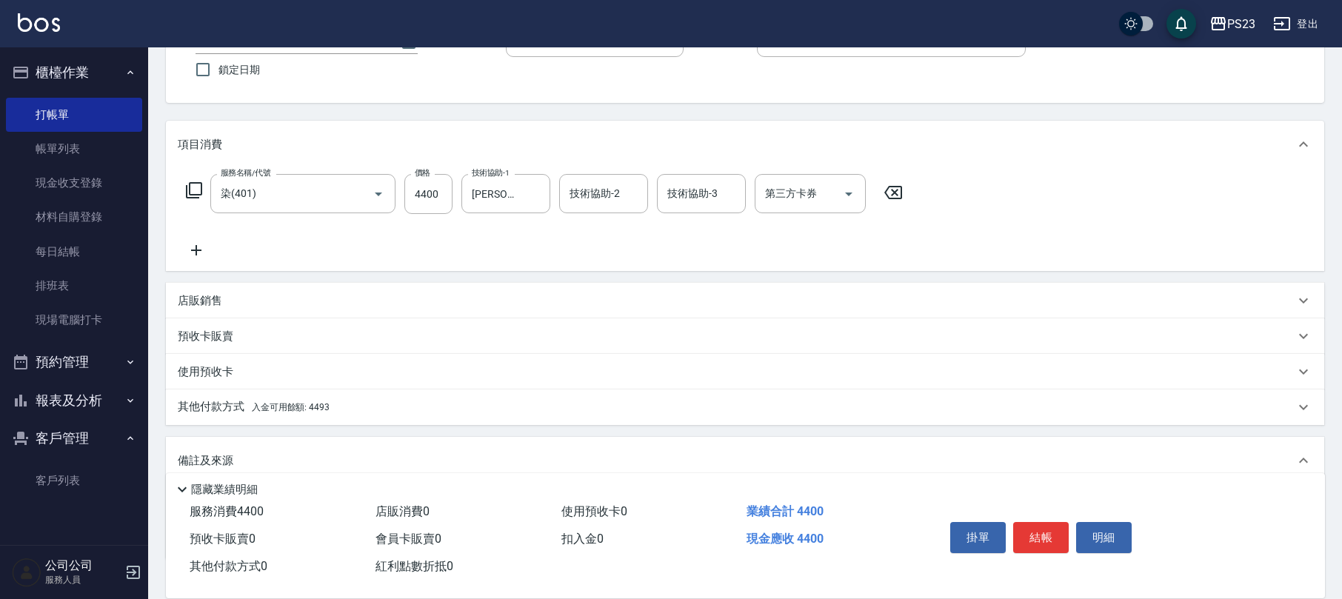
scroll to position [219, 0]
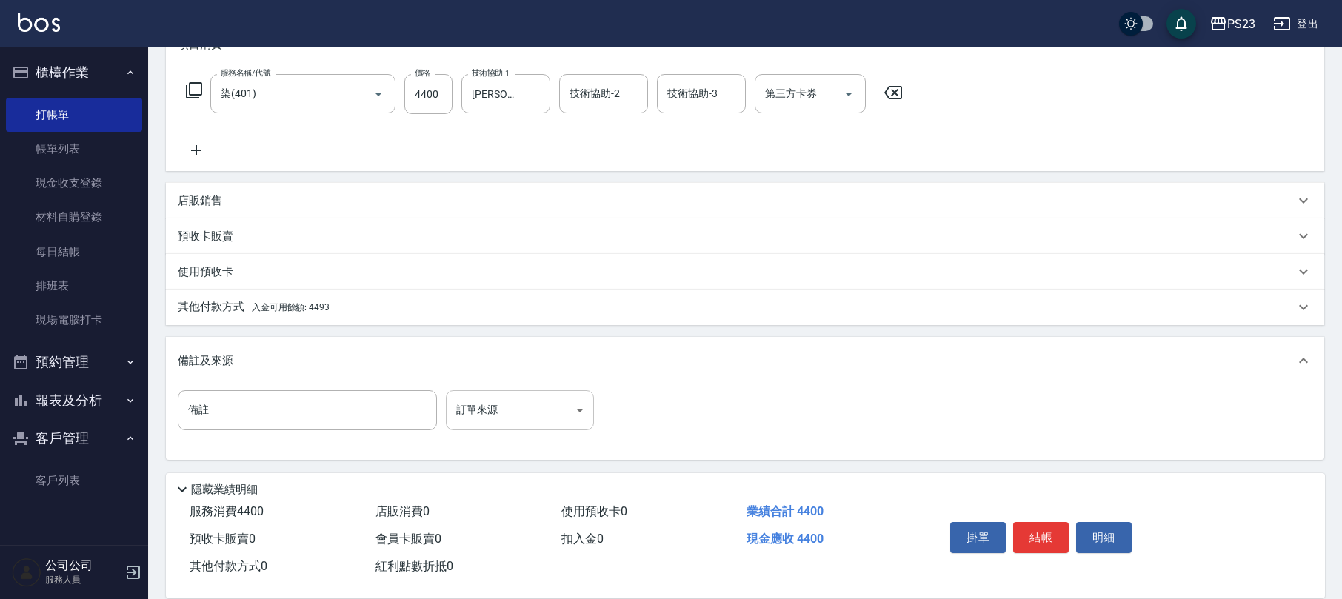
click at [542, 421] on body "PS23 登出 櫃檯作業 打帳單 帳單列表 現金收支登錄 材料自購登錄 每日結帳 排班表 現場電腦打卡 預約管理 預約管理 單日預約紀錄 單週預約紀錄 報表及…" at bounding box center [671, 190] width 1342 height 818
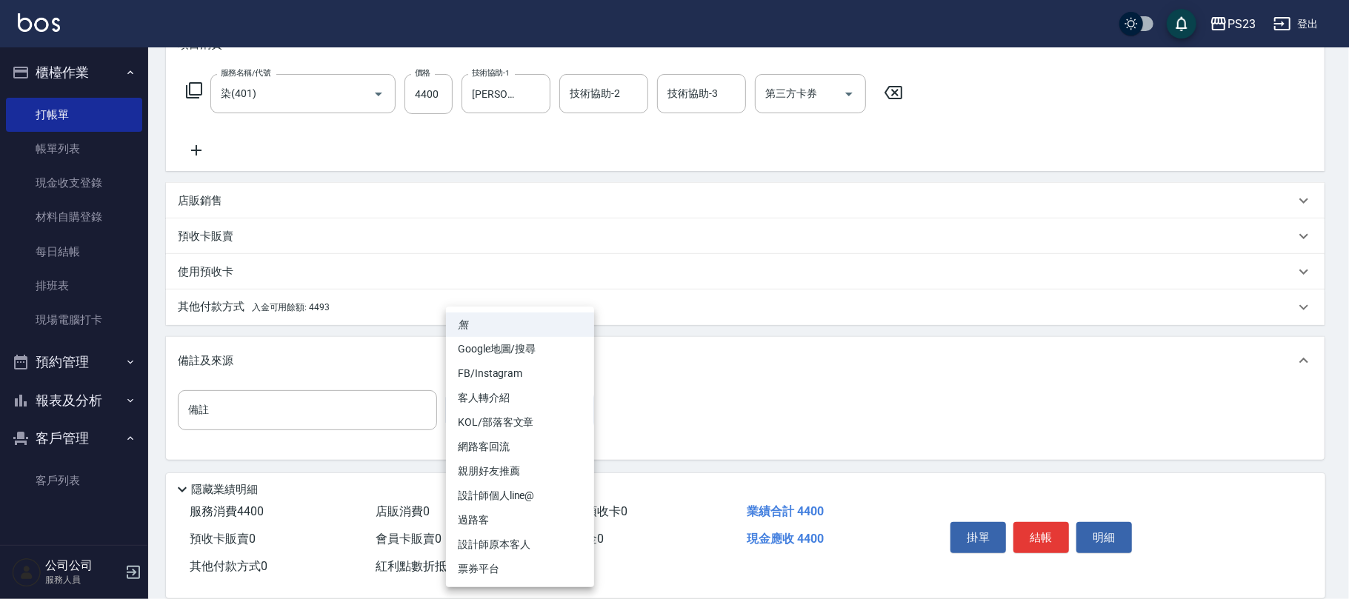
click at [516, 541] on li "設計師原本客人" at bounding box center [520, 544] width 148 height 24
type input "設計師原本客人"
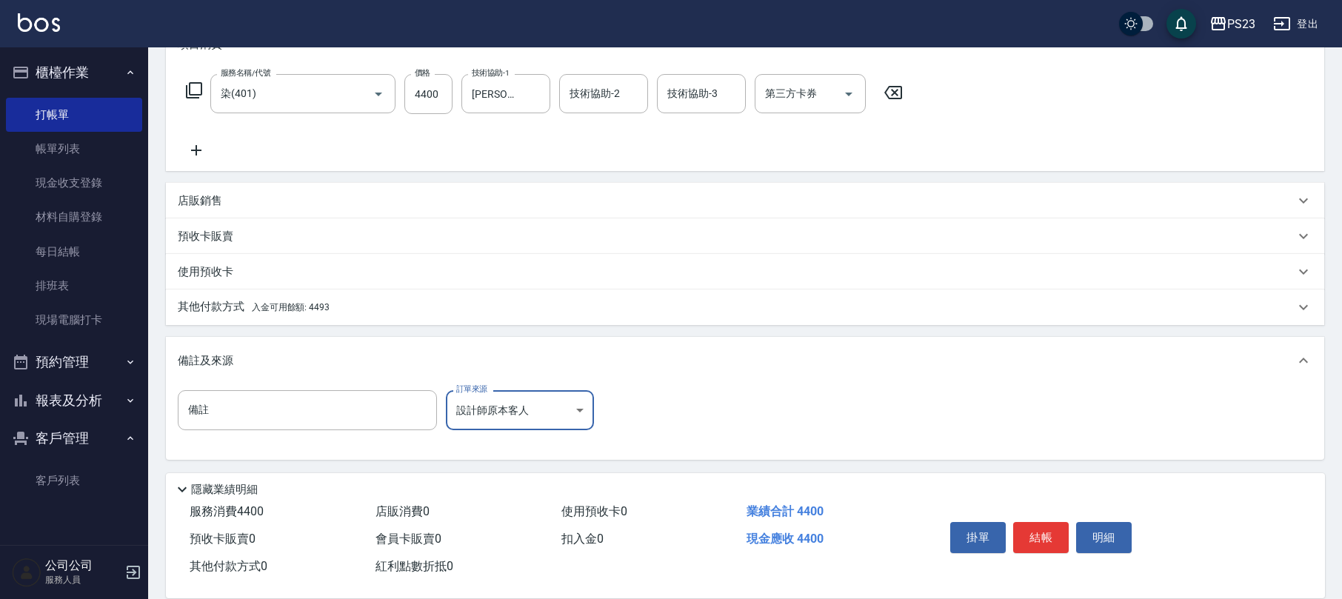
click at [314, 306] on span "入金可用餘額: 4493" at bounding box center [291, 307] width 78 height 10
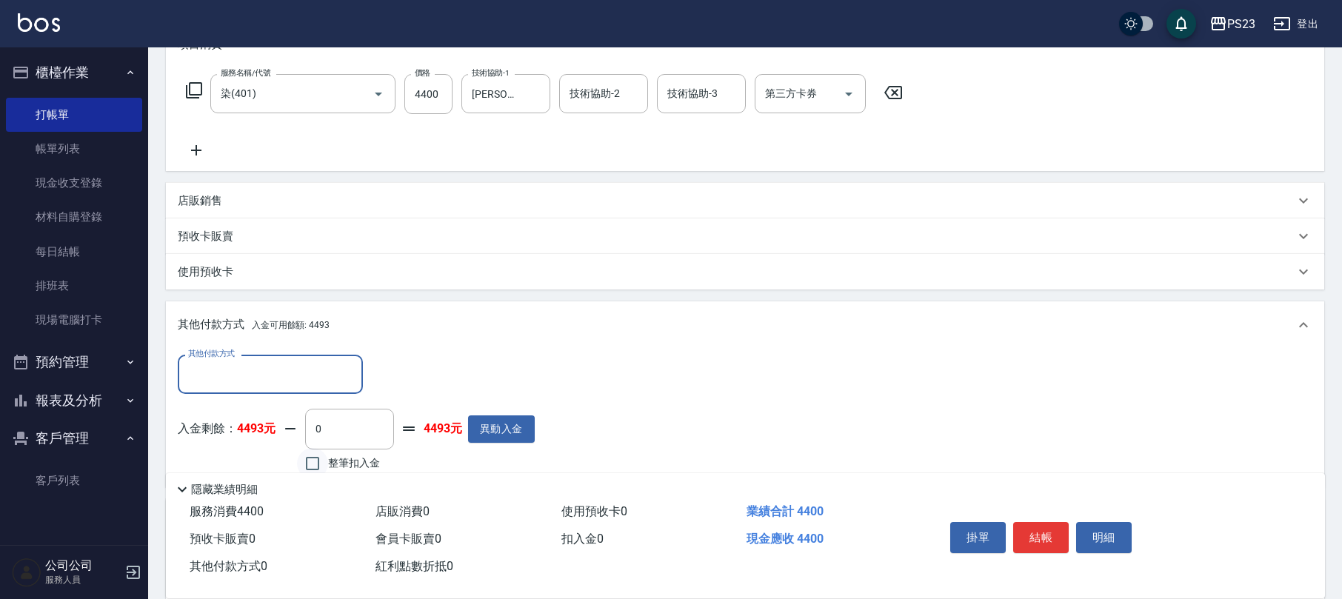
scroll to position [381, 0]
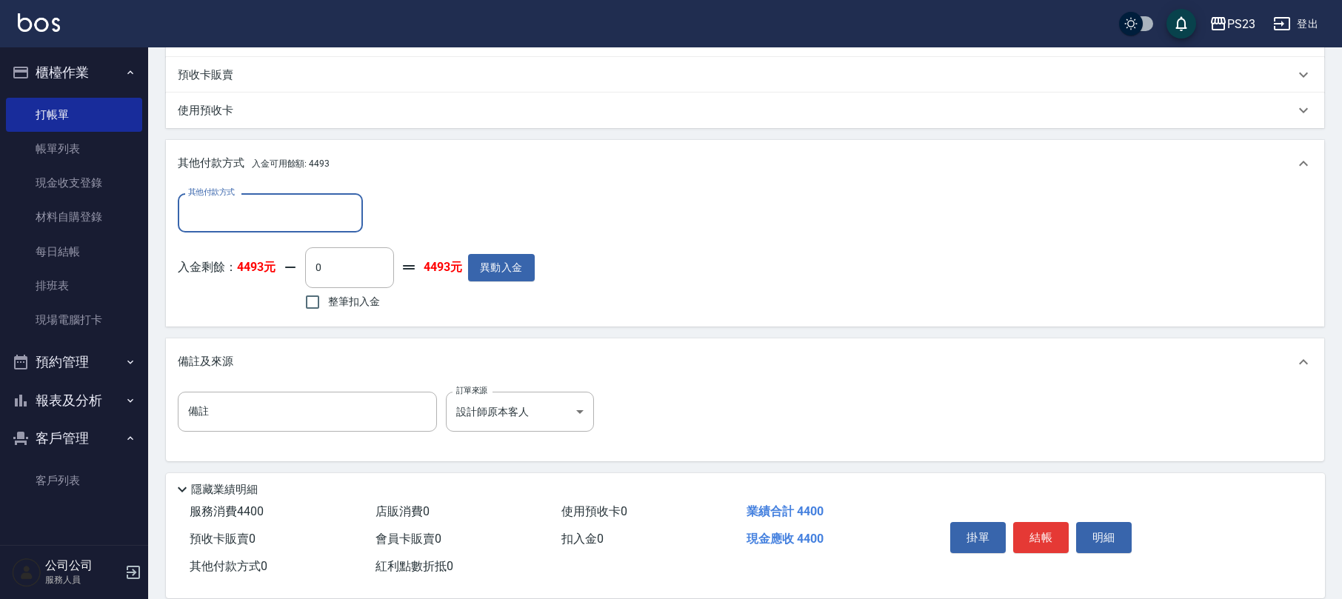
click at [344, 300] on span "整筆扣入金" at bounding box center [354, 302] width 52 height 16
click at [328, 300] on input "整筆扣入金" at bounding box center [312, 302] width 31 height 31
checkbox input "true"
type input "4400"
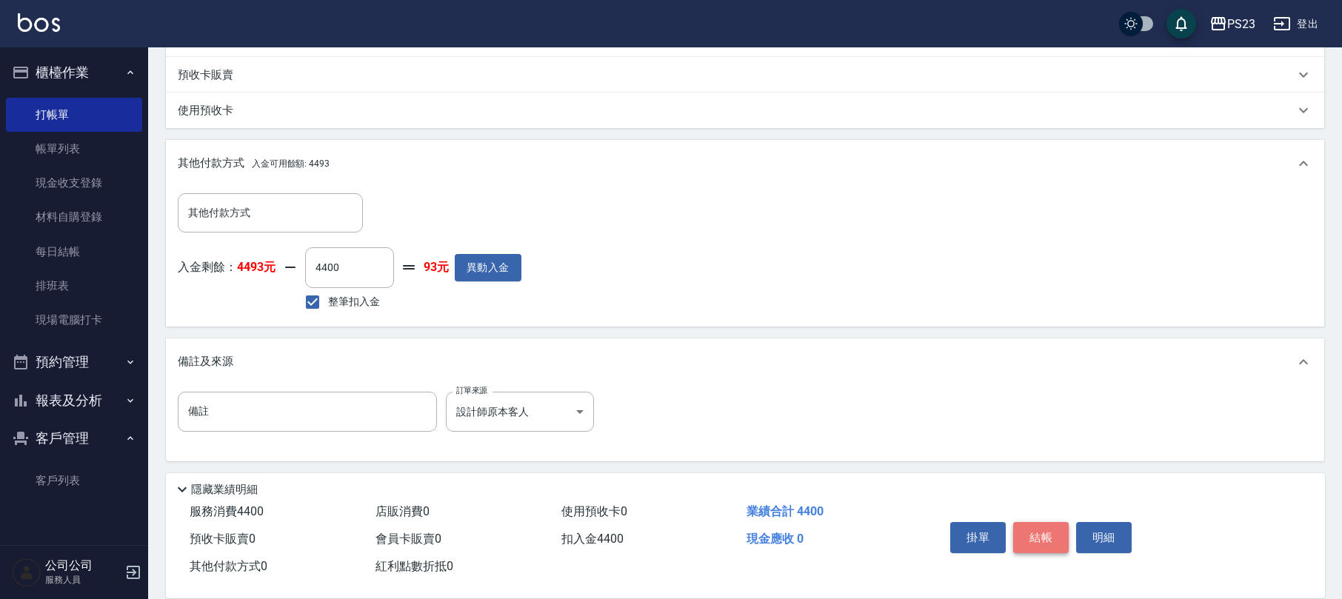
click at [1038, 526] on button "結帳" at bounding box center [1041, 537] width 56 height 31
type input "[DATE] 19:38"
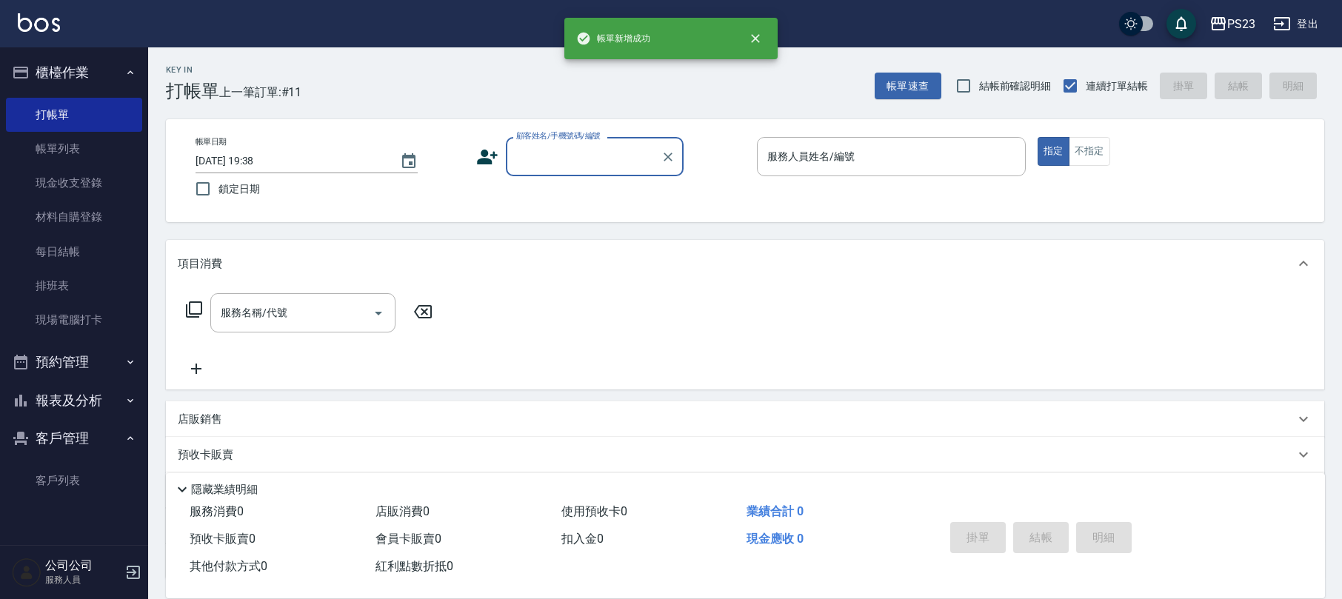
scroll to position [0, 0]
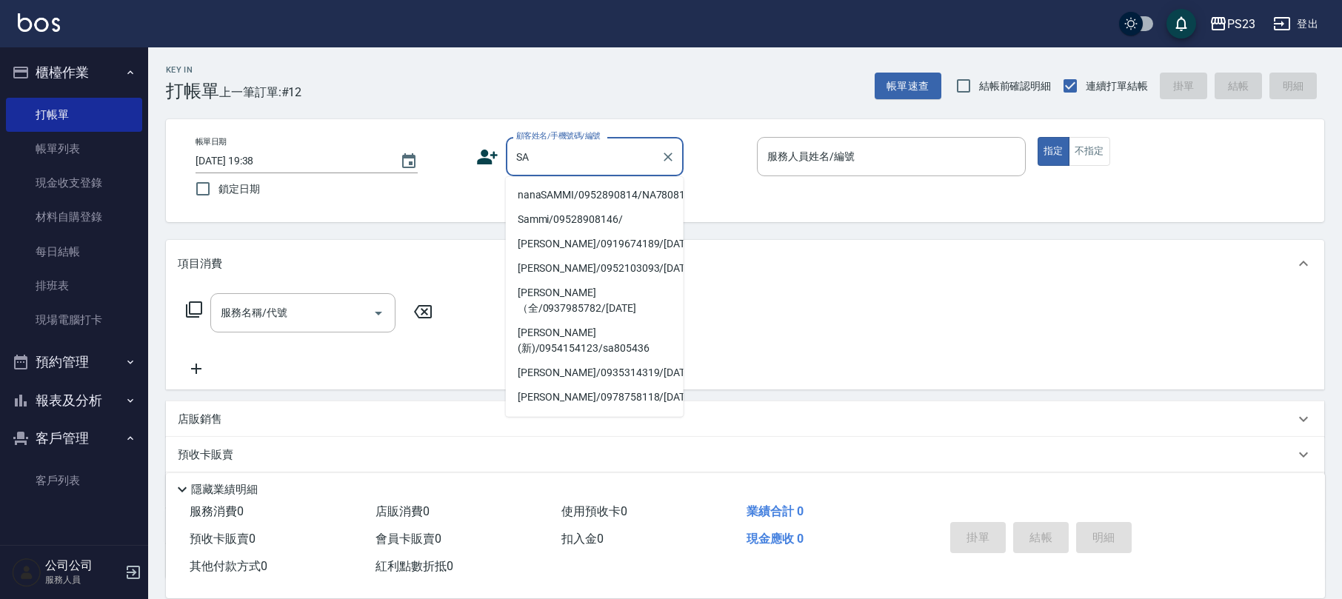
click at [572, 190] on li "nanaSAMMI/0952890814/NA780814" at bounding box center [595, 195] width 178 height 24
type input "nanaSAMMI/0952890814/NA780814"
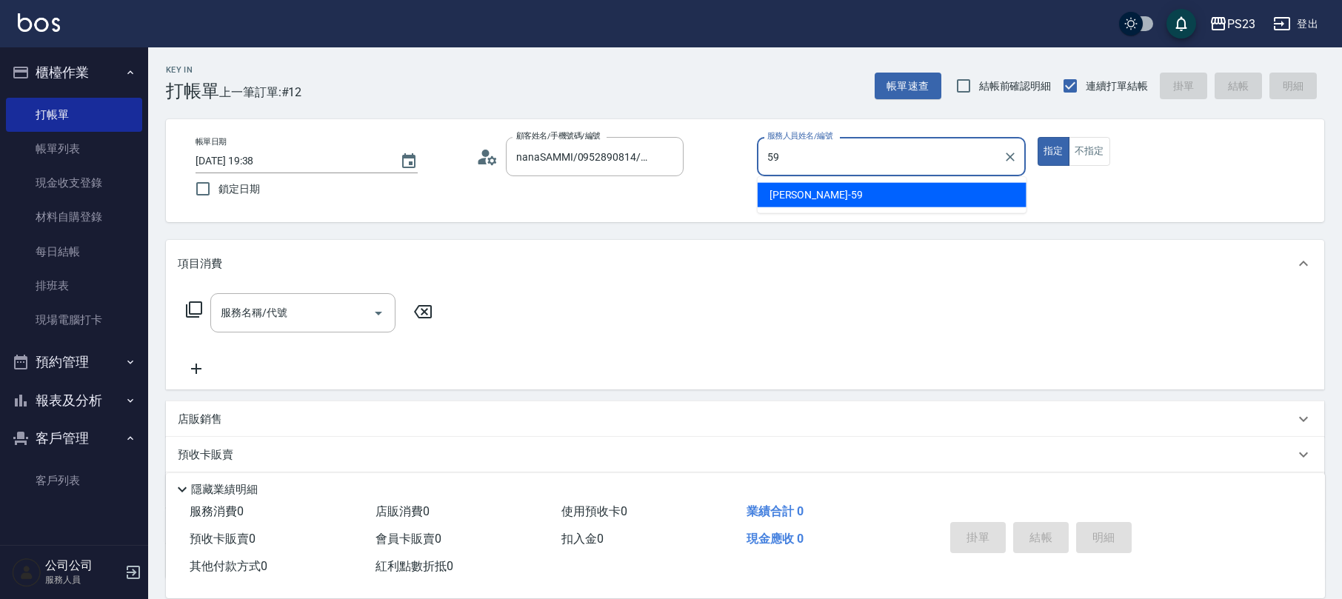
click at [798, 196] on span "Nanako -59" at bounding box center [815, 195] width 93 height 16
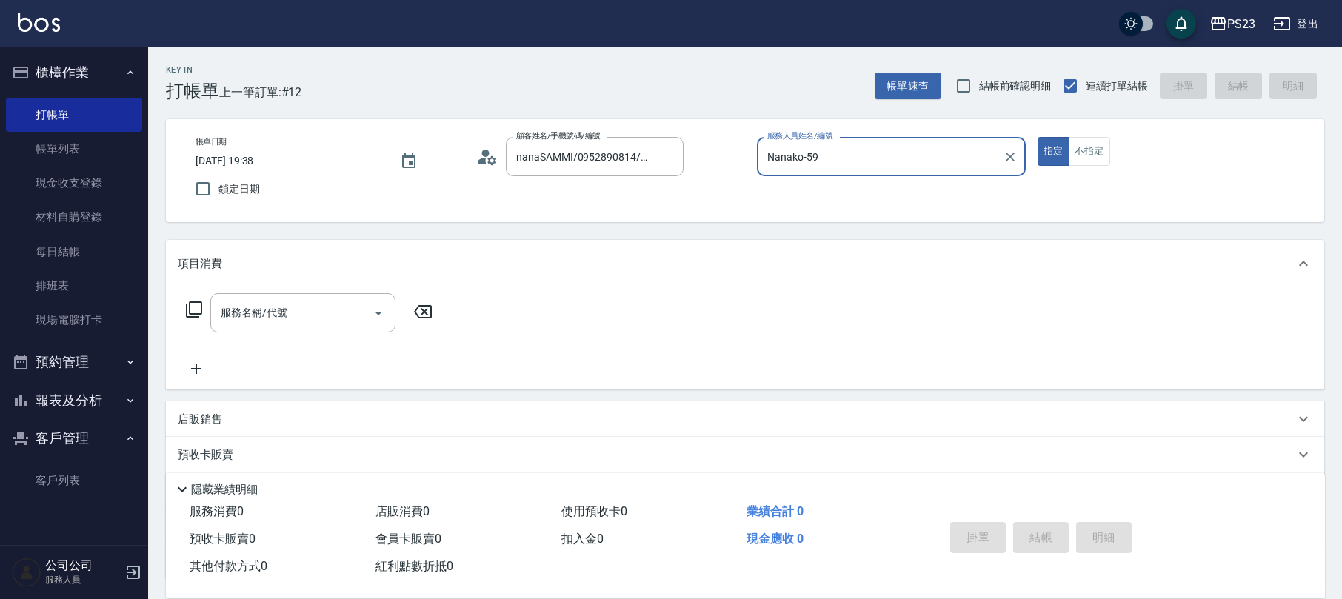
type input "Nanako-59"
click at [487, 167] on icon at bounding box center [487, 157] width 22 height 22
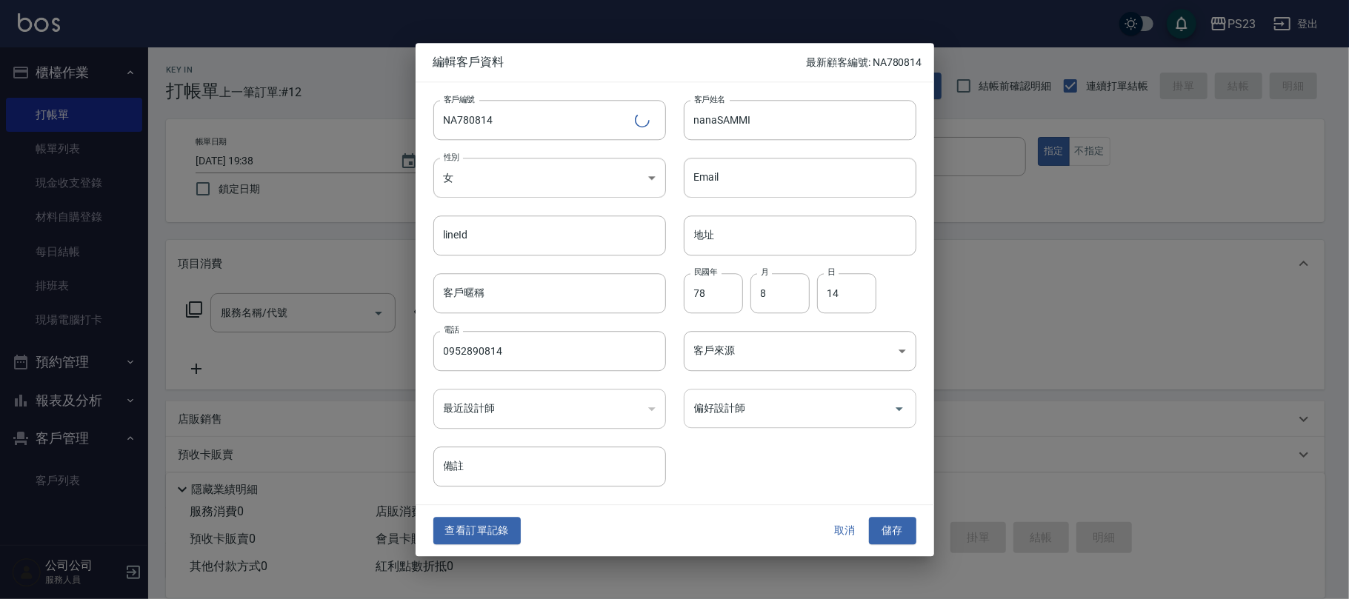
click at [813, 397] on input "偏好設計師" at bounding box center [788, 408] width 197 height 26
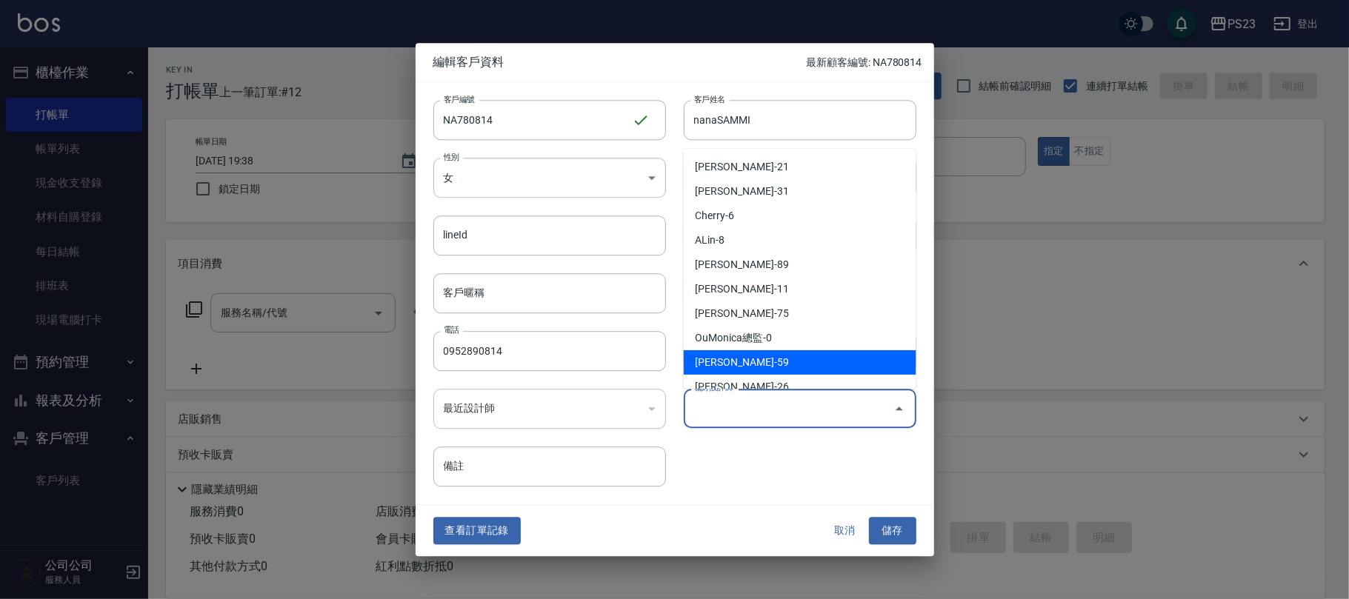
click at [735, 354] on li "[PERSON_NAME]-59" at bounding box center [800, 362] width 233 height 24
type input "[PERSON_NAME]"
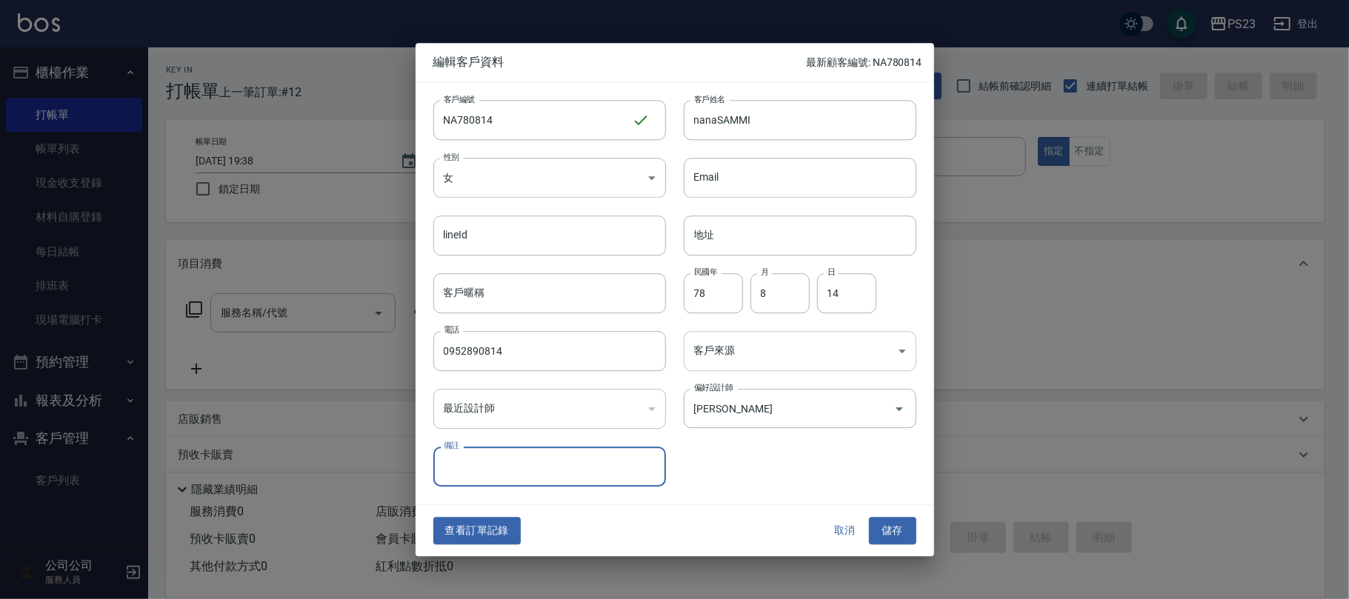
click at [744, 360] on body "PS23 登出 櫃檯作業 打帳單 帳單列表 現金收支登錄 材料自購登錄 每日結帳 排班表 現場電腦打卡 預約管理 預約管理 單日預約紀錄 單週預約紀錄 報表及…" at bounding box center [674, 359] width 1349 height 718
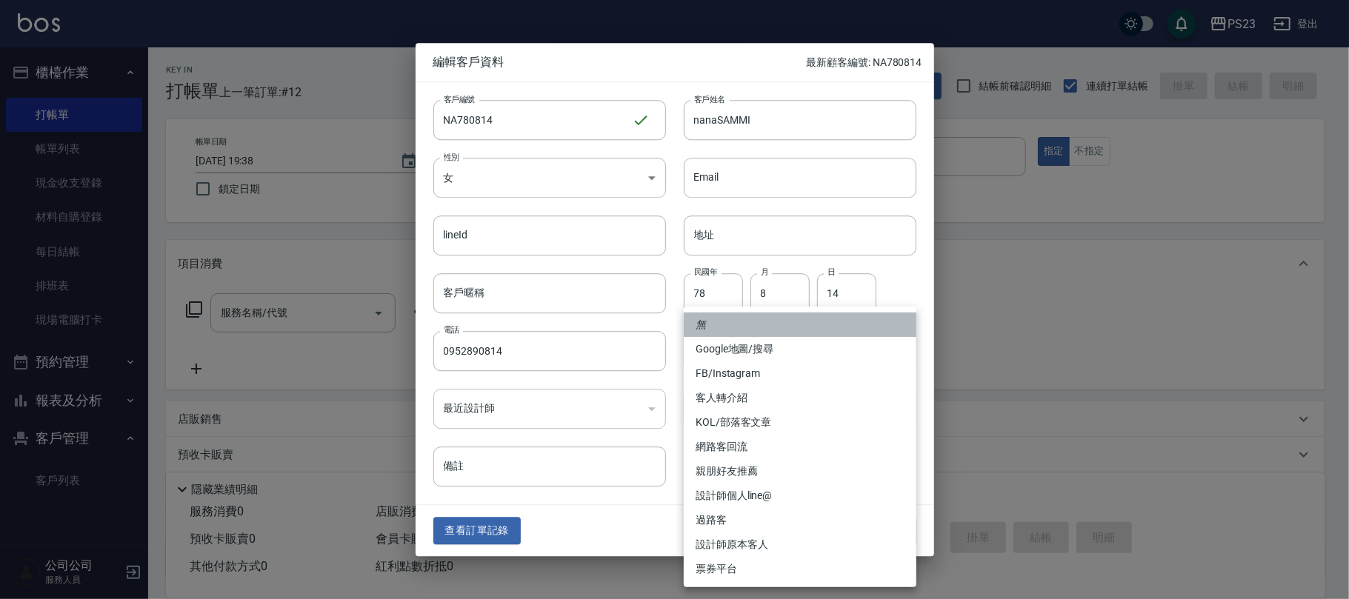
click at [773, 314] on li "無" at bounding box center [800, 325] width 233 height 24
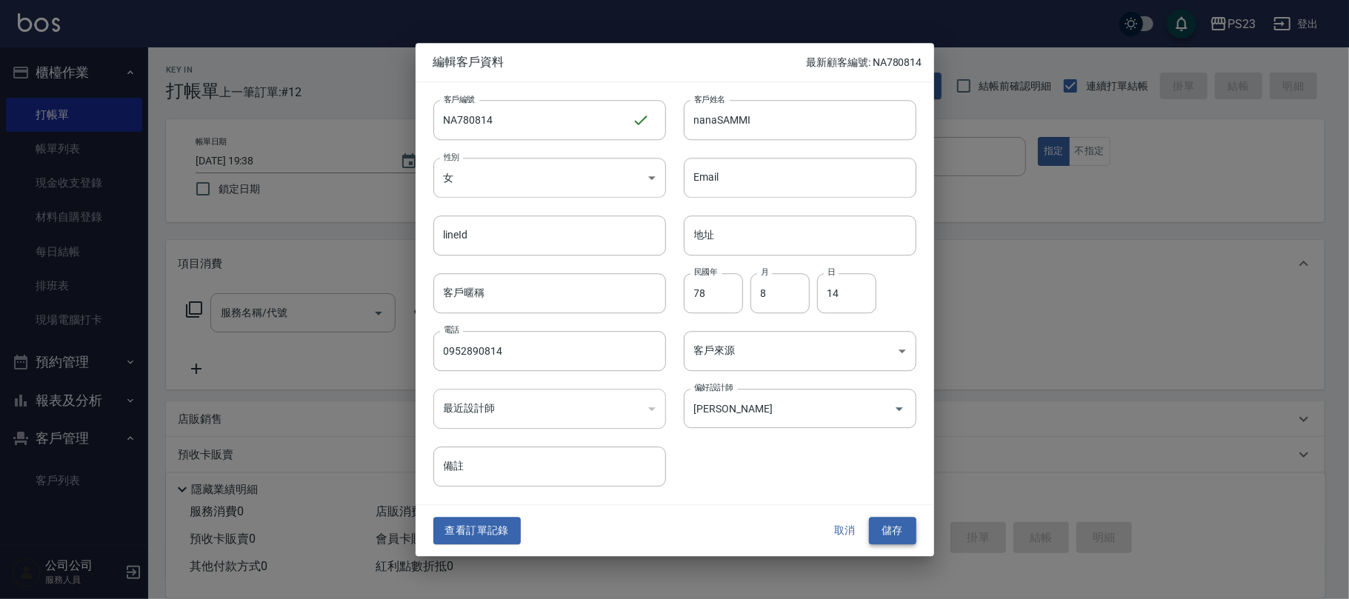
click at [901, 527] on button "儲存" at bounding box center [892, 531] width 47 height 27
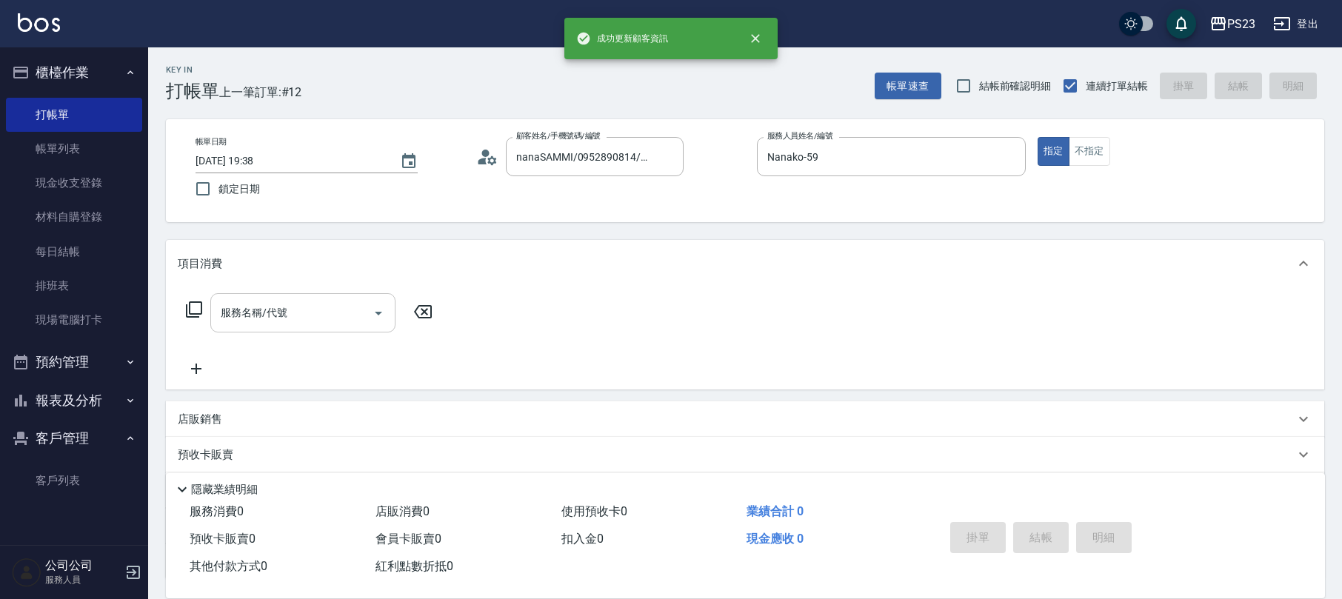
click at [282, 310] on div "服務名稱/代號 服務名稱/代號" at bounding box center [302, 312] width 185 height 39
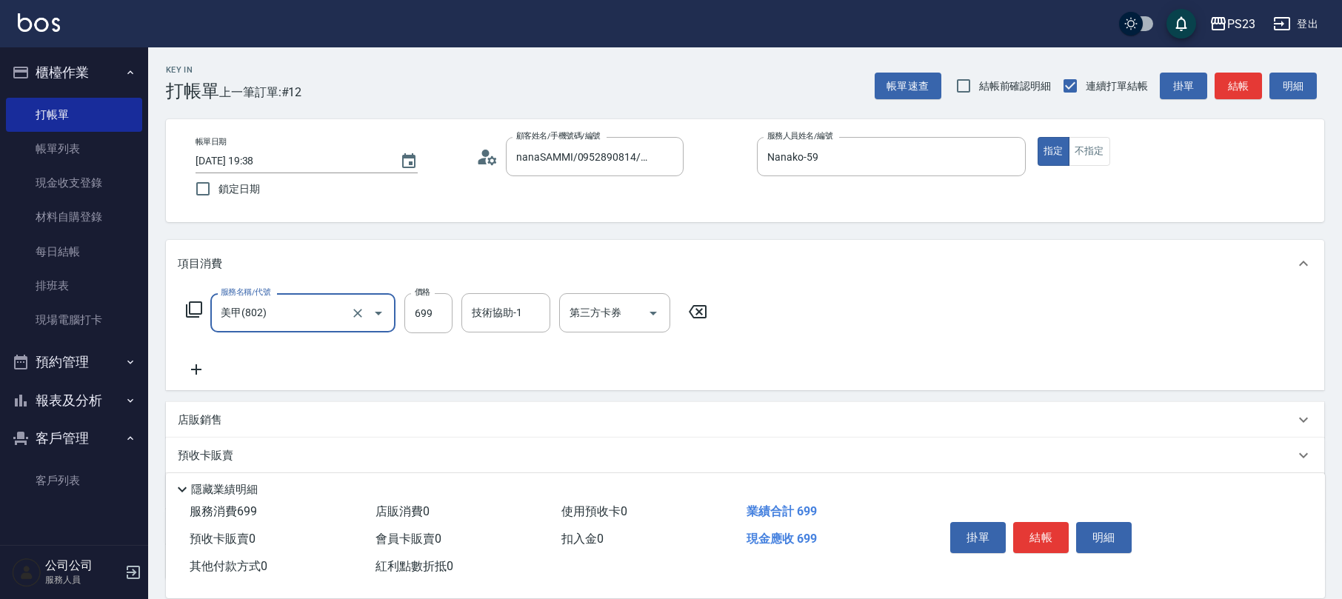
type input "美甲(802)"
type input "700"
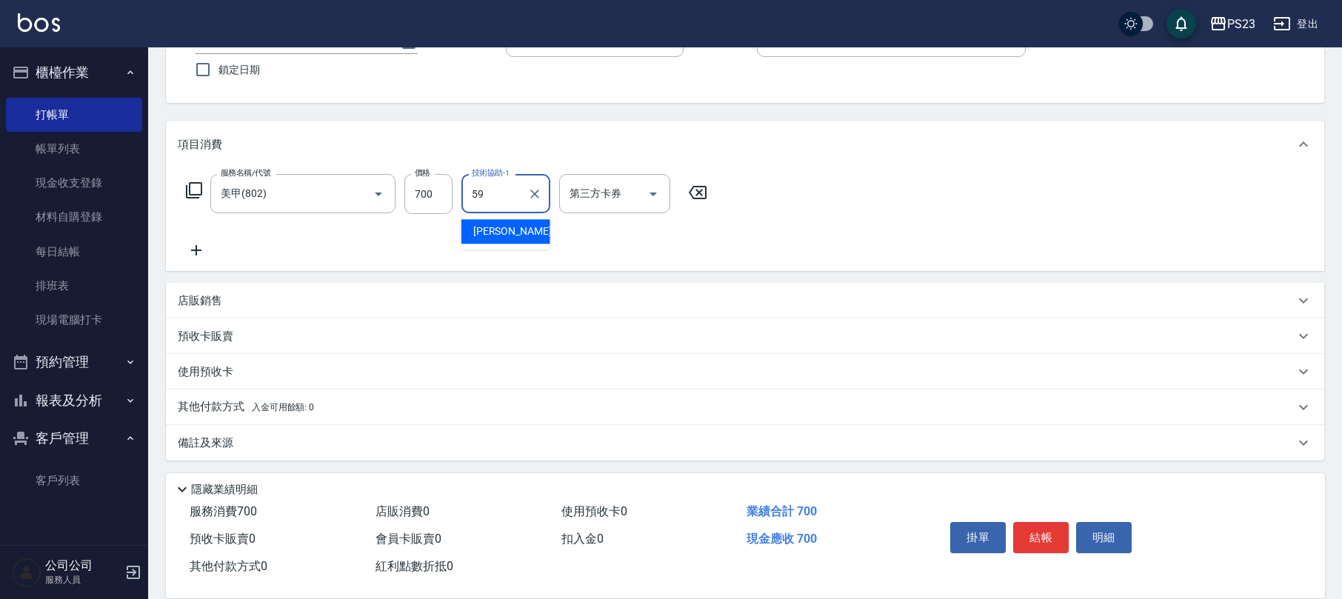
type input "Nanako-59"
click at [1040, 534] on button "結帳" at bounding box center [1041, 537] width 56 height 31
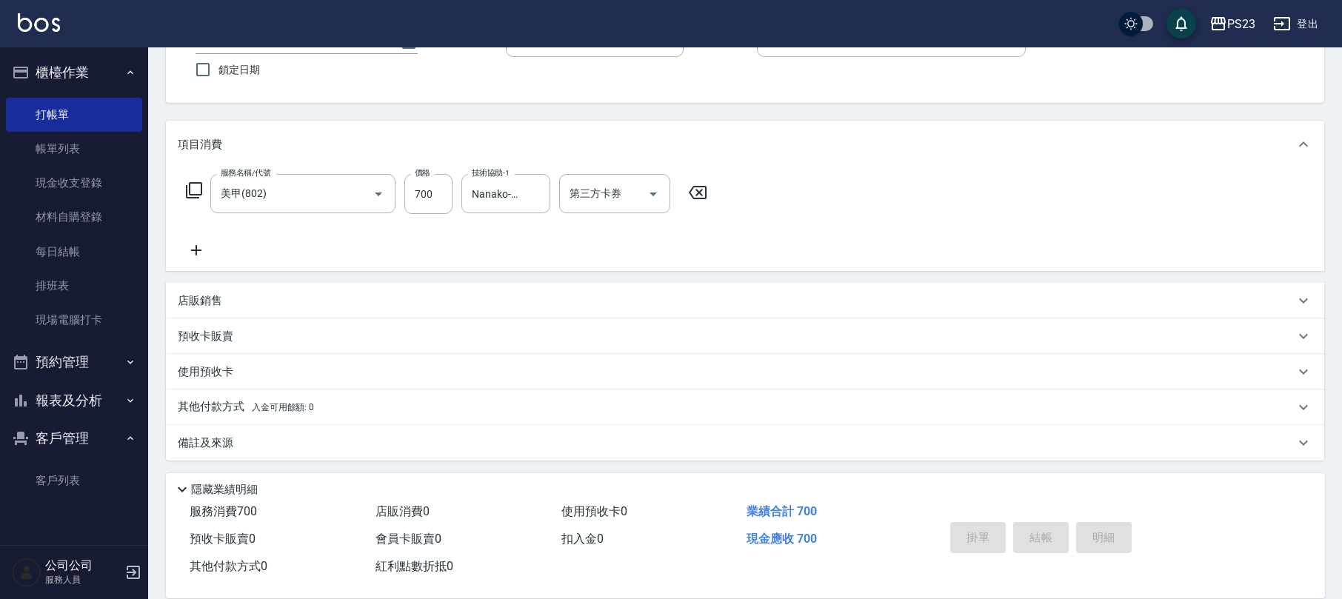
type input "[DATE] 19:39"
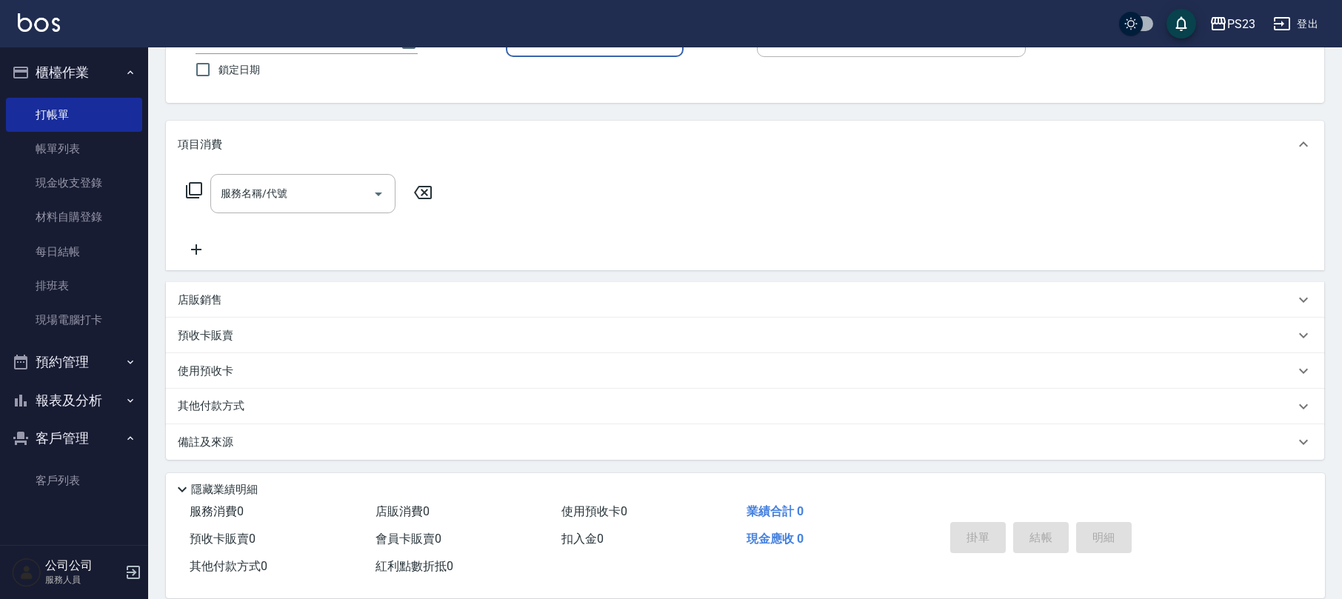
scroll to position [0, 0]
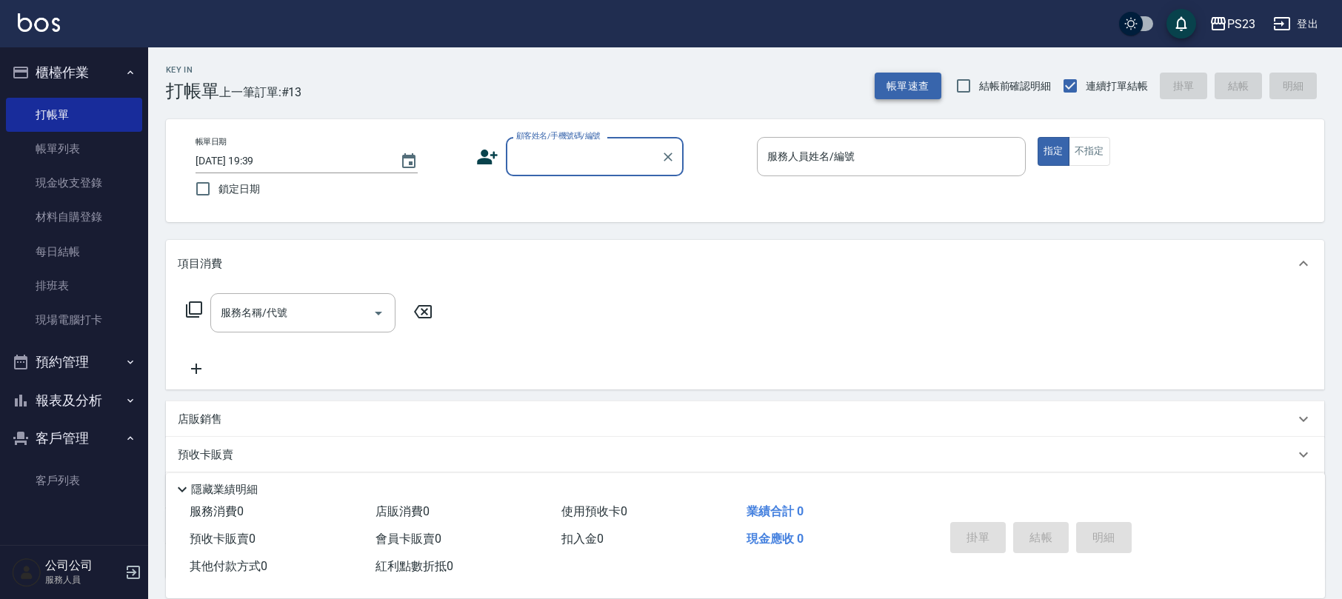
click at [901, 84] on button "帳單速查" at bounding box center [908, 86] width 67 height 27
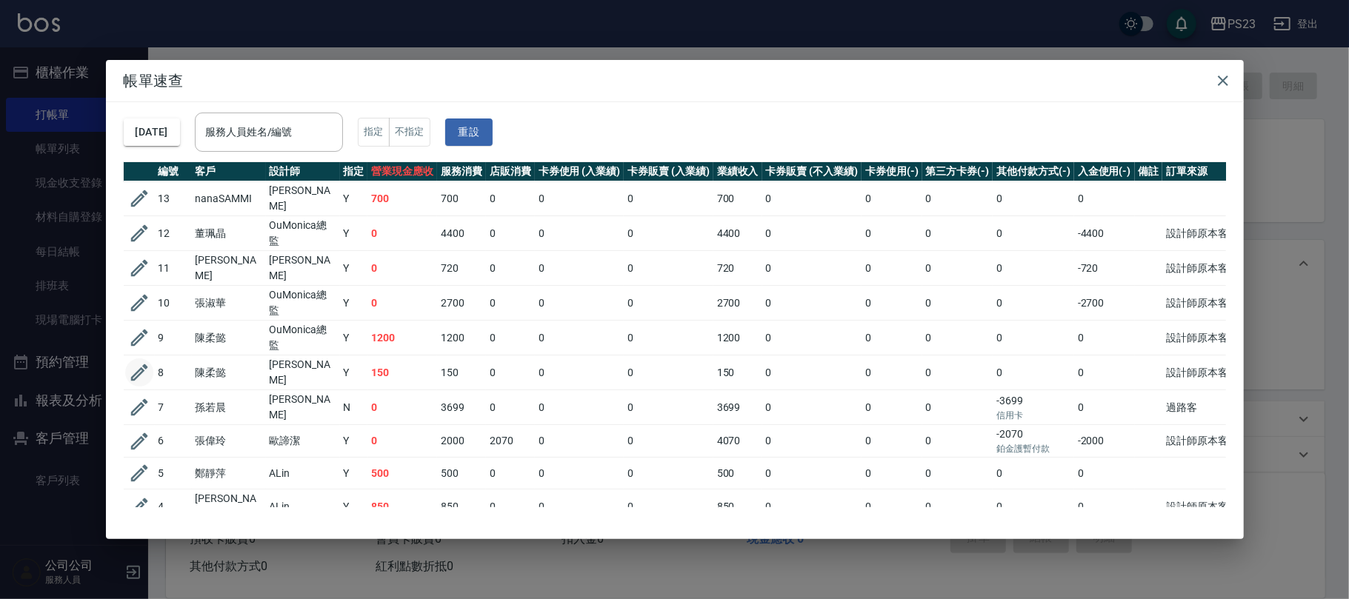
click at [141, 365] on icon "button" at bounding box center [139, 372] width 22 height 22
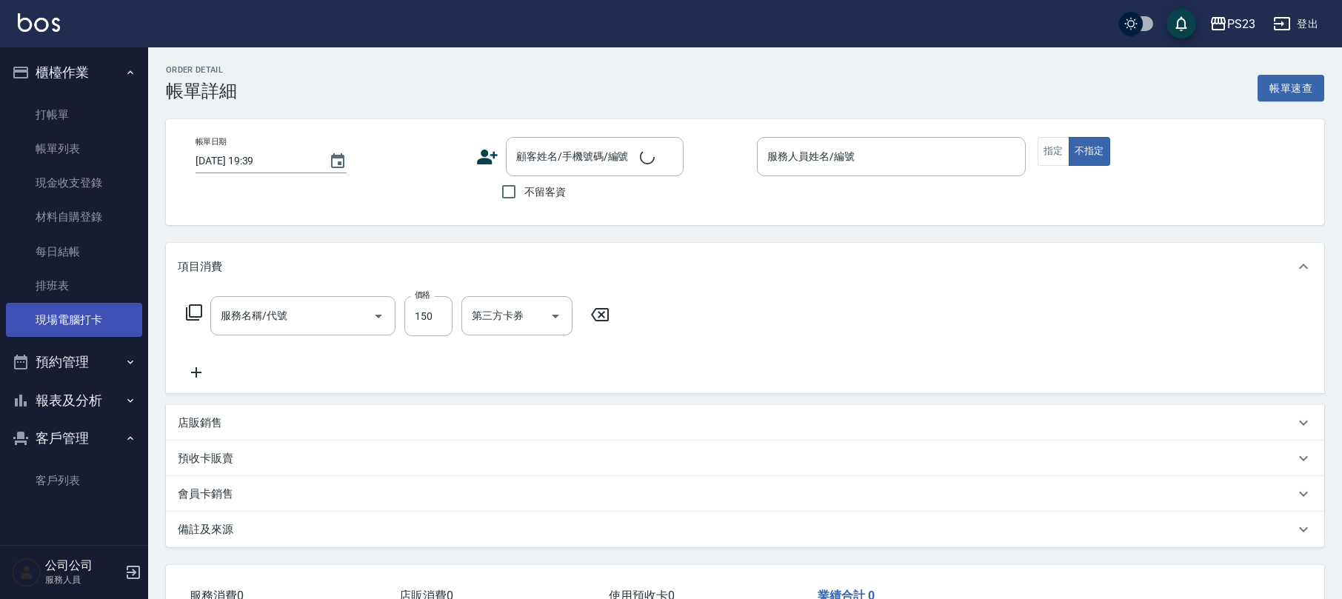
type input "美甲(802)"
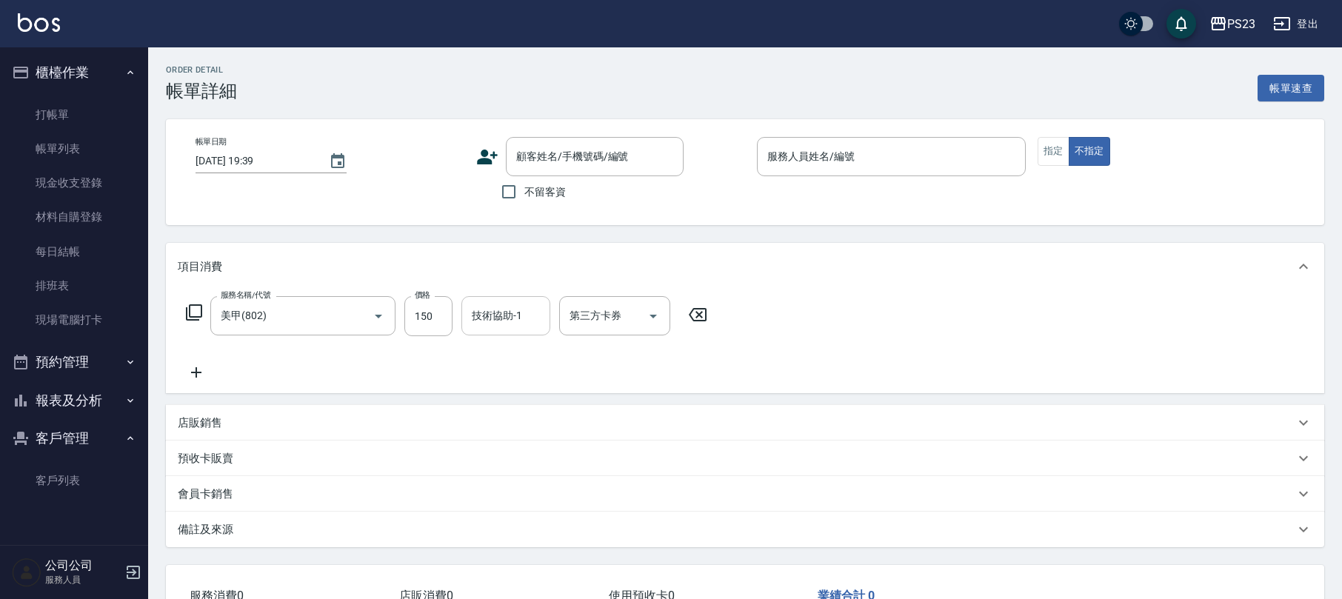
type input "[DATE] 18:43"
type input "Nanako-59"
type input "設計師原本客人"
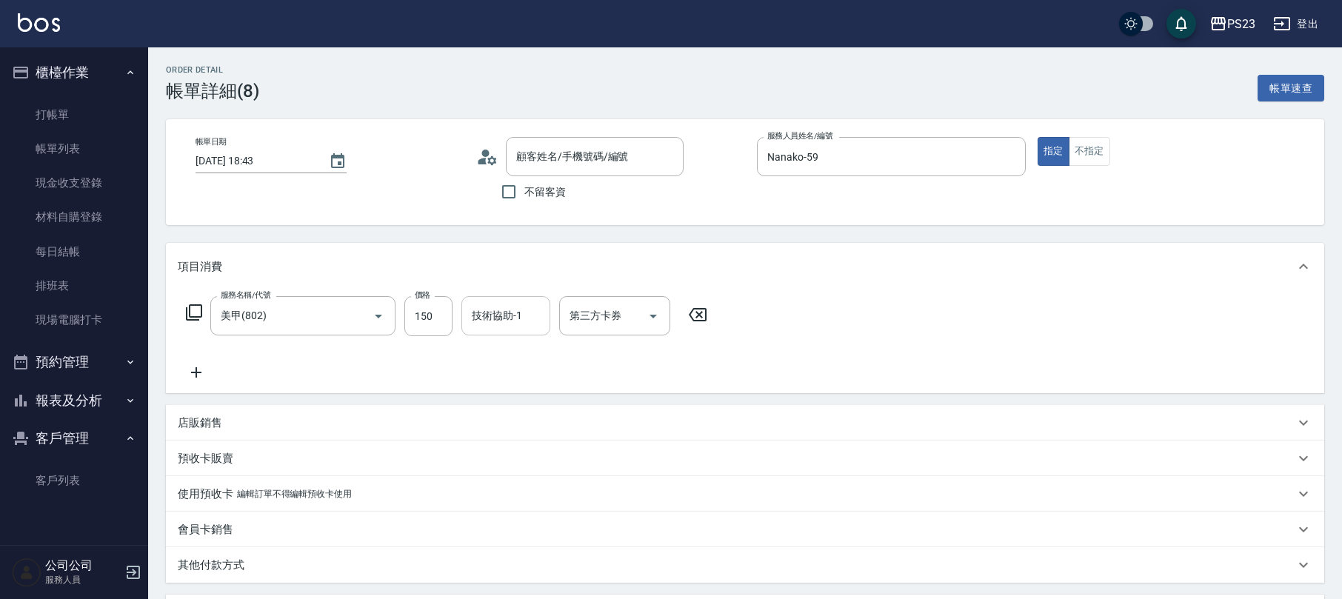
click at [511, 329] on div "技術協助-1" at bounding box center [505, 315] width 89 height 39
type input "[PERSON_NAME]/[PERSON_NAME]MO7777/MO7777"
type input "Nanako-59"
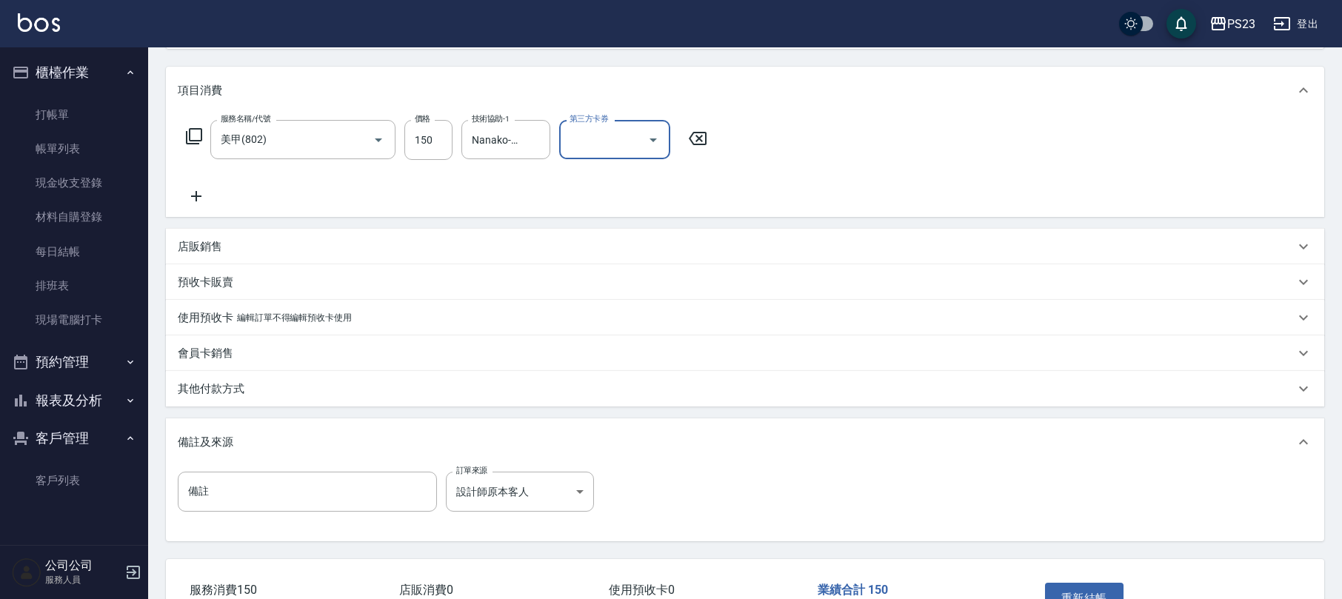
scroll to position [275, 0]
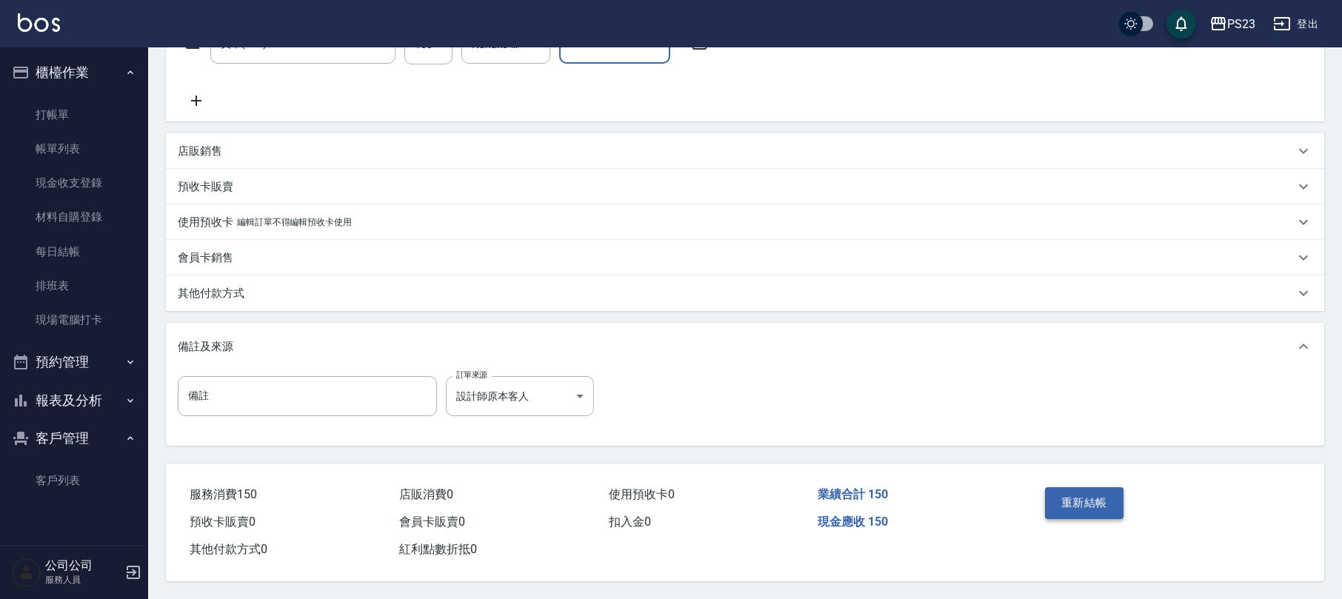
click at [1087, 496] on button "重新結帳" at bounding box center [1084, 502] width 79 height 31
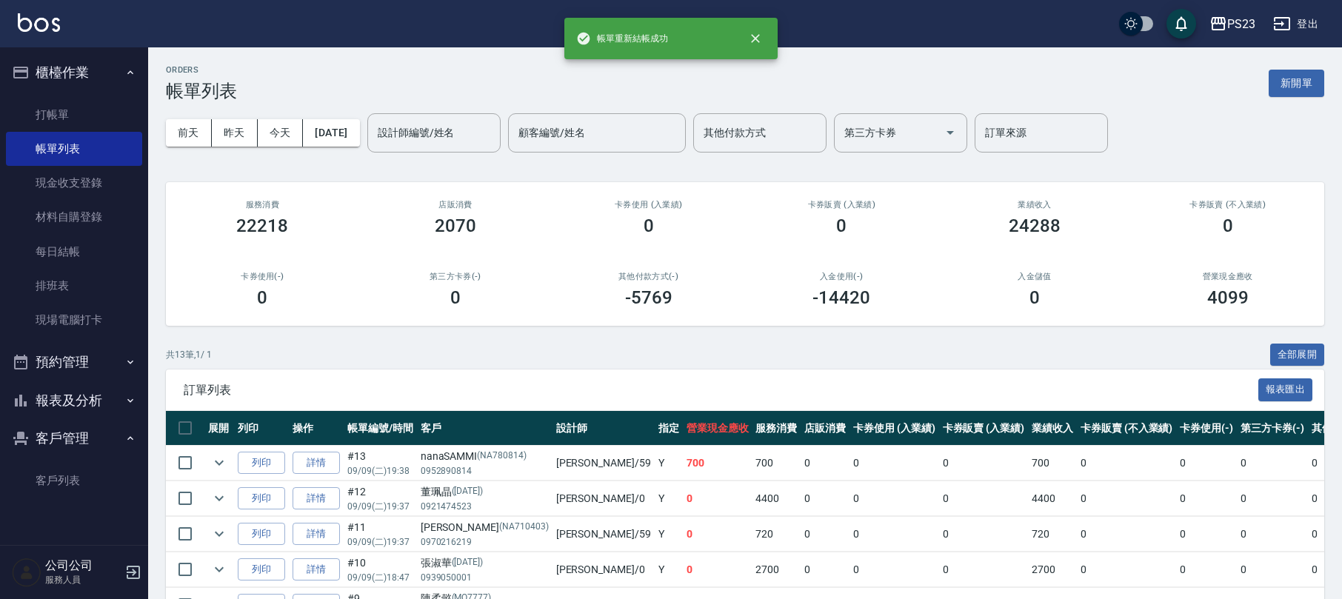
click at [95, 406] on button "報表及分析" at bounding box center [74, 400] width 136 height 39
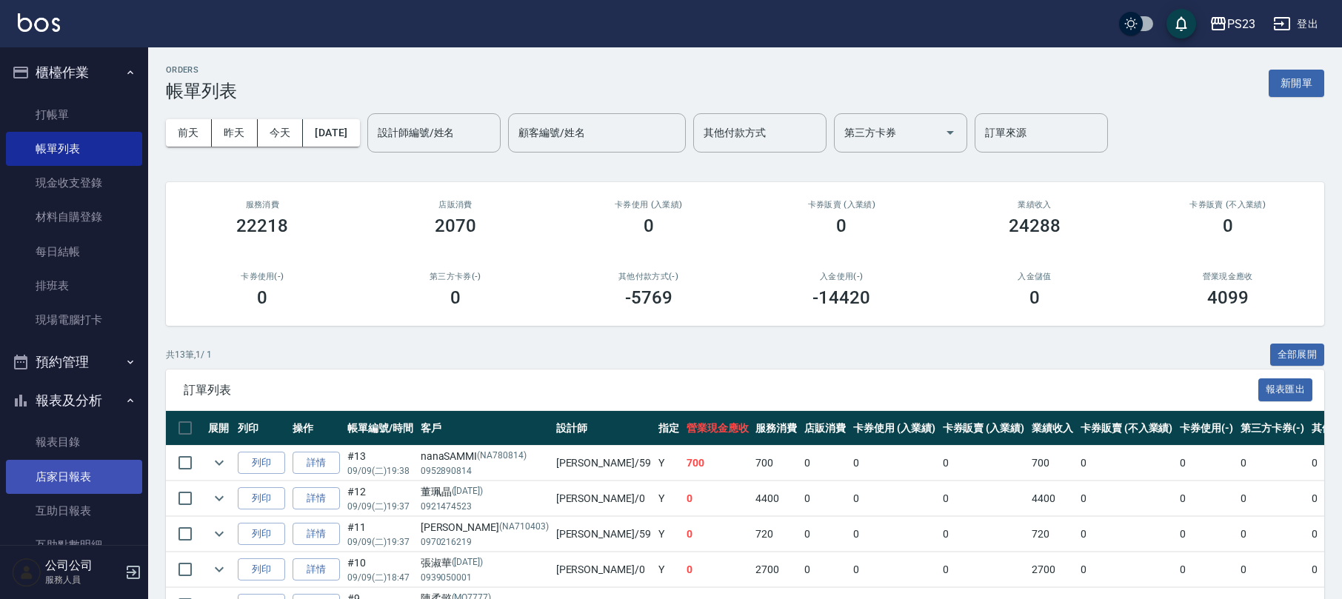
scroll to position [197, 0]
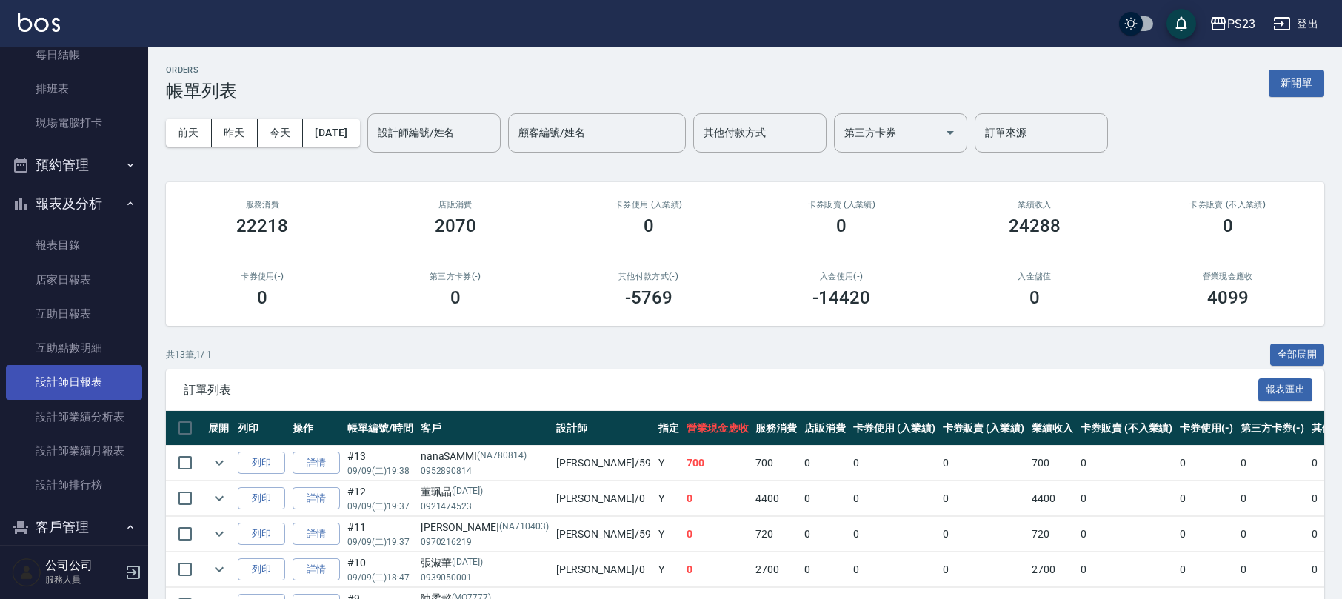
click at [92, 375] on link "設計師日報表" at bounding box center [74, 382] width 136 height 34
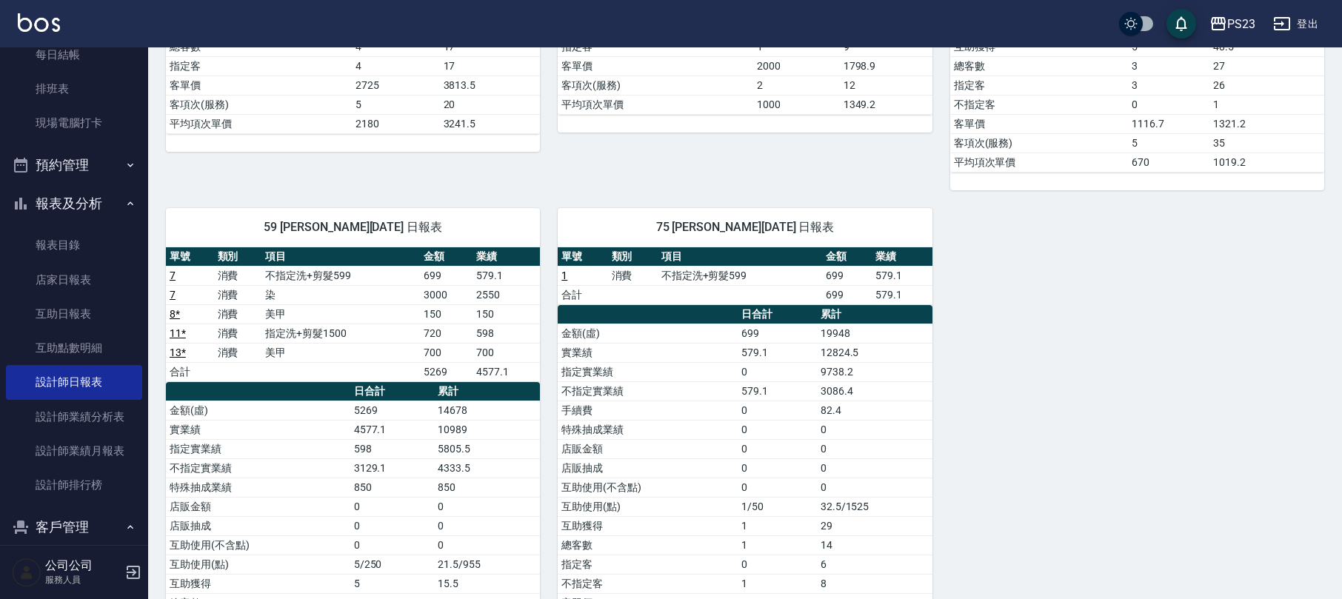
scroll to position [592, 0]
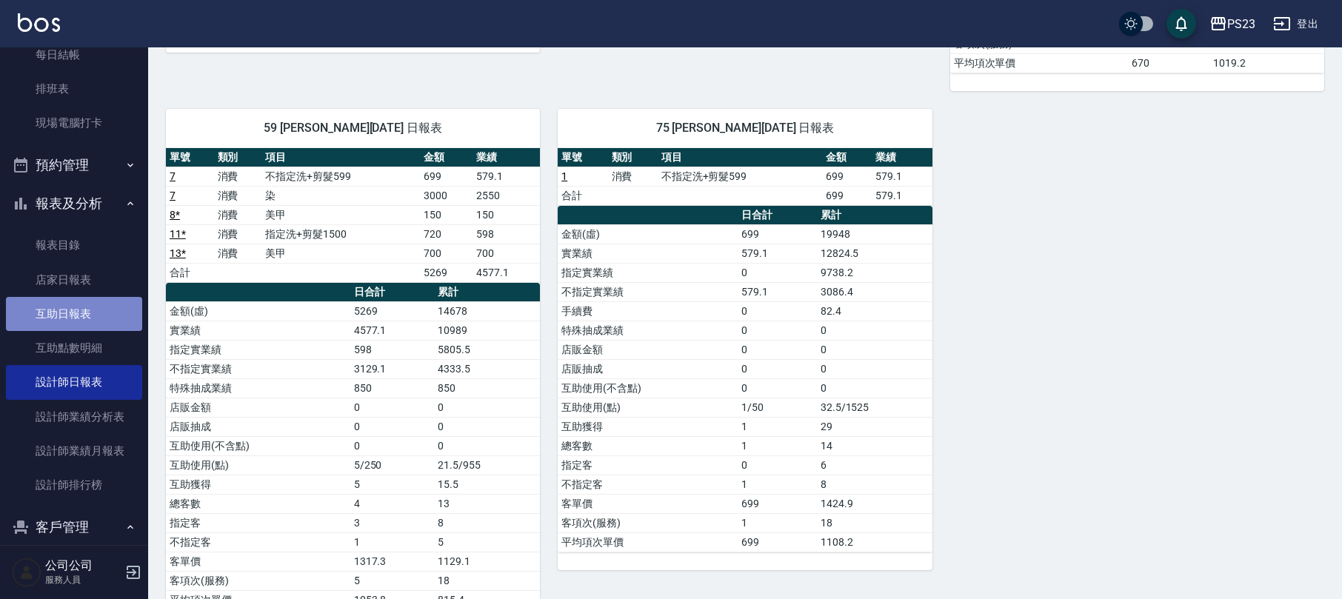
click at [81, 311] on link "互助日報表" at bounding box center [74, 314] width 136 height 34
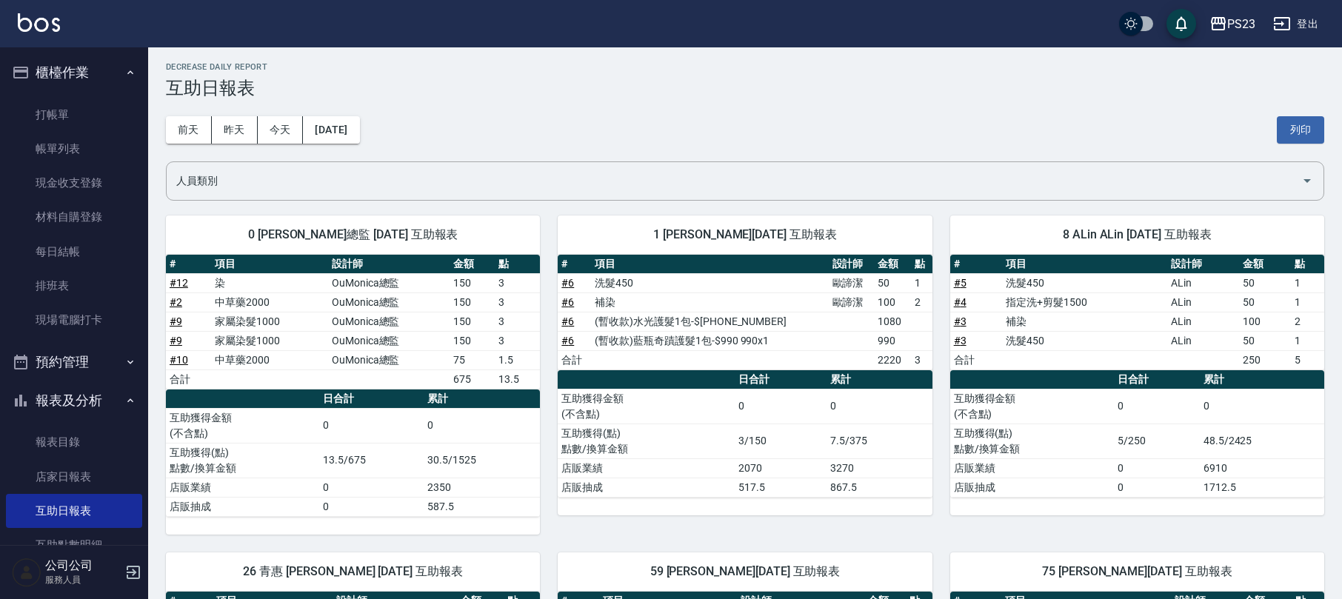
click at [81, 141] on link "帳單列表" at bounding box center [74, 149] width 136 height 34
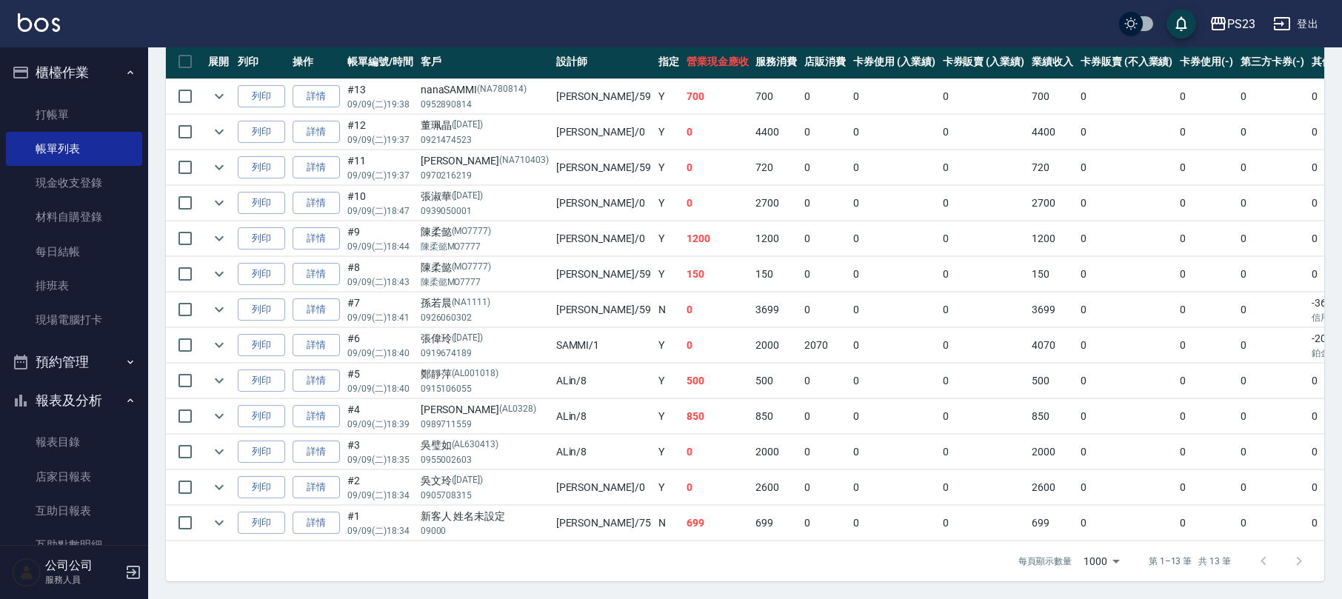
scroll to position [289, 0]
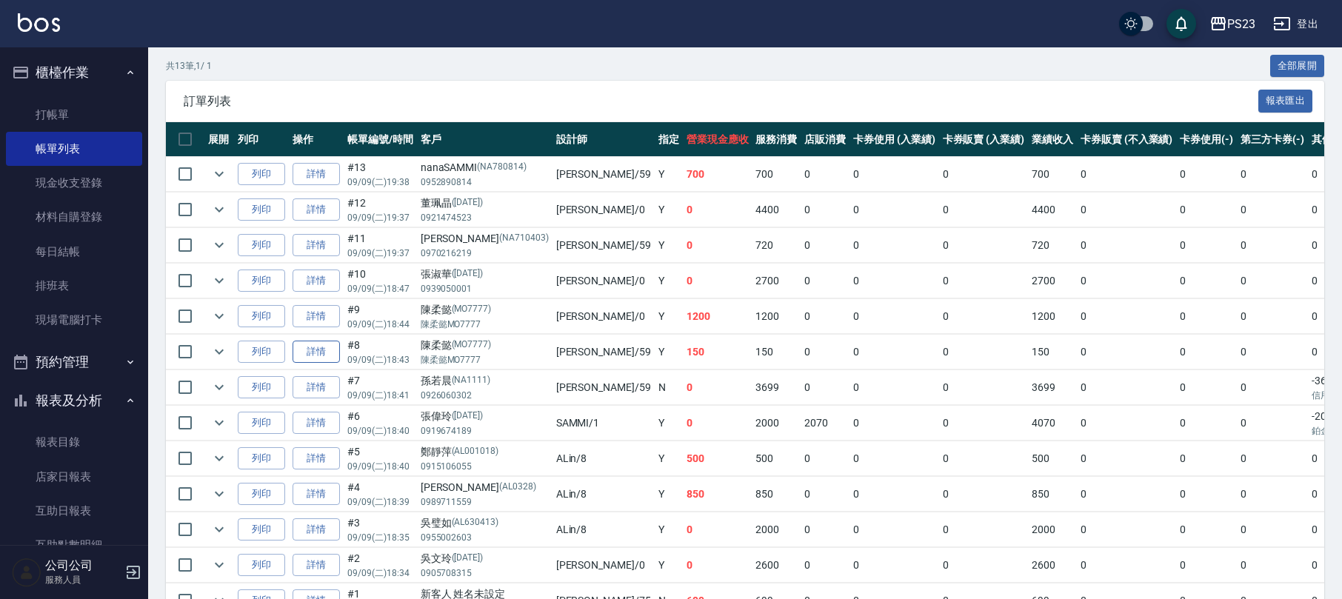
click at [318, 355] on link "詳情" at bounding box center [316, 352] width 47 height 23
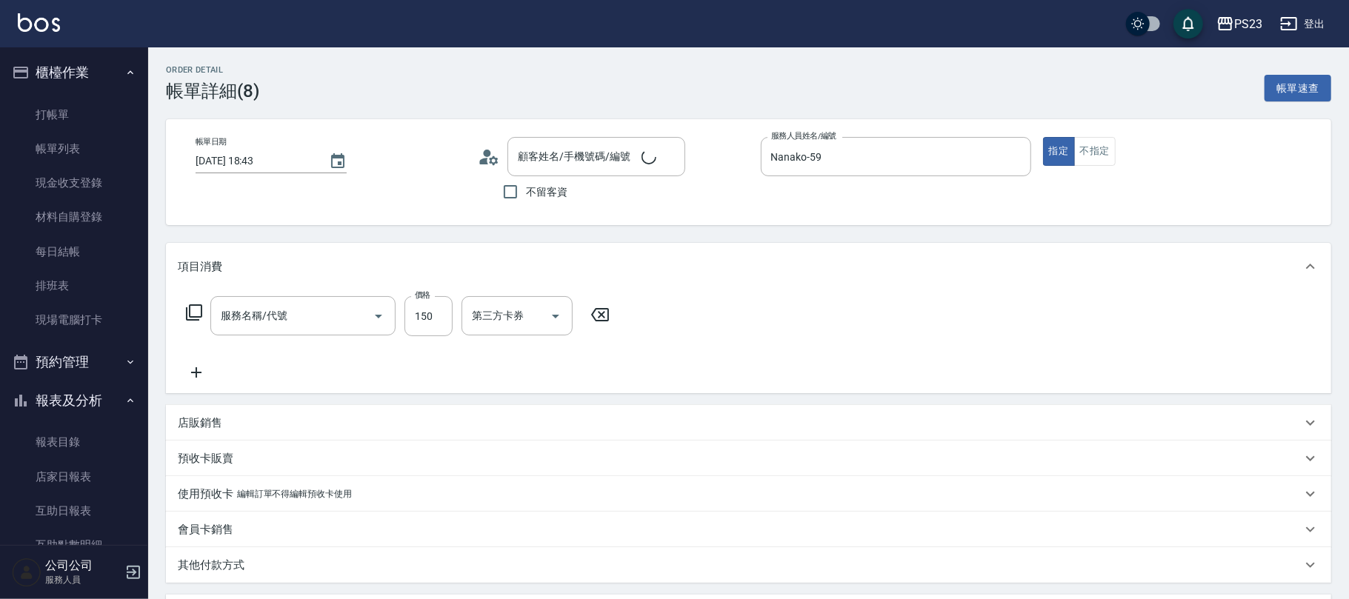
type input "[DATE] 18:43"
type input "Nanako-59"
type input "美甲(802)"
type input "[PERSON_NAME]/[PERSON_NAME]MO7777/MO7777"
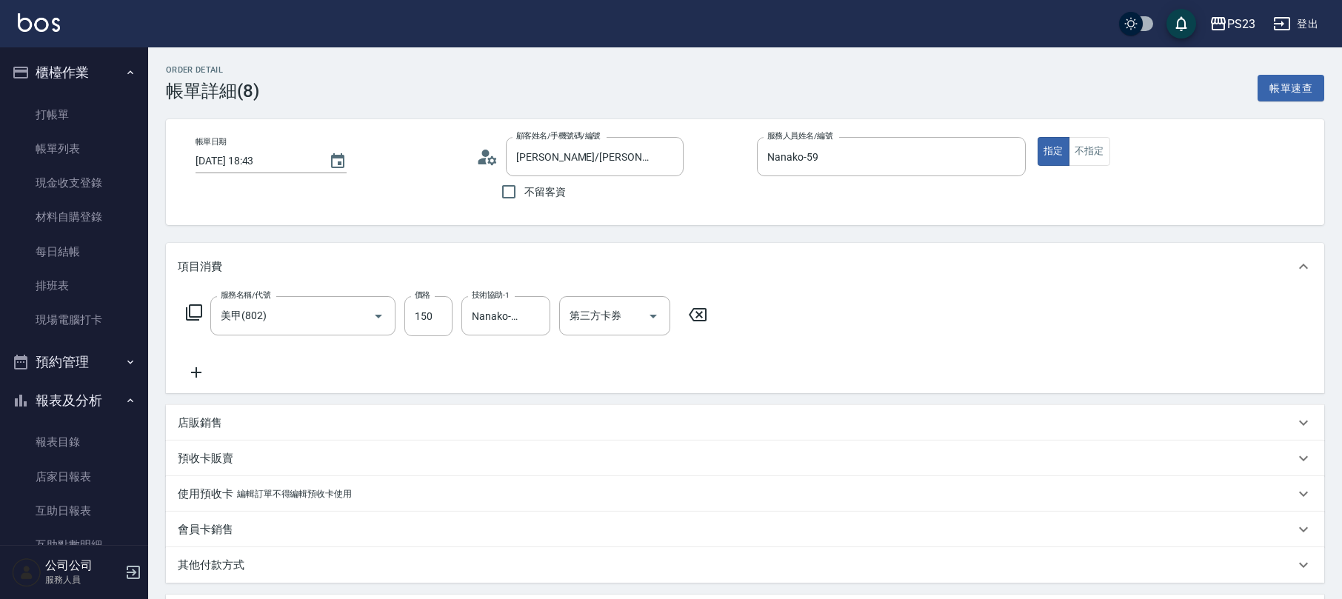
click at [551, 311] on form "技術協助-1 Nanako-59 技術協助-1" at bounding box center [510, 315] width 98 height 39
click at [536, 315] on icon "Clear" at bounding box center [534, 316] width 15 height 15
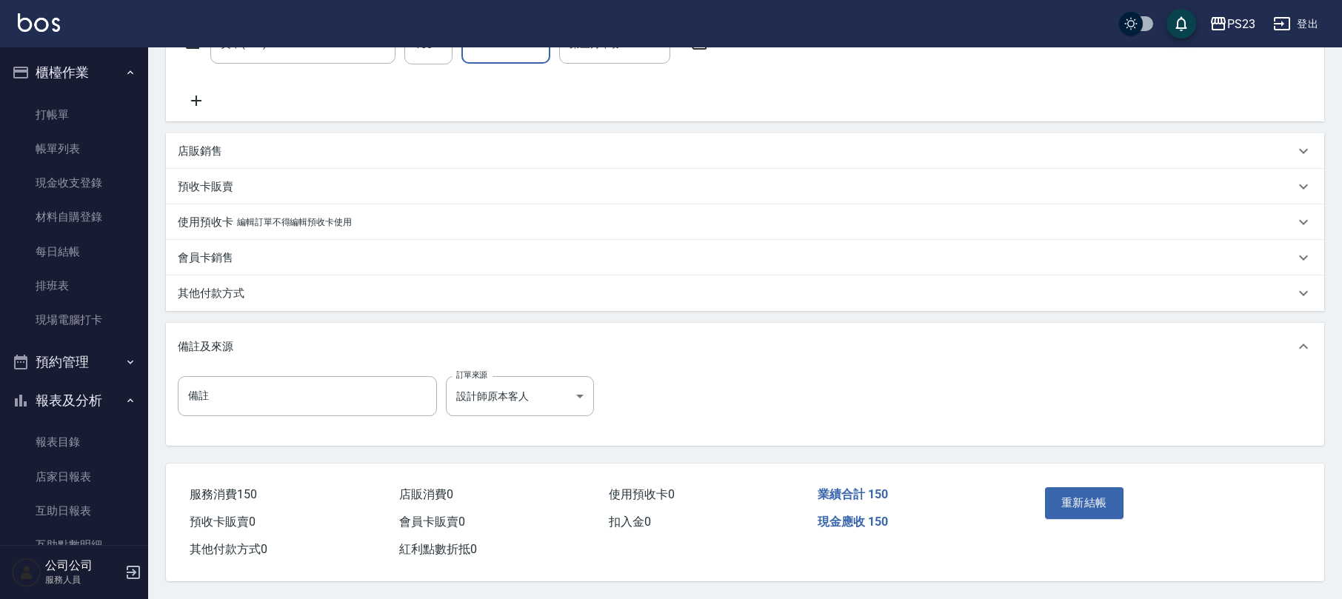
scroll to position [176, 0]
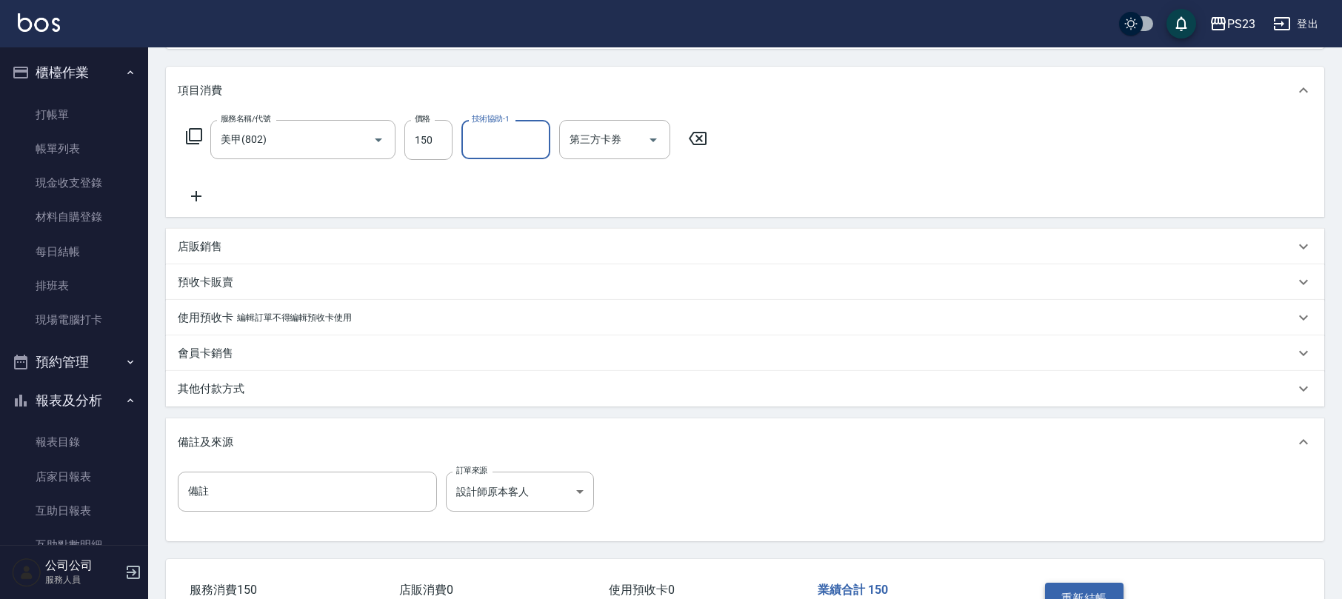
click at [1094, 584] on button "重新結帳" at bounding box center [1084, 598] width 79 height 31
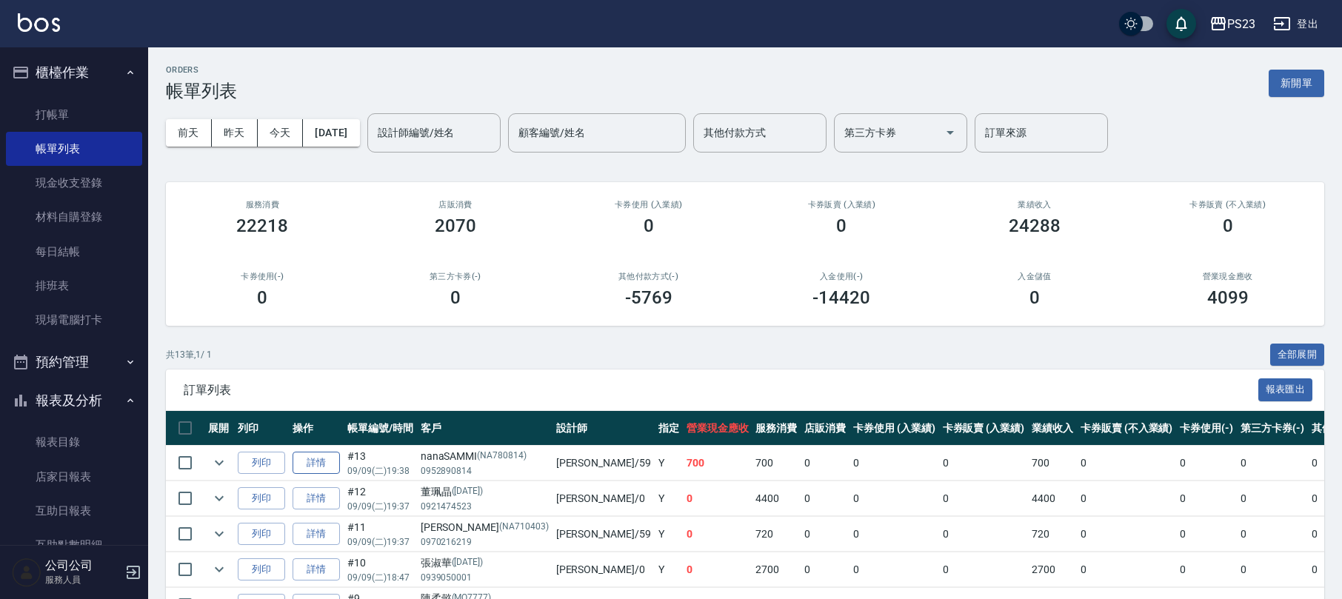
click at [313, 459] on link "詳情" at bounding box center [316, 463] width 47 height 23
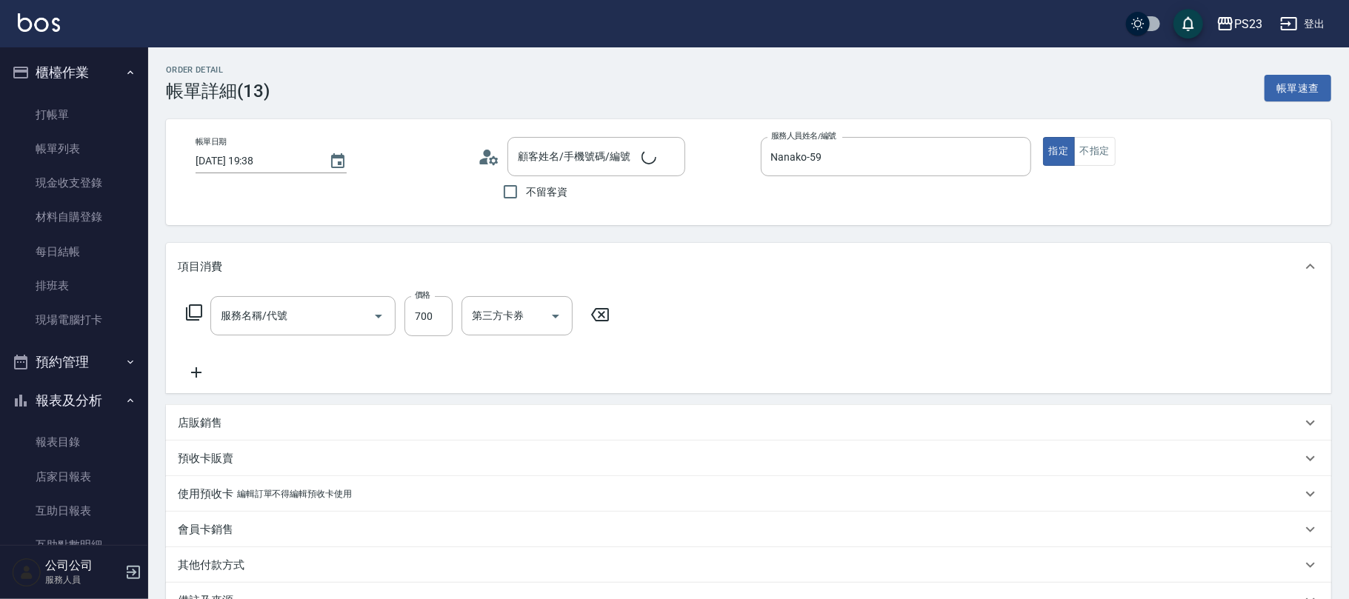
type input "[DATE] 19:38"
type input "Nanako-59"
type input "nanaSAMMI/0952890814/NA780814"
type input "美甲(802)"
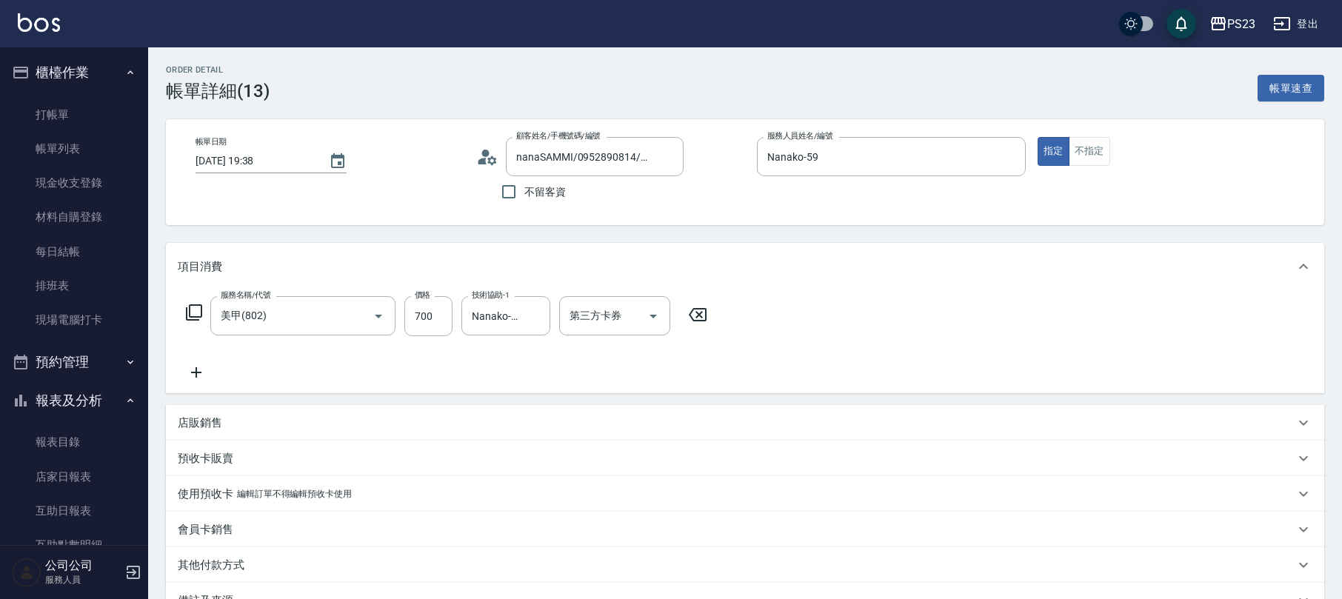
scroll to position [176, 0]
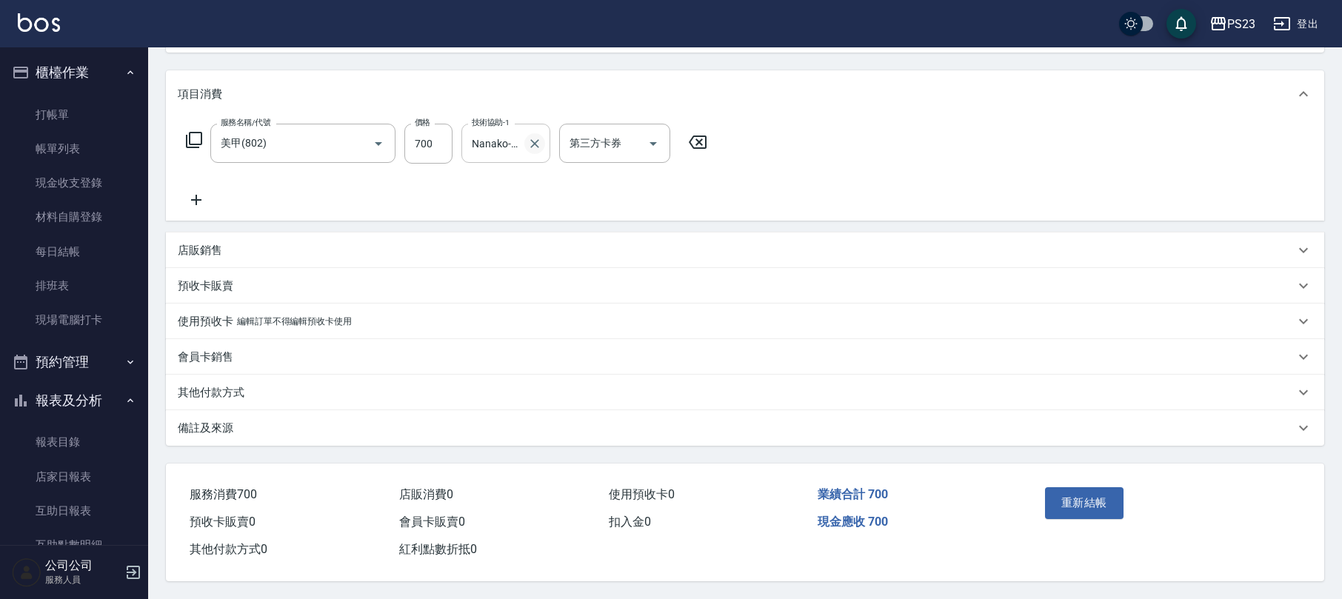
click at [533, 142] on icon "Clear" at bounding box center [534, 143] width 9 height 9
click at [1082, 501] on button "重新結帳" at bounding box center [1084, 502] width 79 height 31
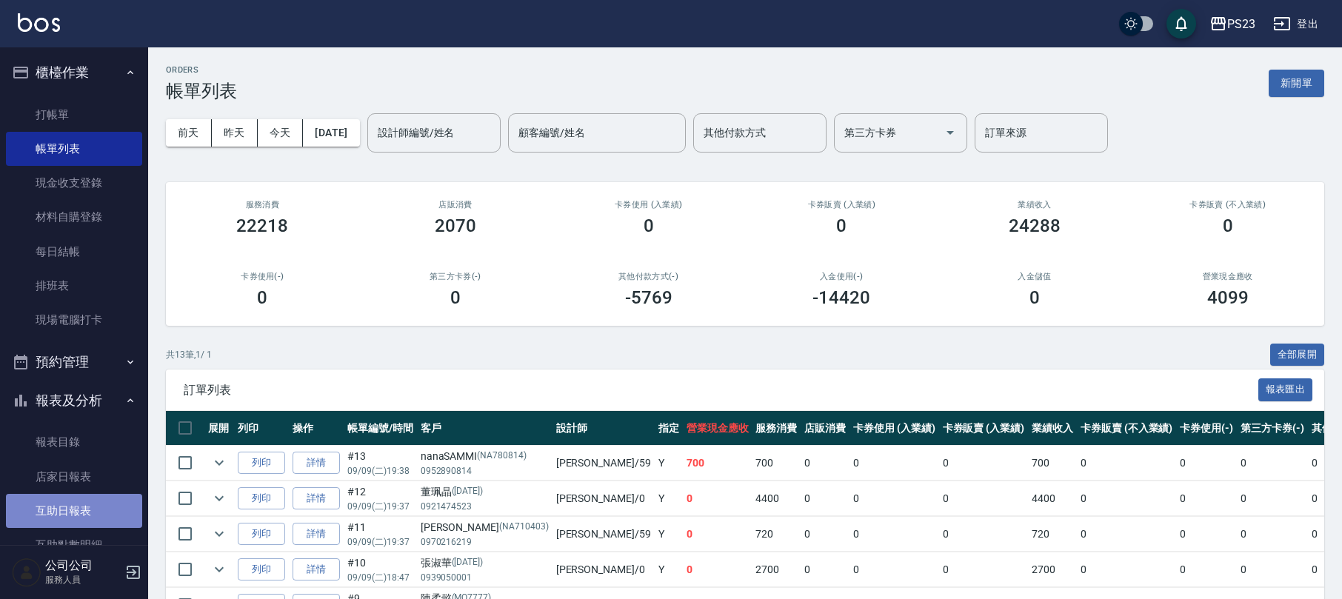
click at [87, 513] on link "互助日報表" at bounding box center [74, 511] width 136 height 34
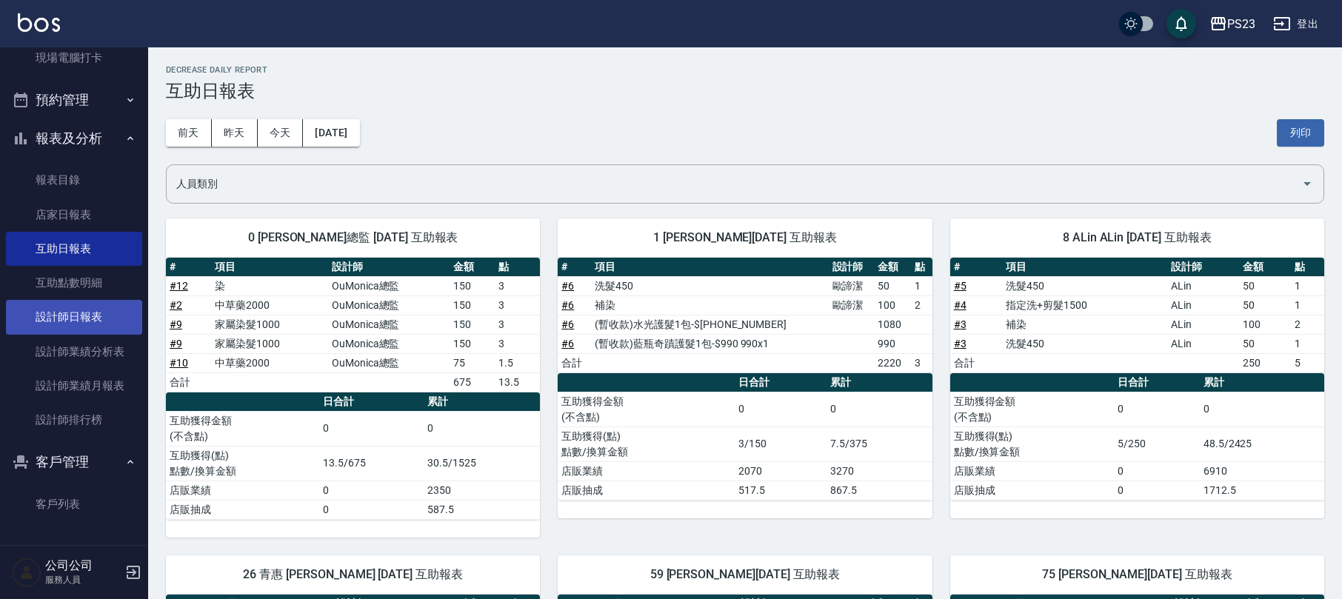
click at [87, 309] on link "設計師日報表" at bounding box center [74, 317] width 136 height 34
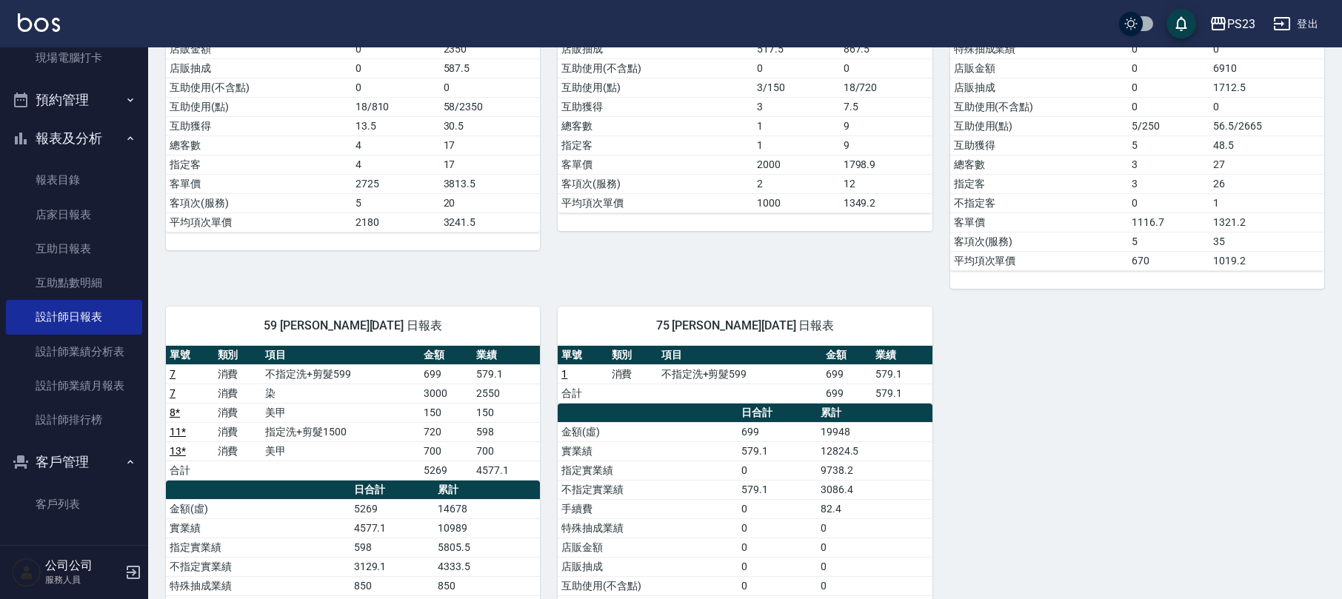
scroll to position [197, 0]
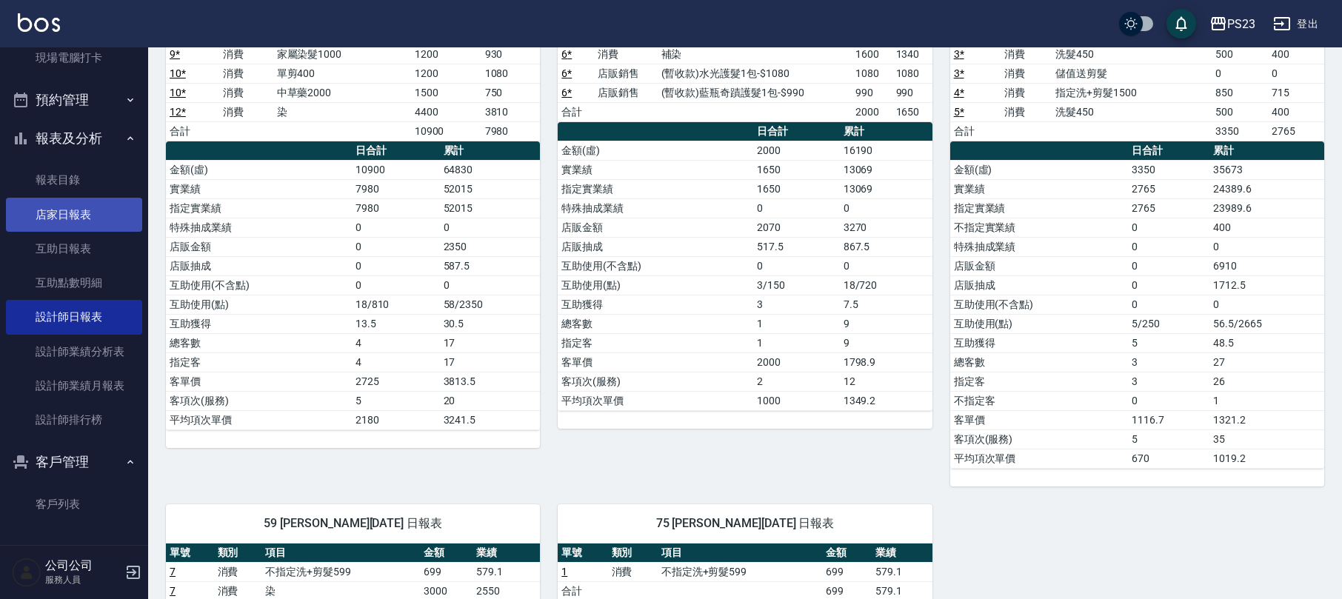
click at [70, 213] on link "店家日報表" at bounding box center [74, 215] width 136 height 34
